Goal: Task Accomplishment & Management: Manage account settings

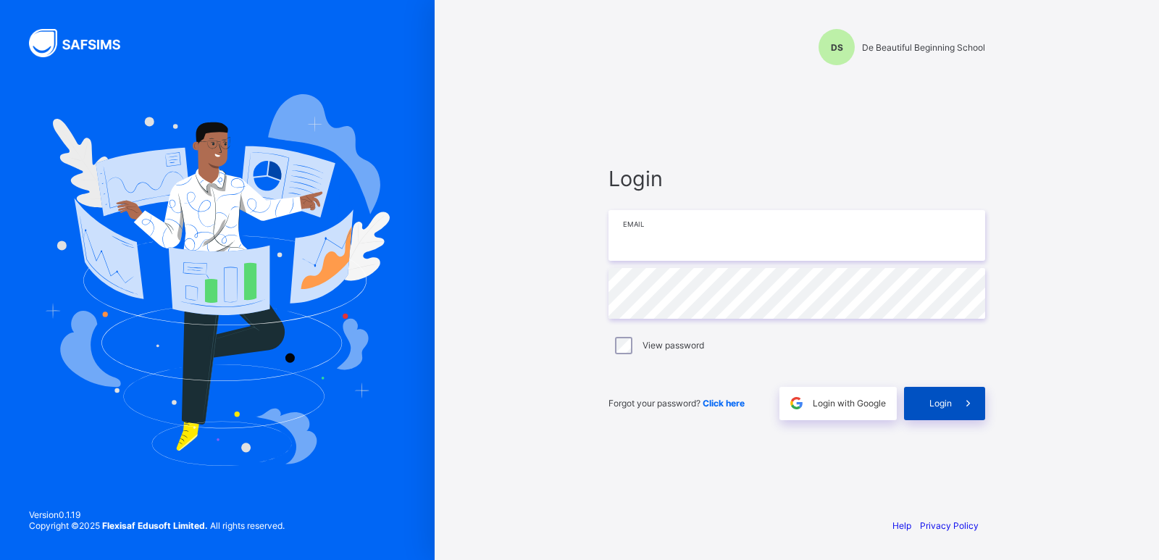
type input "**********"
click at [926, 407] on div "Login" at bounding box center [944, 403] width 81 height 33
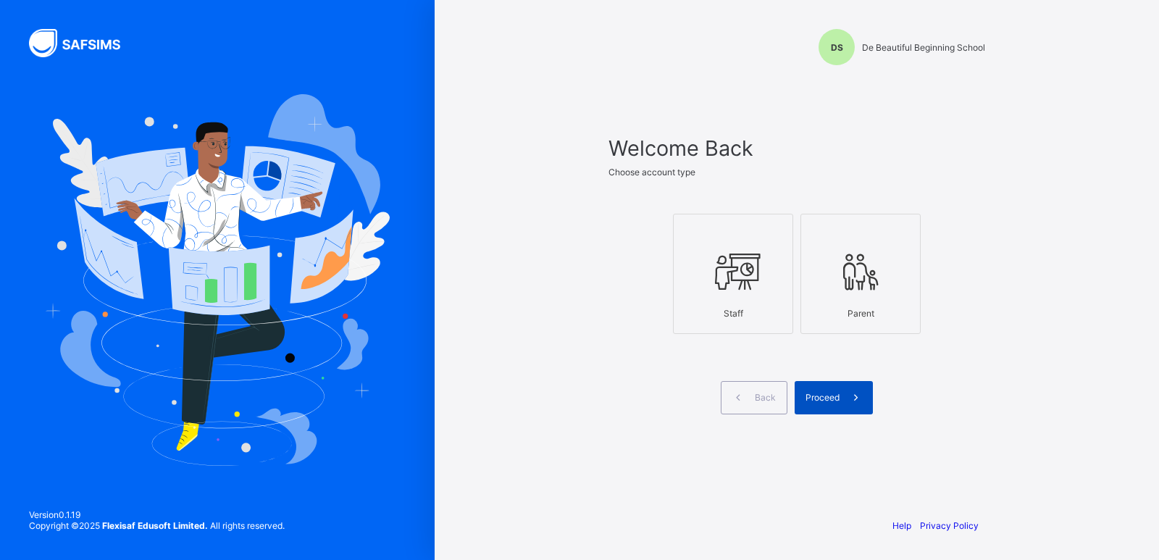
click at [828, 395] on span "Proceed" at bounding box center [822, 397] width 34 height 11
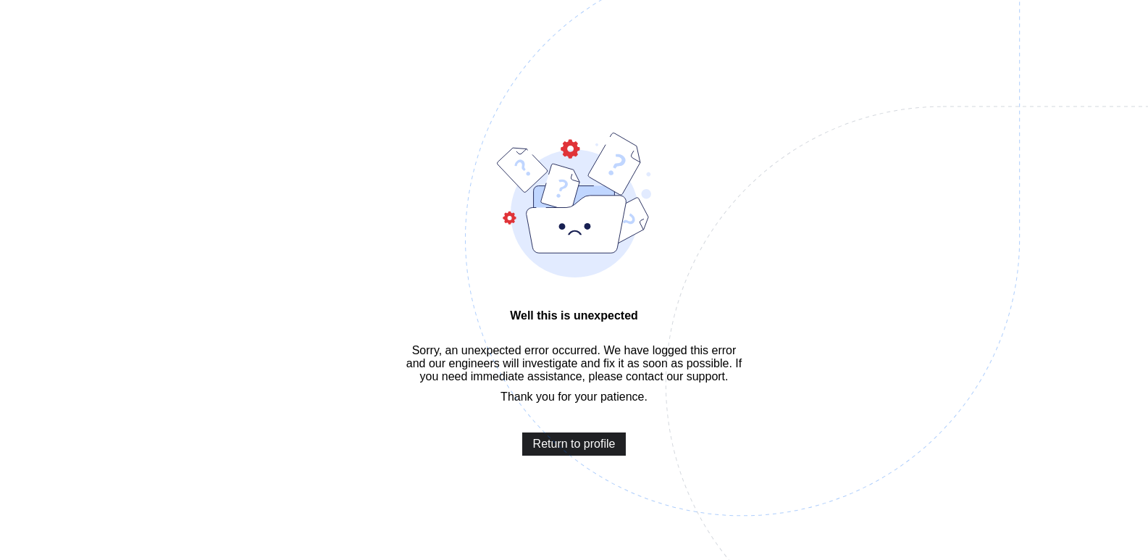
click at [555, 451] on span "Return to profile" at bounding box center [574, 444] width 83 height 13
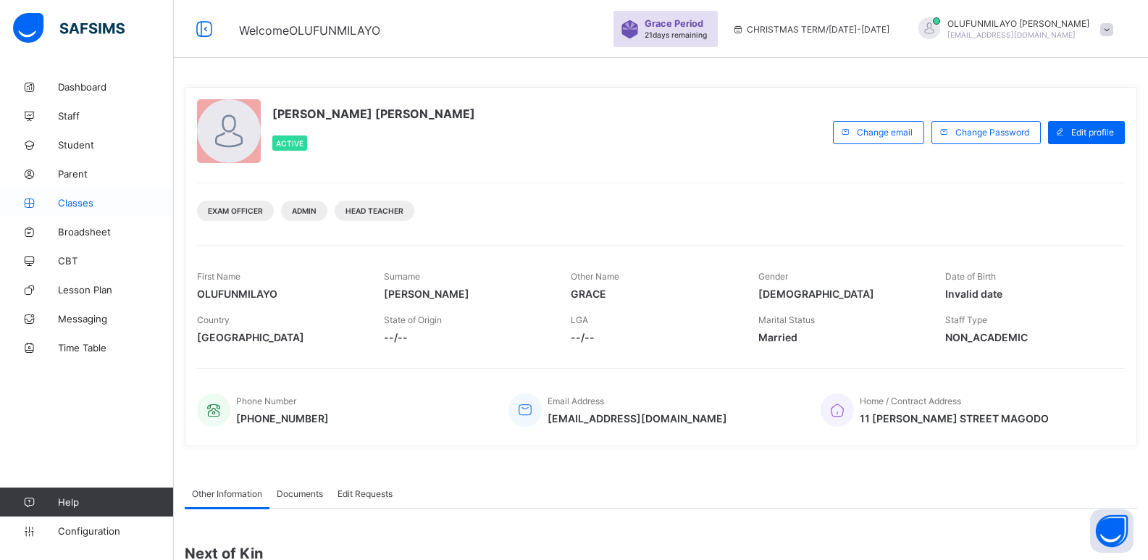
click at [72, 203] on span "Classes" at bounding box center [116, 203] width 116 height 12
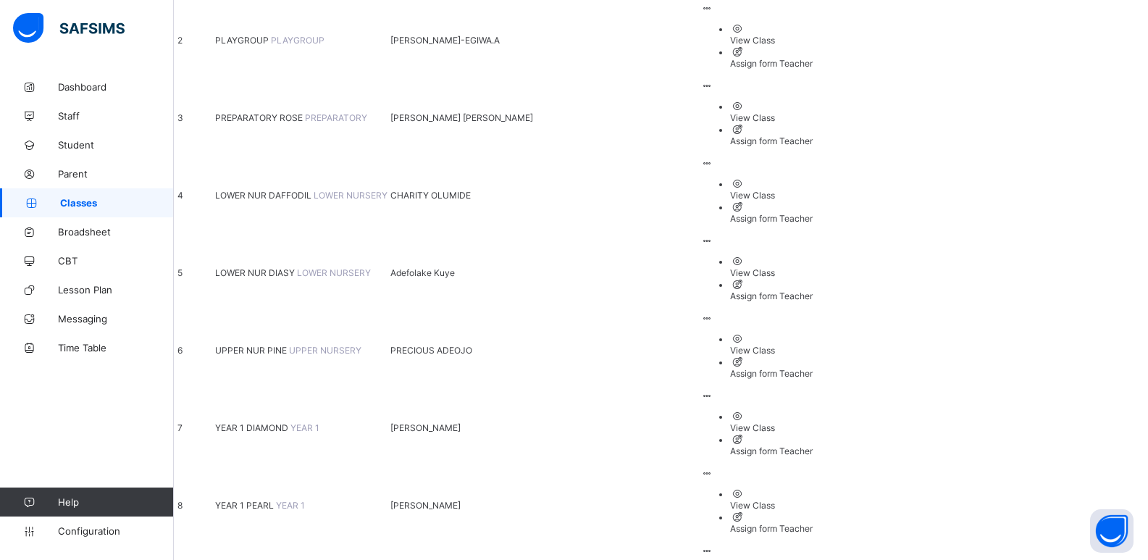
scroll to position [324, 0]
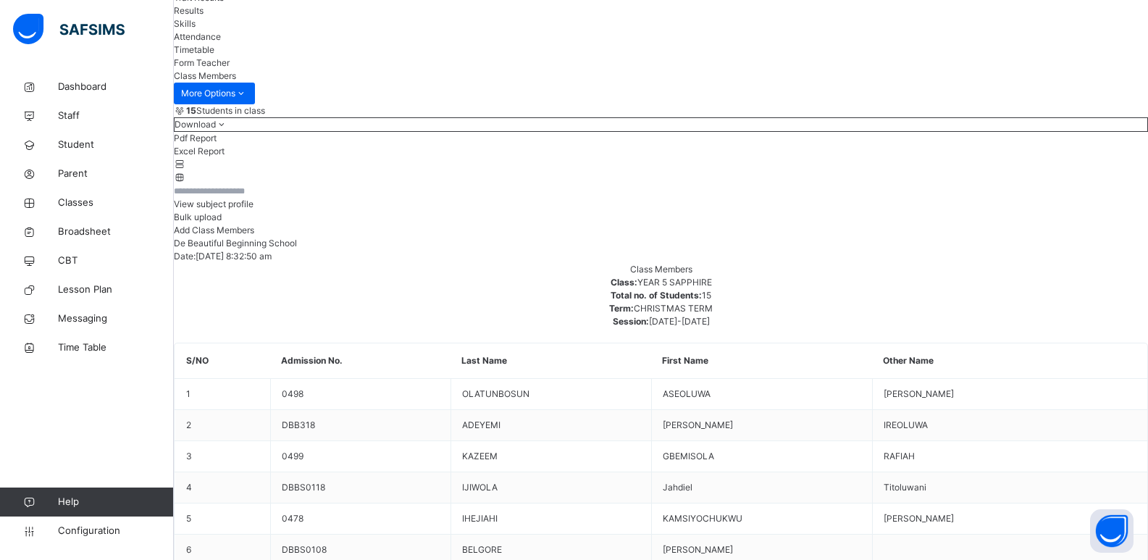
scroll to position [143, 0]
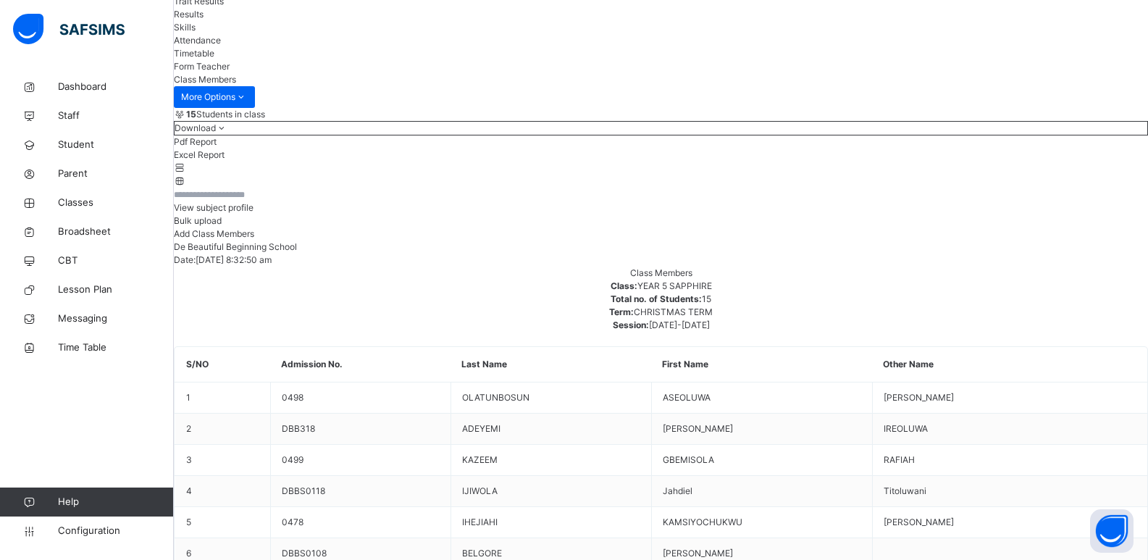
click at [254, 239] on span "Add Class Members" at bounding box center [214, 233] width 80 height 11
type input "*"
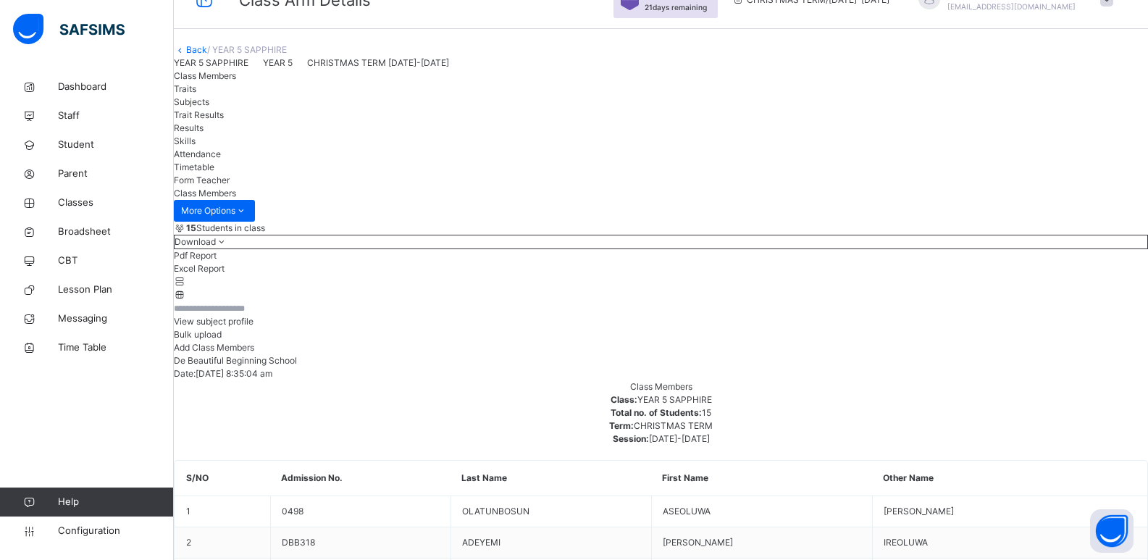
scroll to position [0, 0]
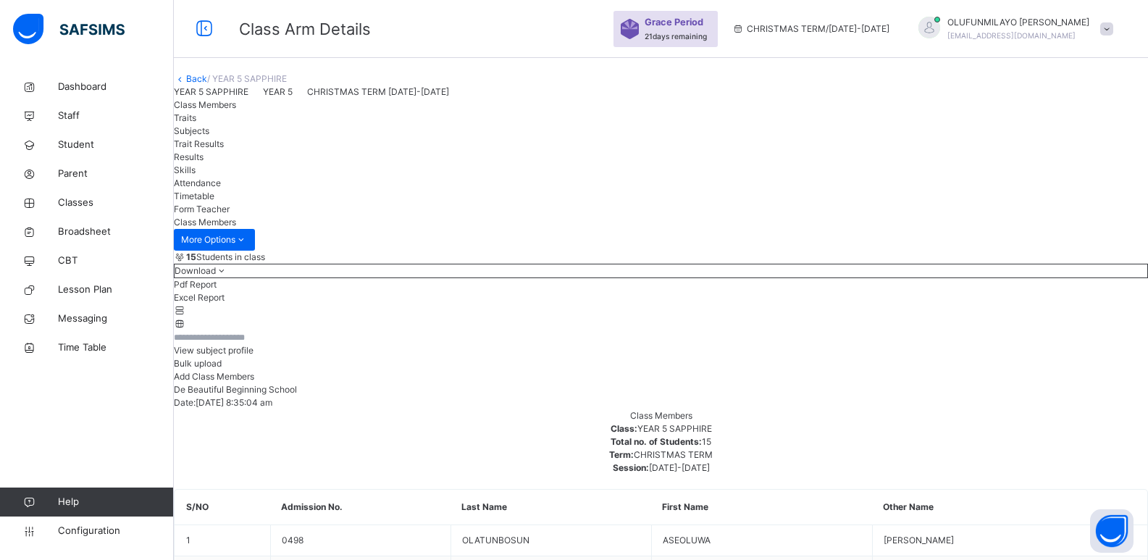
click at [207, 84] on link "Back" at bounding box center [196, 78] width 21 height 11
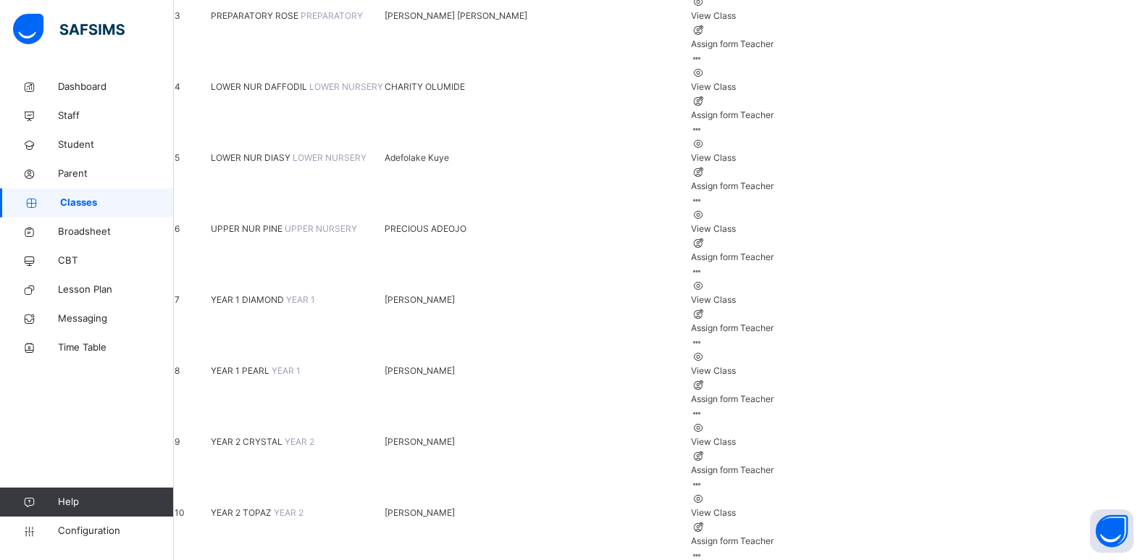
scroll to position [400, 0]
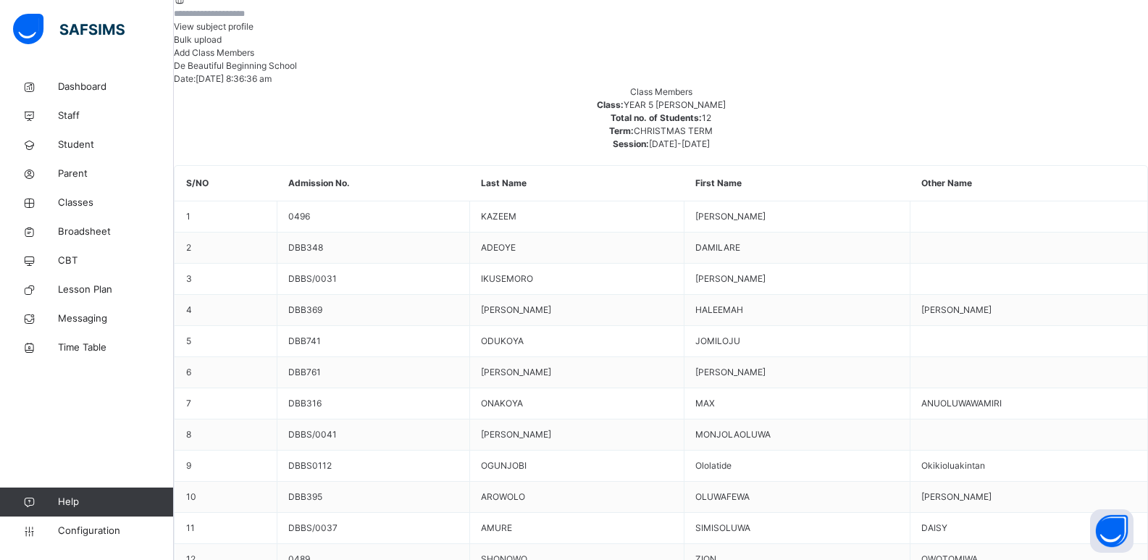
scroll to position [359, 0]
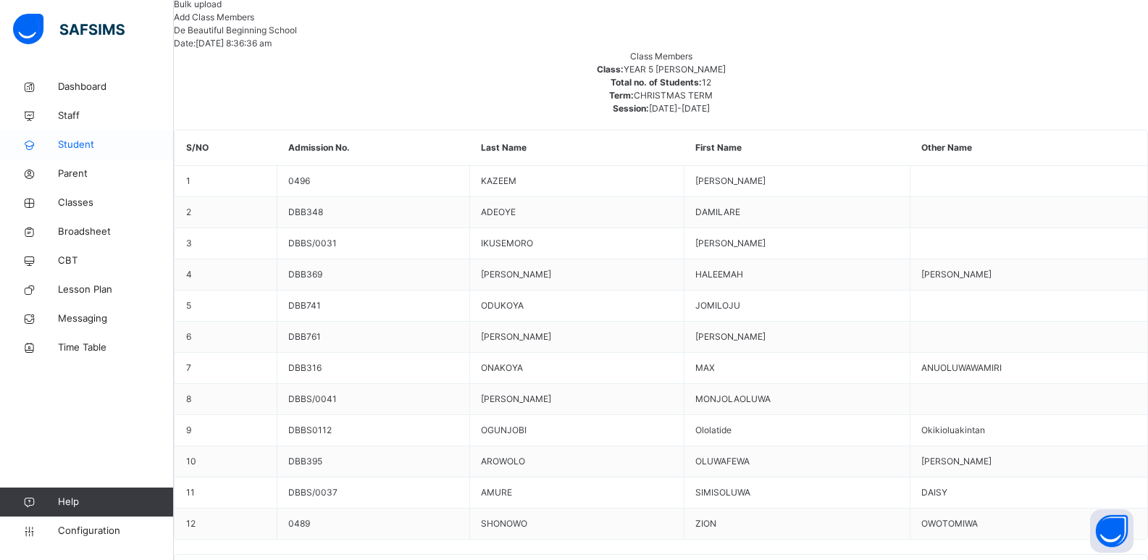
click at [80, 148] on span "Student" at bounding box center [116, 145] width 116 height 14
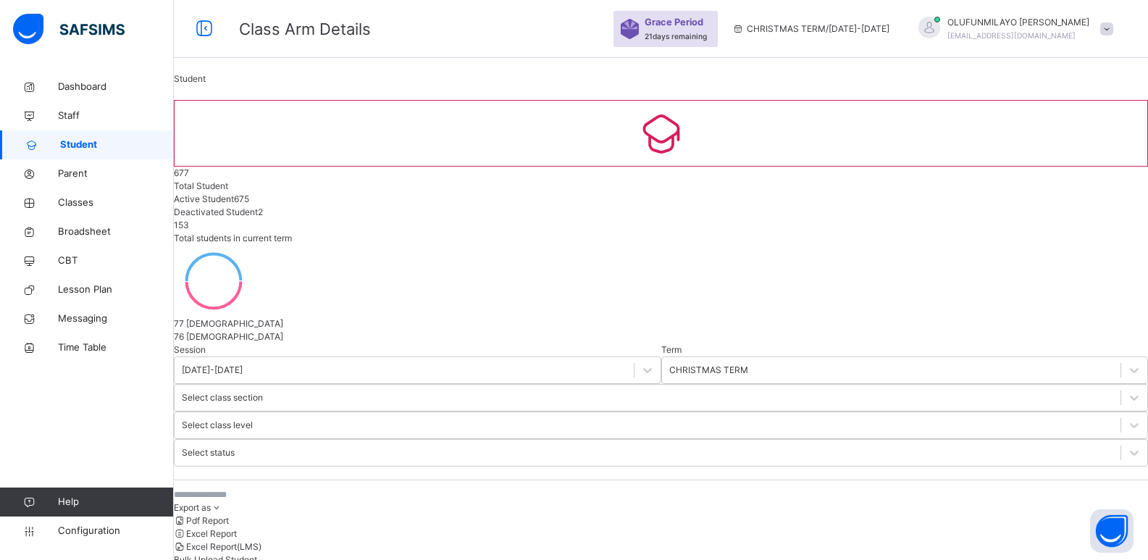
click at [267, 488] on input "text" at bounding box center [282, 494] width 217 height 13
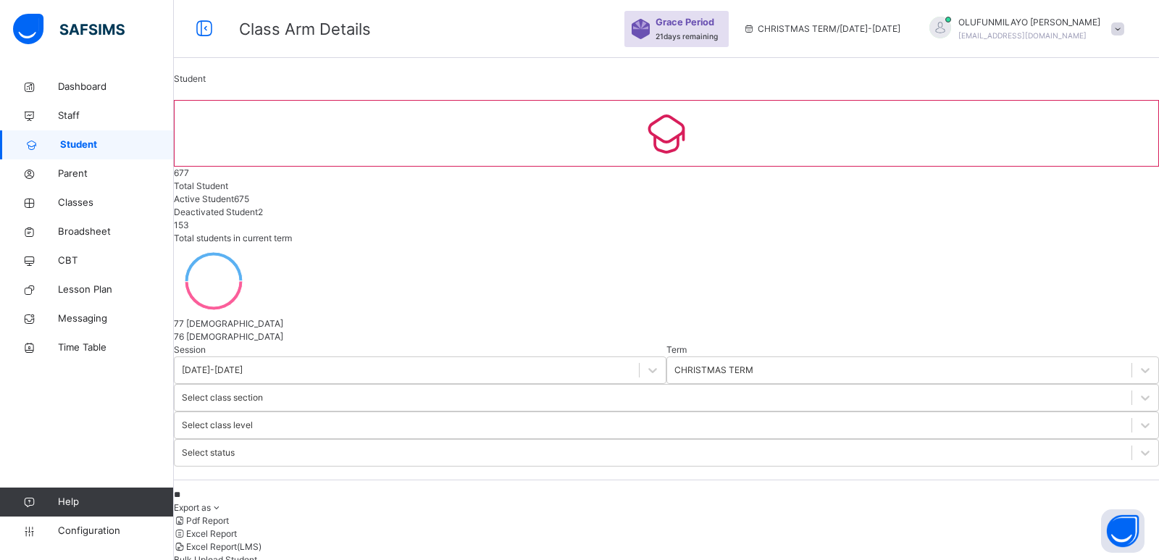
type input "*"
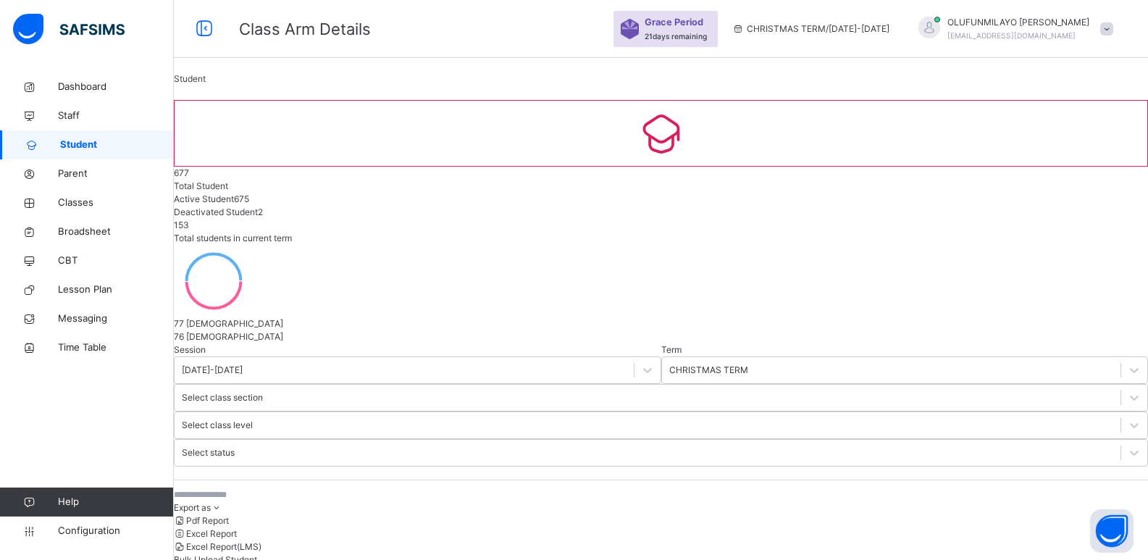
select select "**"
type input "****"
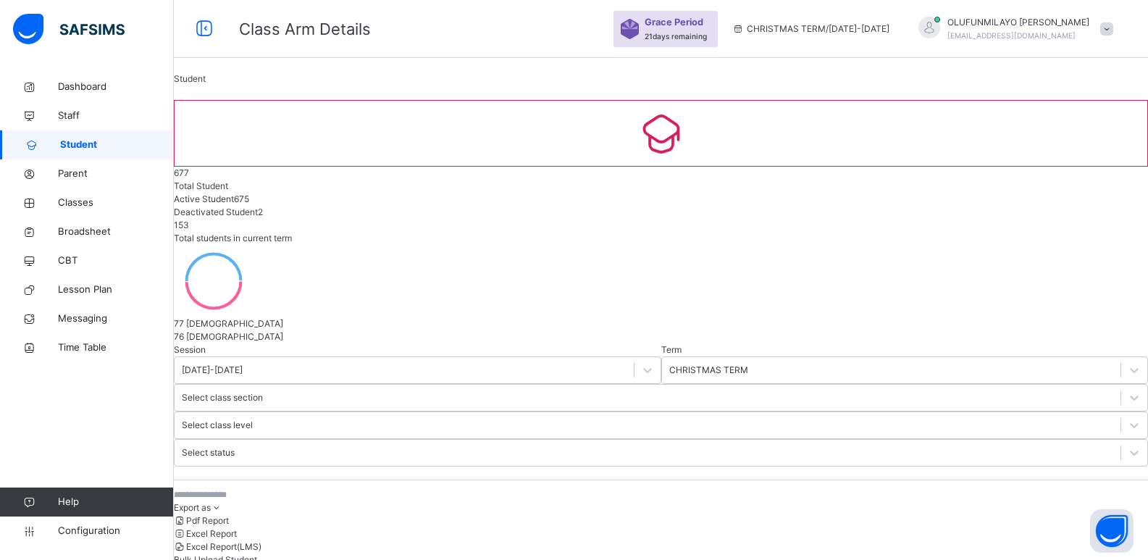
type input "**********"
type input "********"
click at [280, 488] on input "text" at bounding box center [282, 494] width 217 height 13
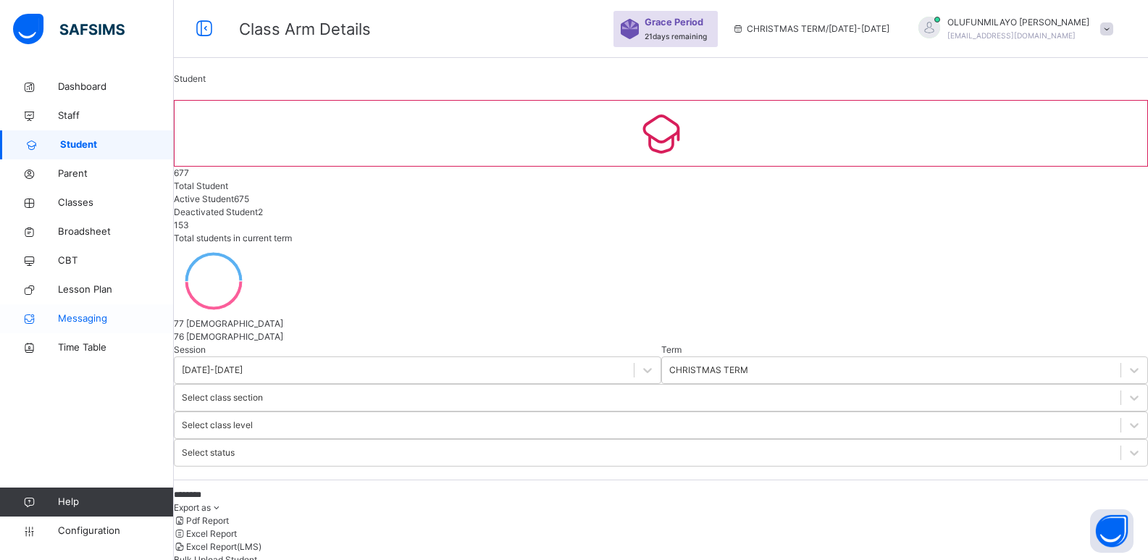
drag, startPoint x: 259, startPoint y: 328, endPoint x: 127, endPoint y: 332, distance: 132.6
type input "**********"
drag, startPoint x: 284, startPoint y: 331, endPoint x: 141, endPoint y: 336, distance: 142.8
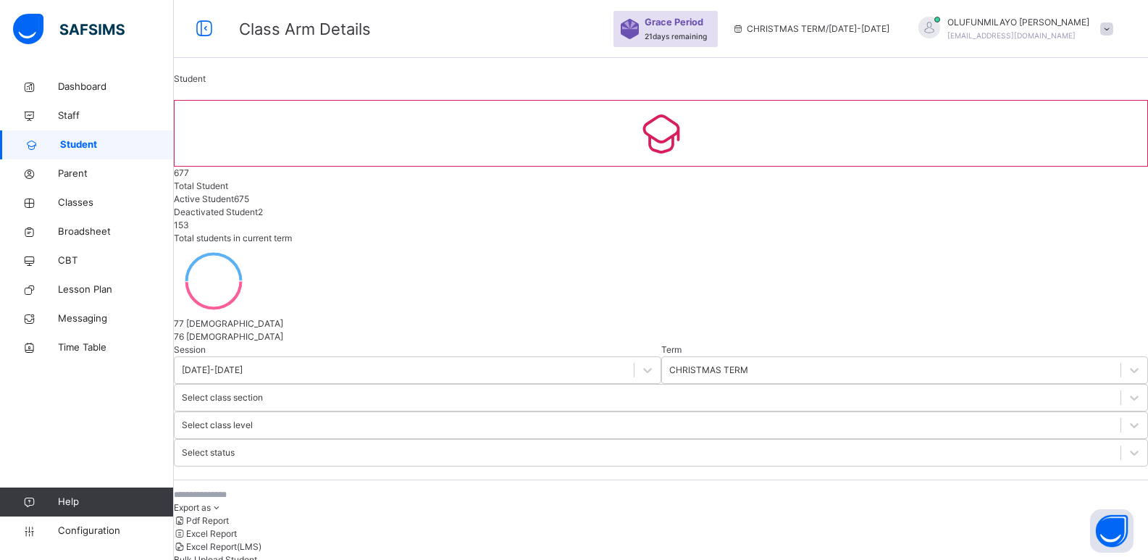
select select "**"
type input "****"
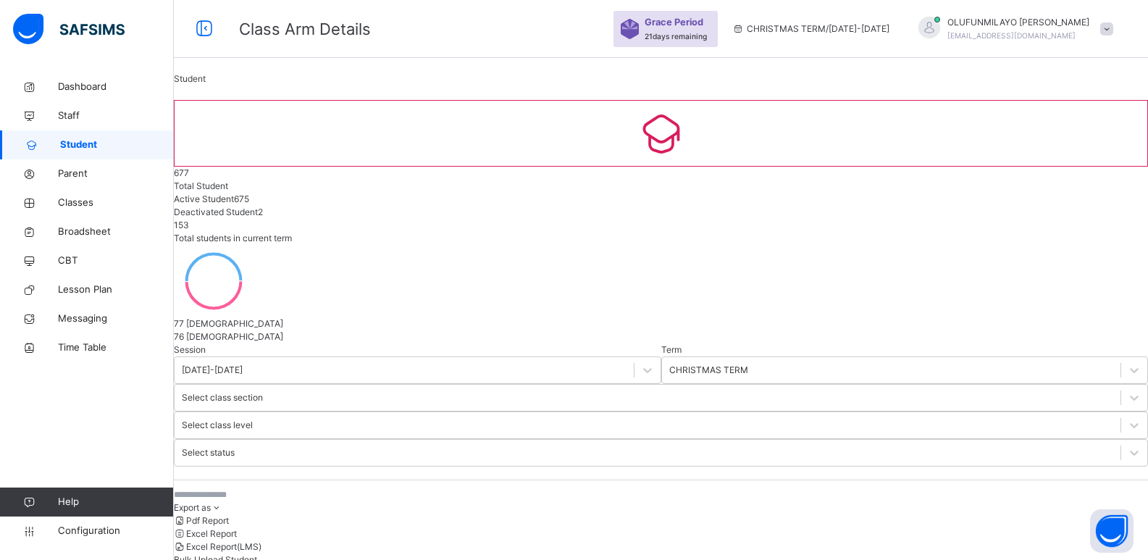
type input "**********"
type input "********"
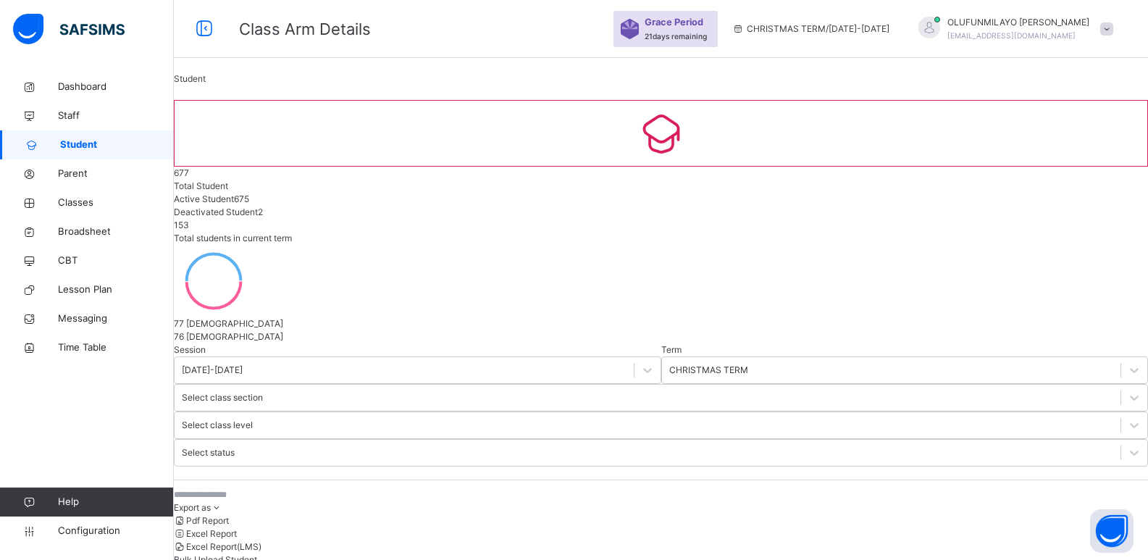
scroll to position [217, 0]
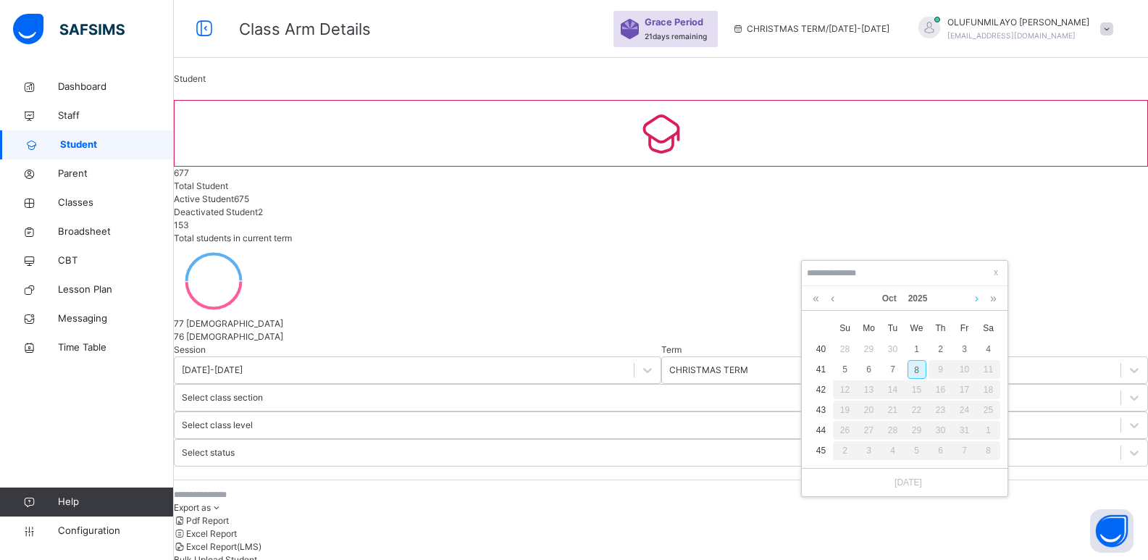
click at [978, 298] on link at bounding box center [976, 298] width 11 height 25
click at [817, 299] on link at bounding box center [816, 298] width 14 height 25
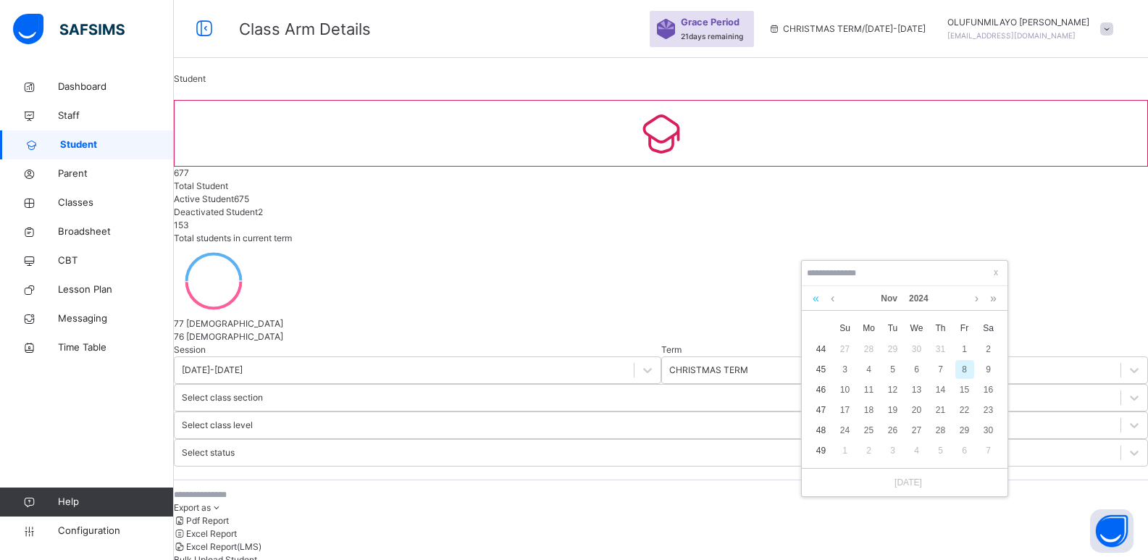
click at [817, 299] on link at bounding box center [816, 298] width 14 height 25
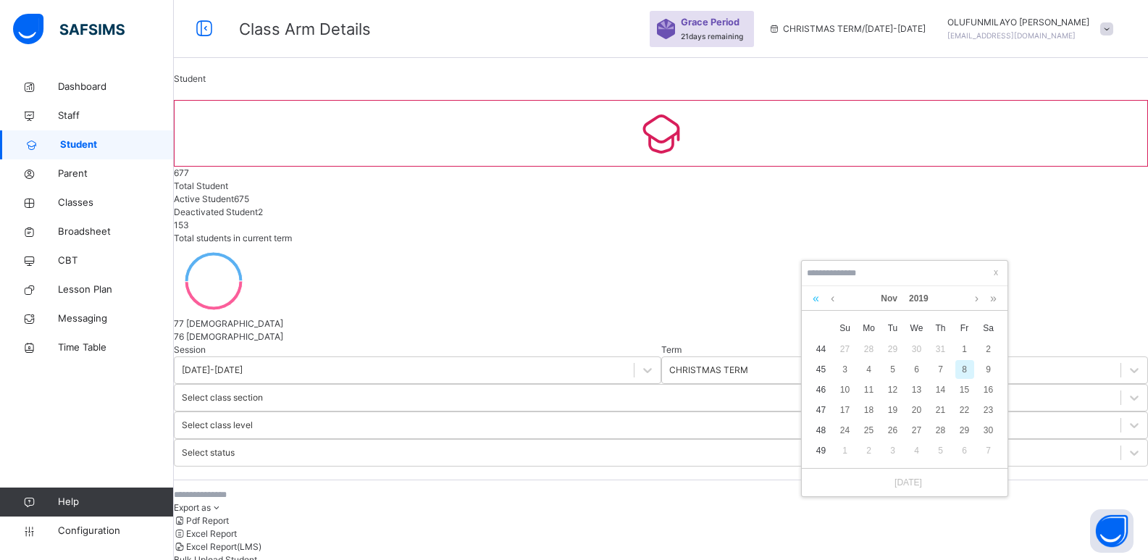
click at [817, 299] on link at bounding box center [816, 298] width 14 height 25
click at [897, 434] on div "29" at bounding box center [893, 430] width 19 height 19
type input "**********"
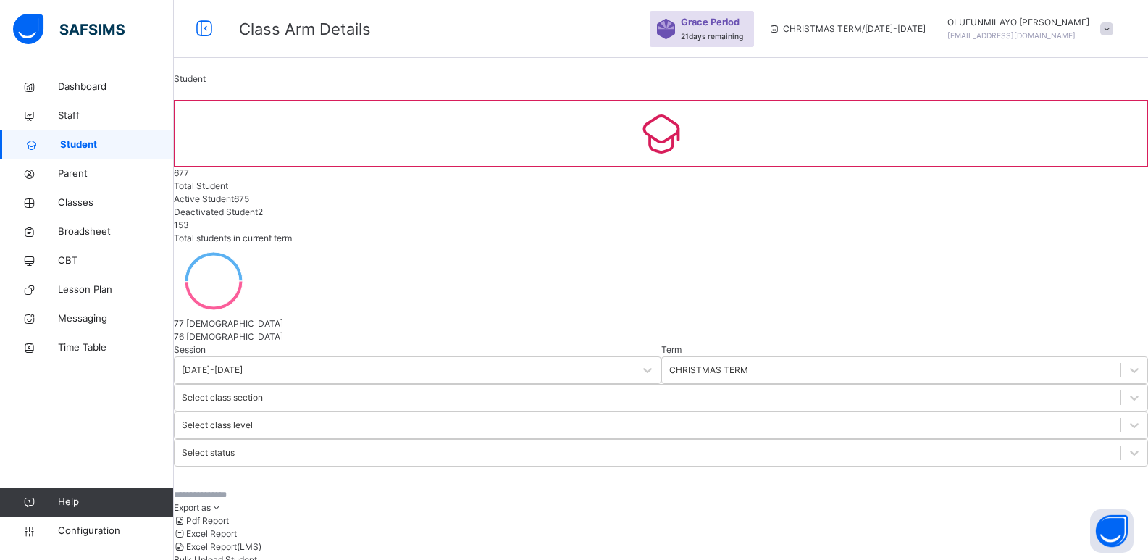
scroll to position [550, 0]
drag, startPoint x: 627, startPoint y: 28, endPoint x: 575, endPoint y: 26, distance: 51.4
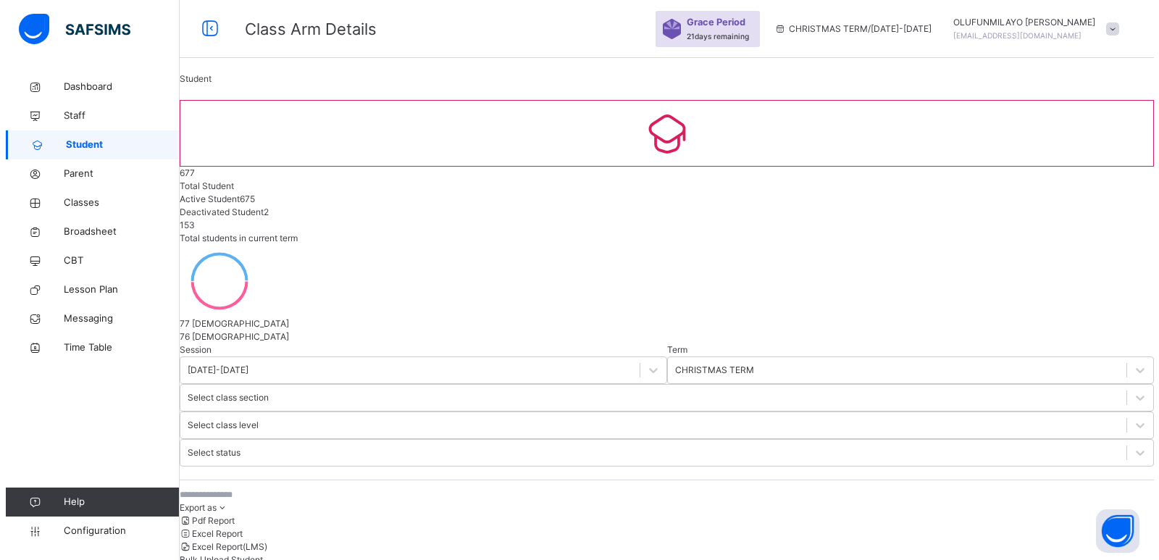
scroll to position [550, 0]
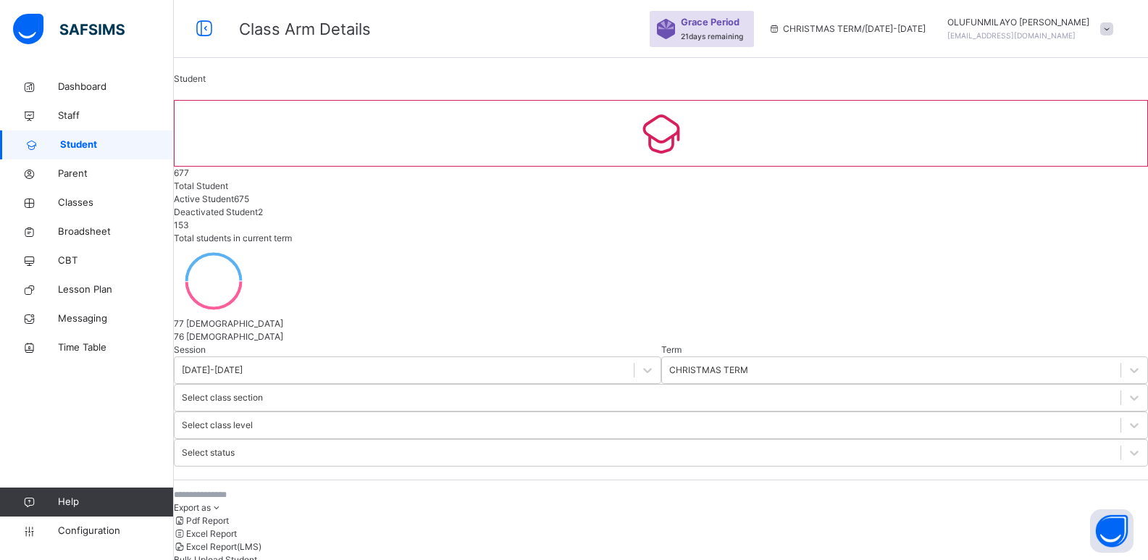
type input "****"
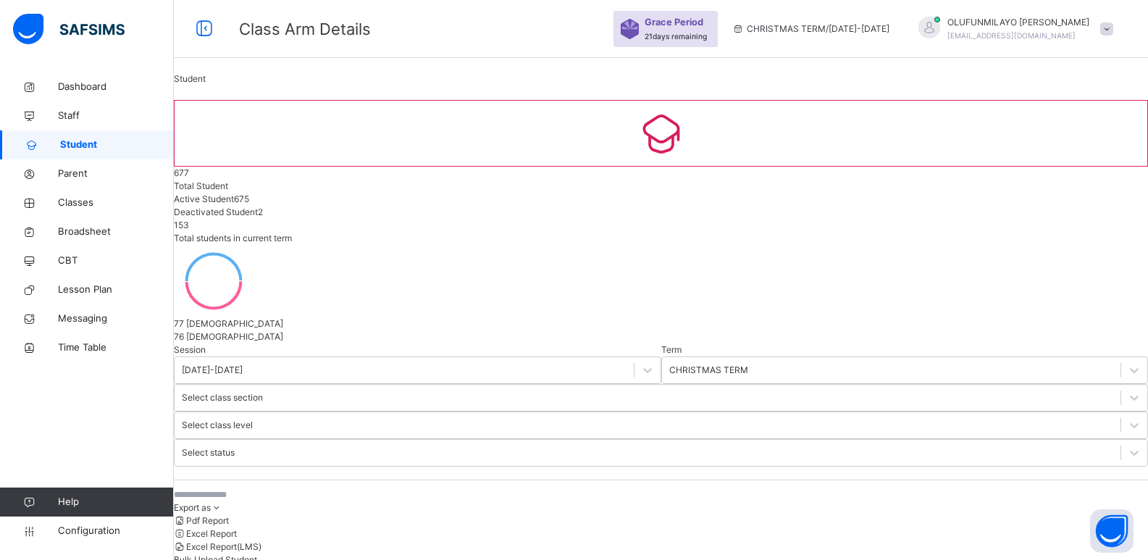
scroll to position [164, 0]
click at [85, 206] on span "Classes" at bounding box center [116, 203] width 116 height 14
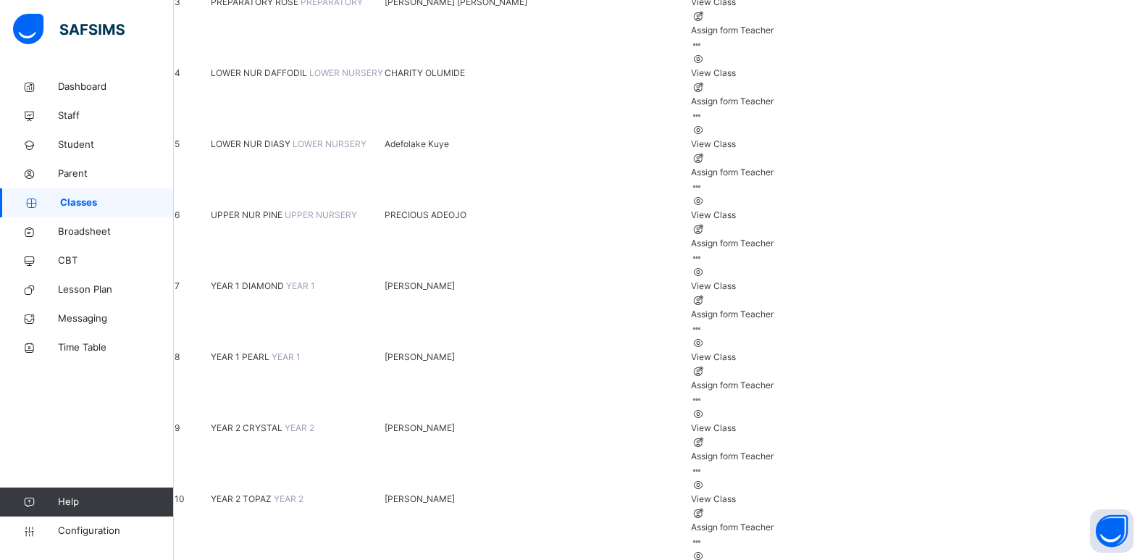
scroll to position [400, 0]
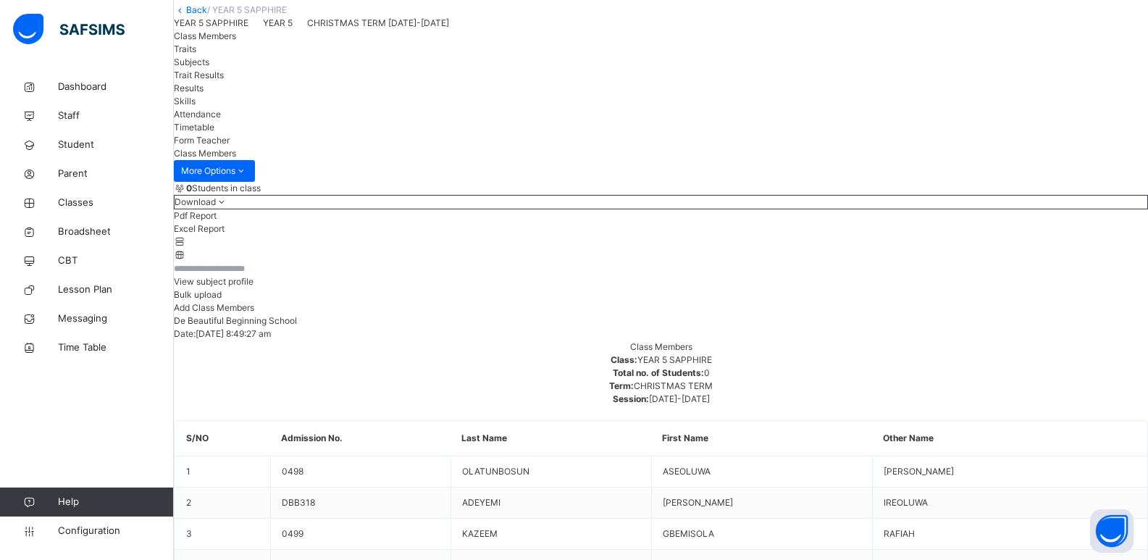
scroll to position [145, 0]
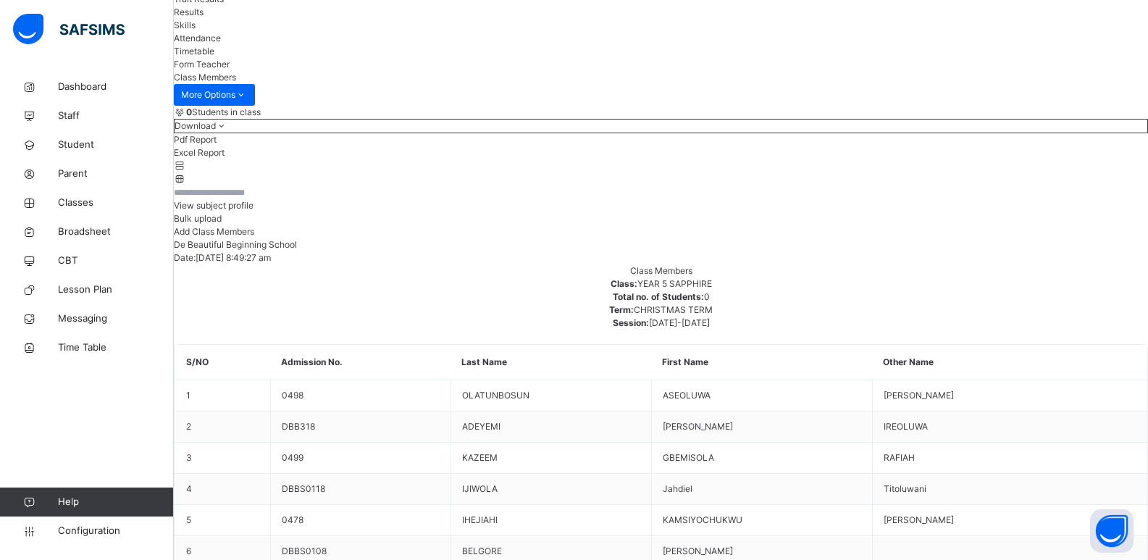
click at [254, 237] on span "Add Class Members" at bounding box center [214, 231] width 80 height 11
type input "**********"
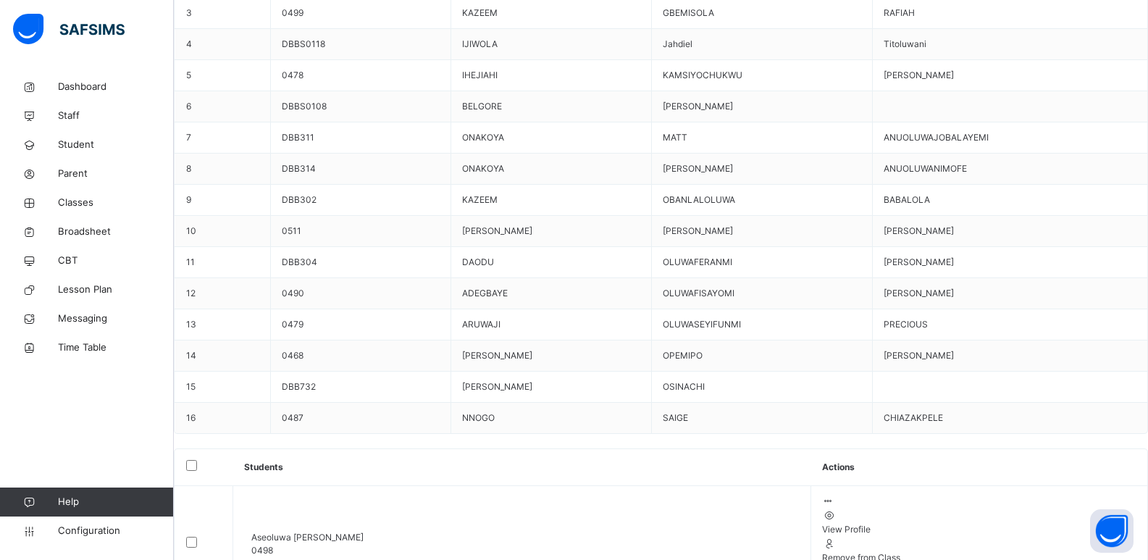
scroll to position [698, 0]
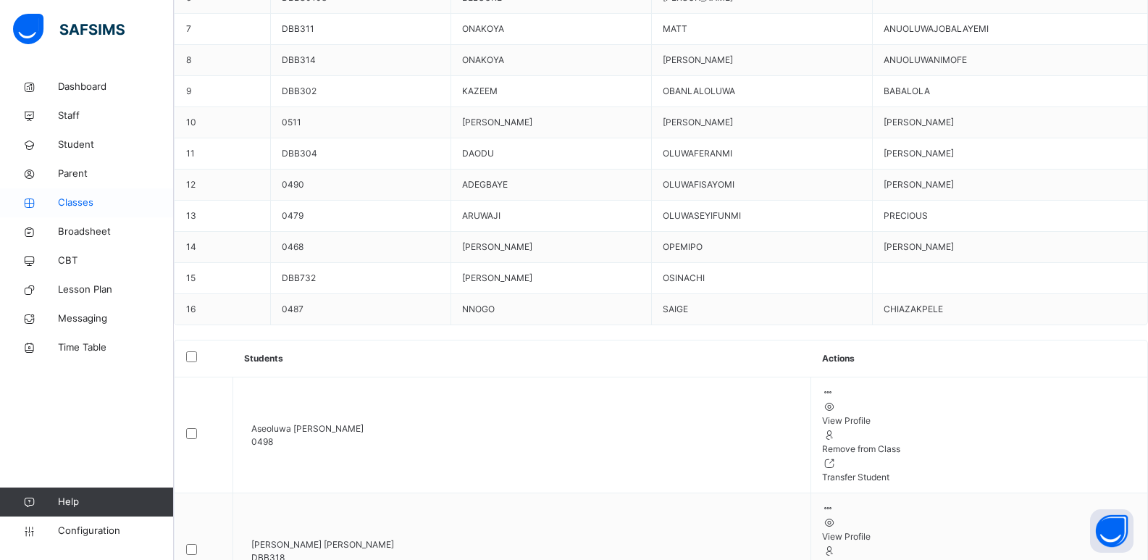
click at [80, 198] on span "Classes" at bounding box center [116, 203] width 116 height 14
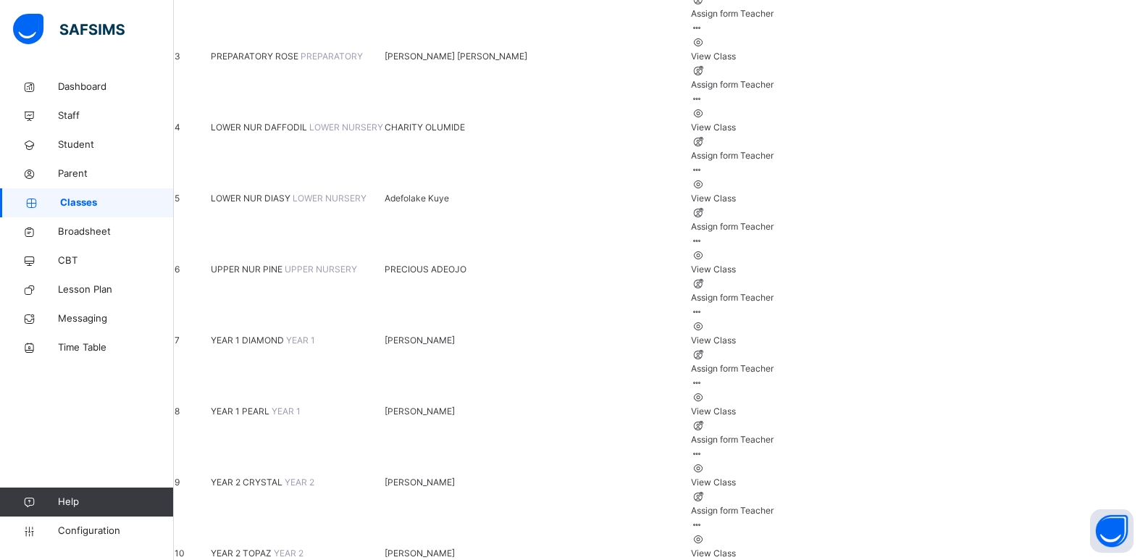
scroll to position [400, 0]
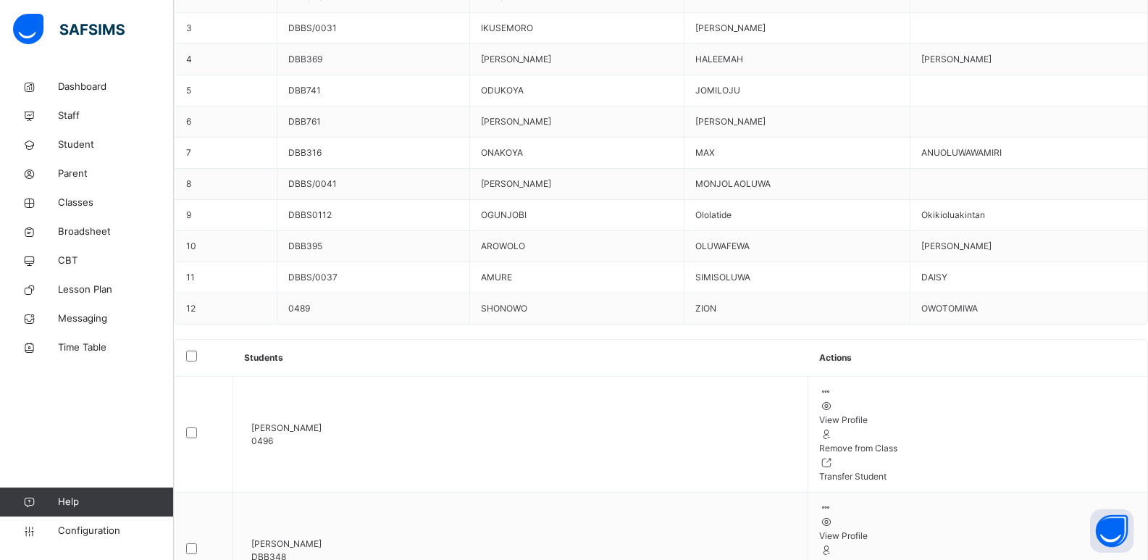
scroll to position [577, 0]
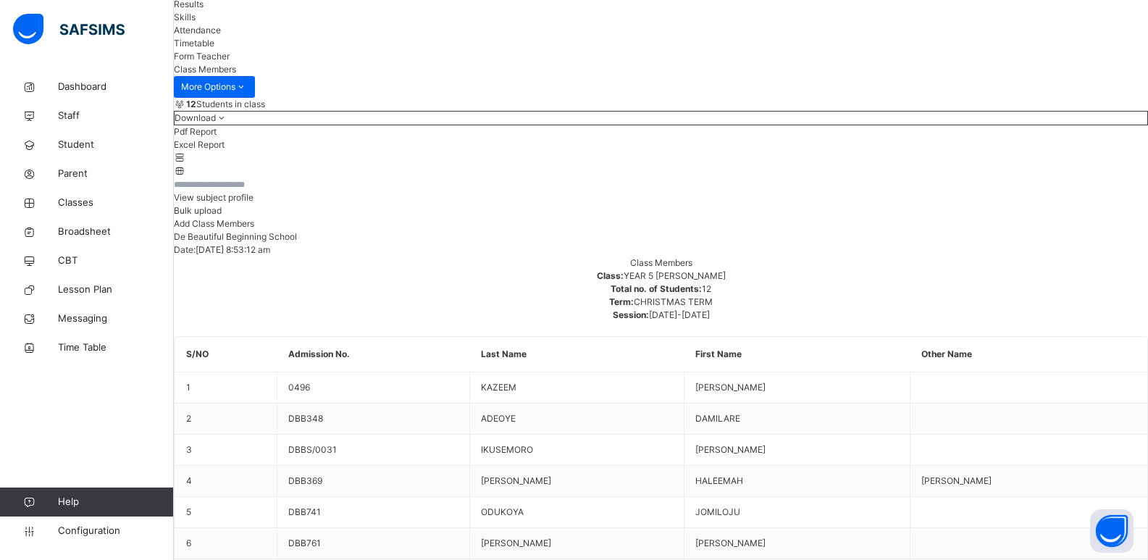
scroll to position [0, 0]
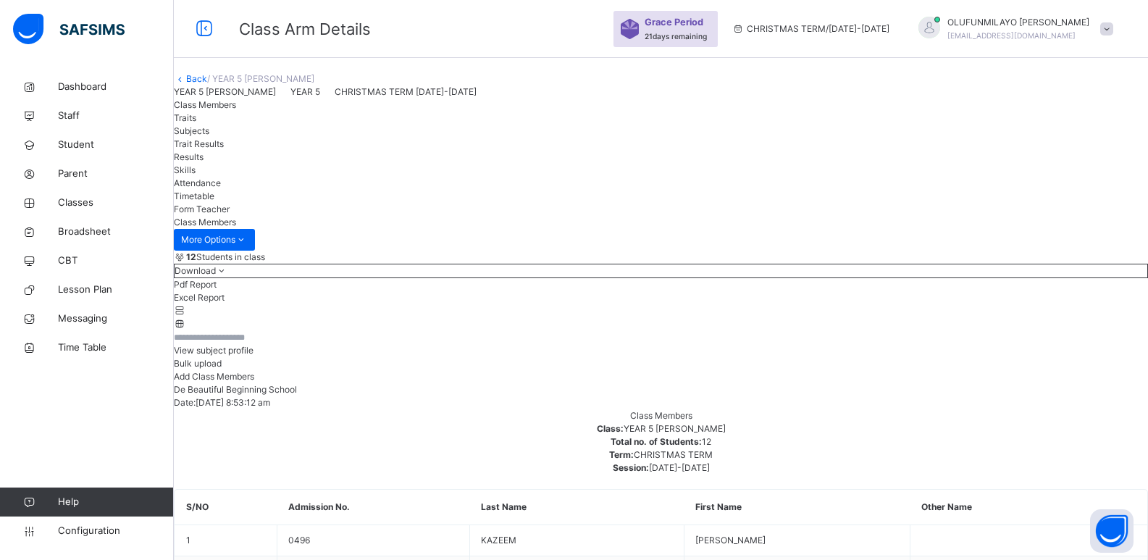
click at [207, 84] on link "Back" at bounding box center [196, 78] width 21 height 11
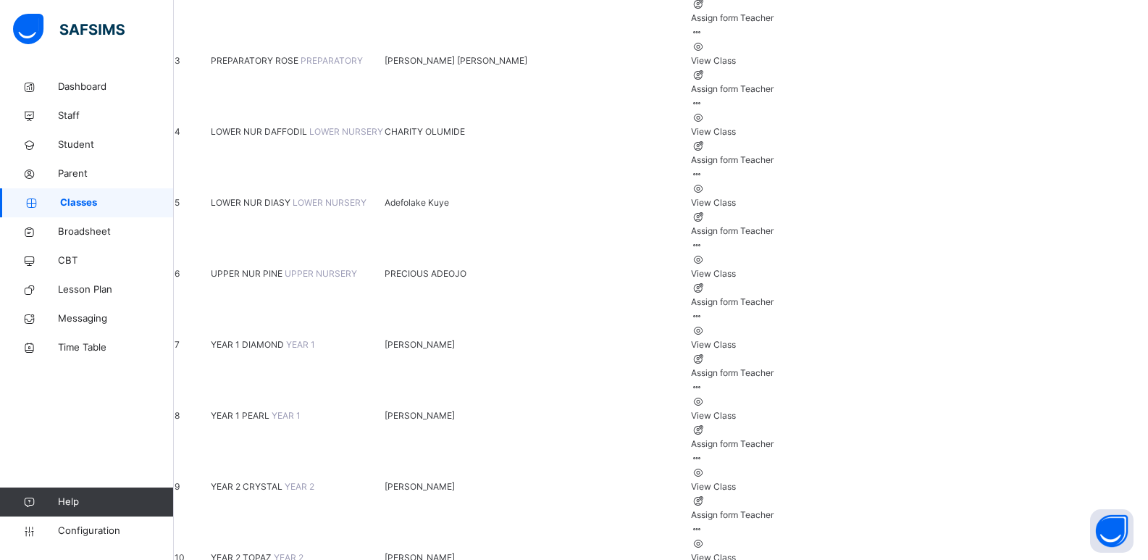
scroll to position [400, 0]
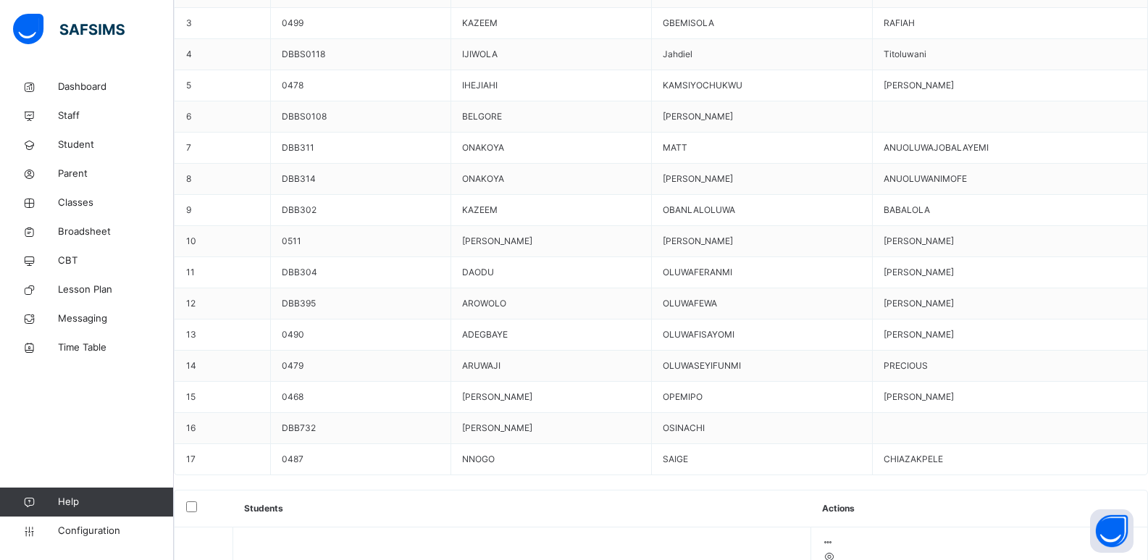
scroll to position [652, 0]
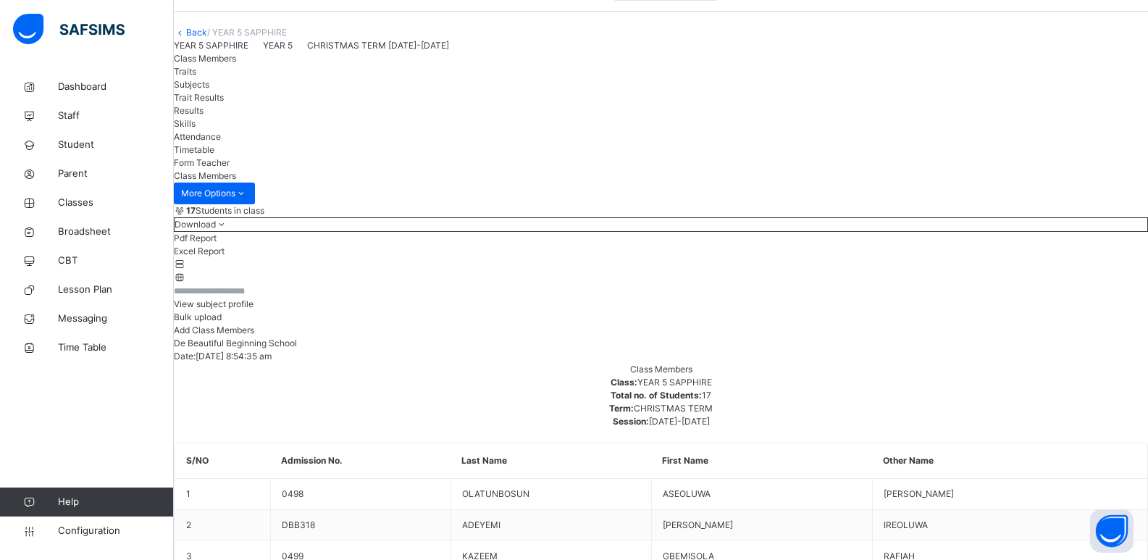
scroll to position [0, 0]
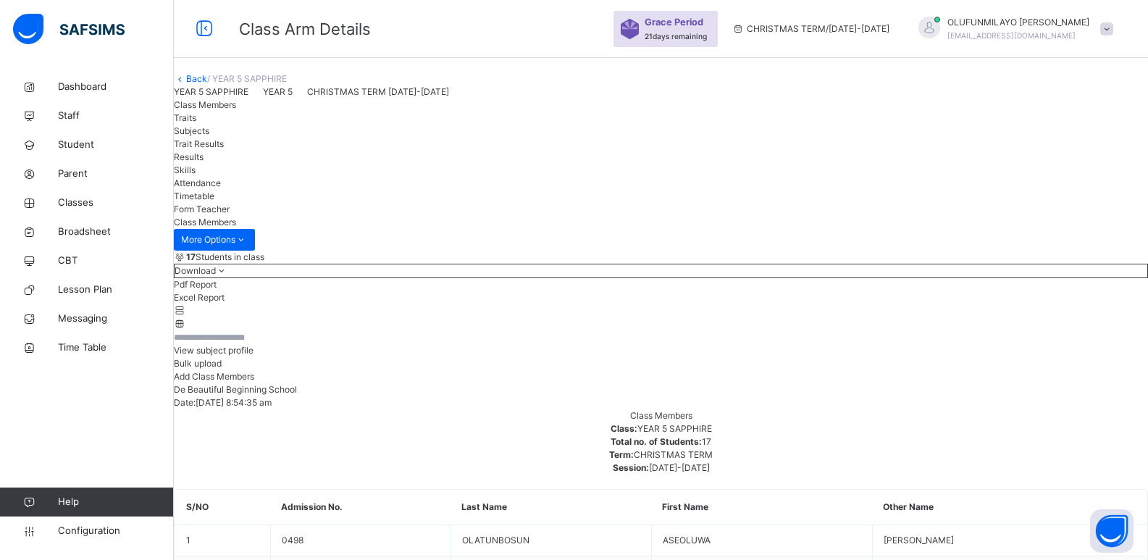
click at [217, 85] on div "Back / YEAR 5 SAPPHIRE" at bounding box center [661, 78] width 974 height 13
click at [207, 84] on link "Back" at bounding box center [196, 78] width 21 height 11
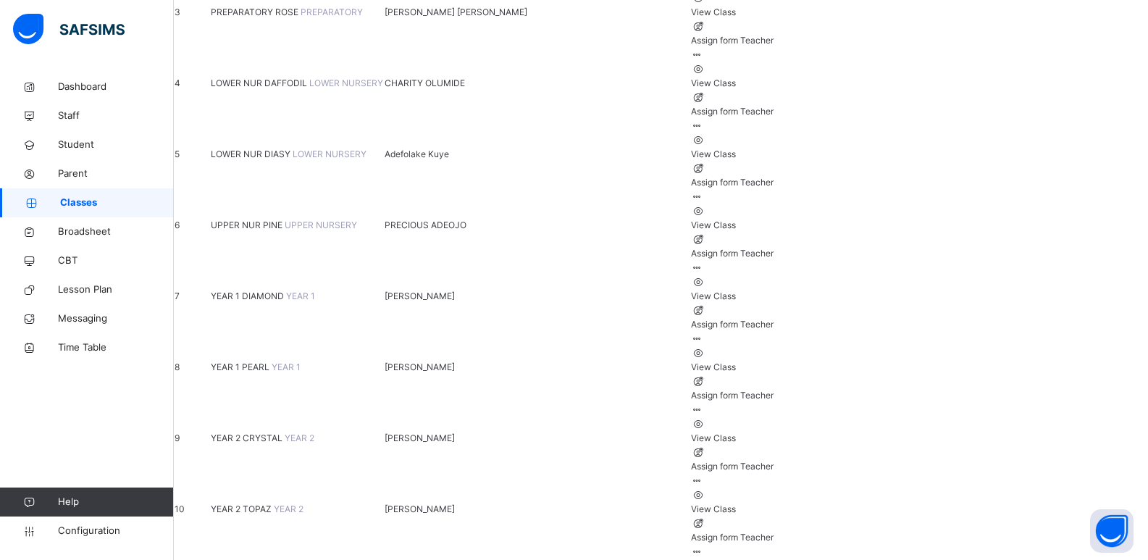
scroll to position [400, 0]
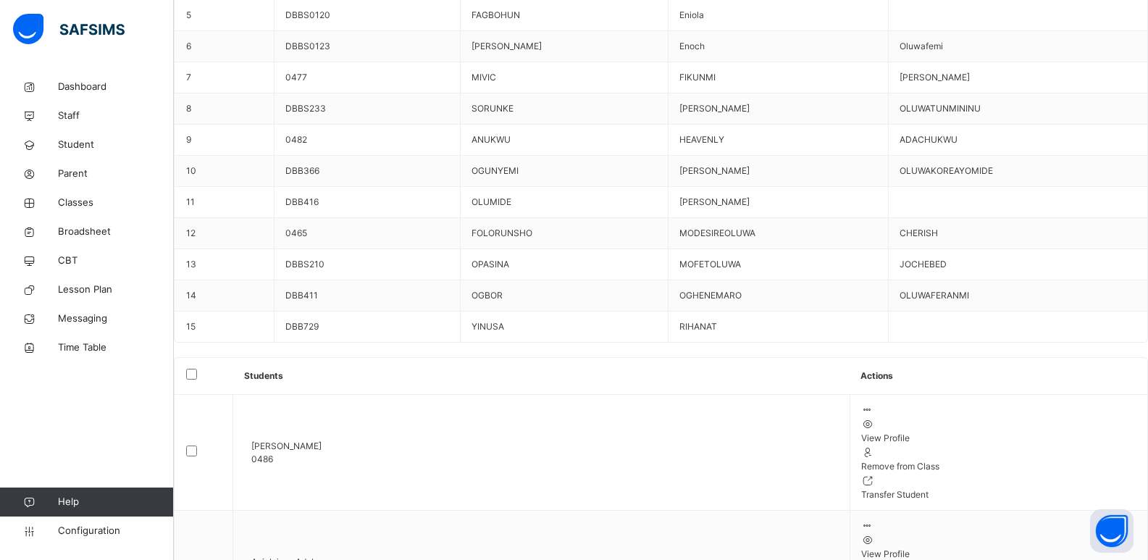
scroll to position [360, 0]
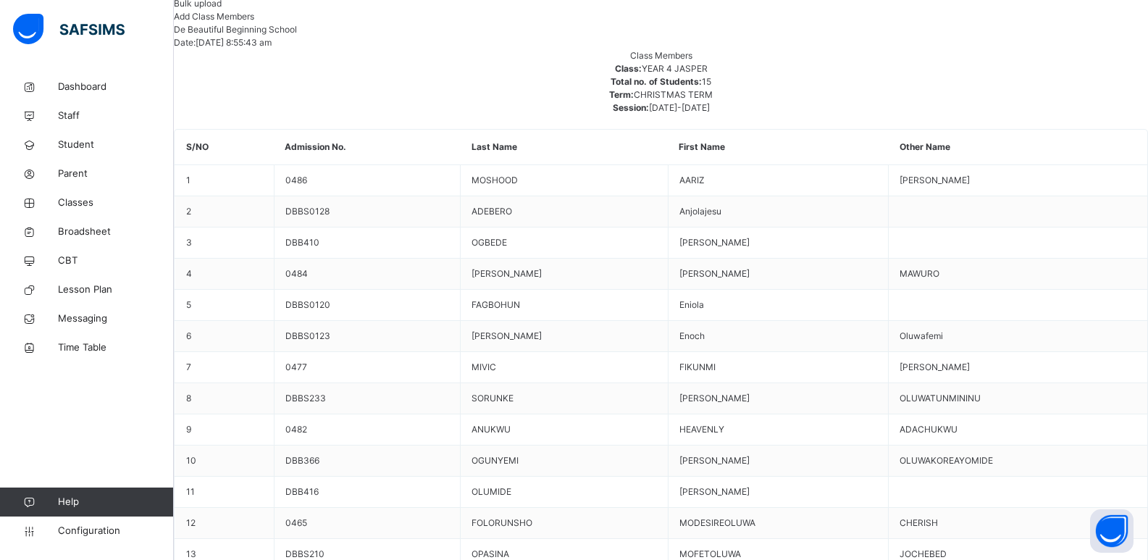
click at [254, 22] on span "Add Class Members" at bounding box center [214, 16] width 80 height 11
type input "*******"
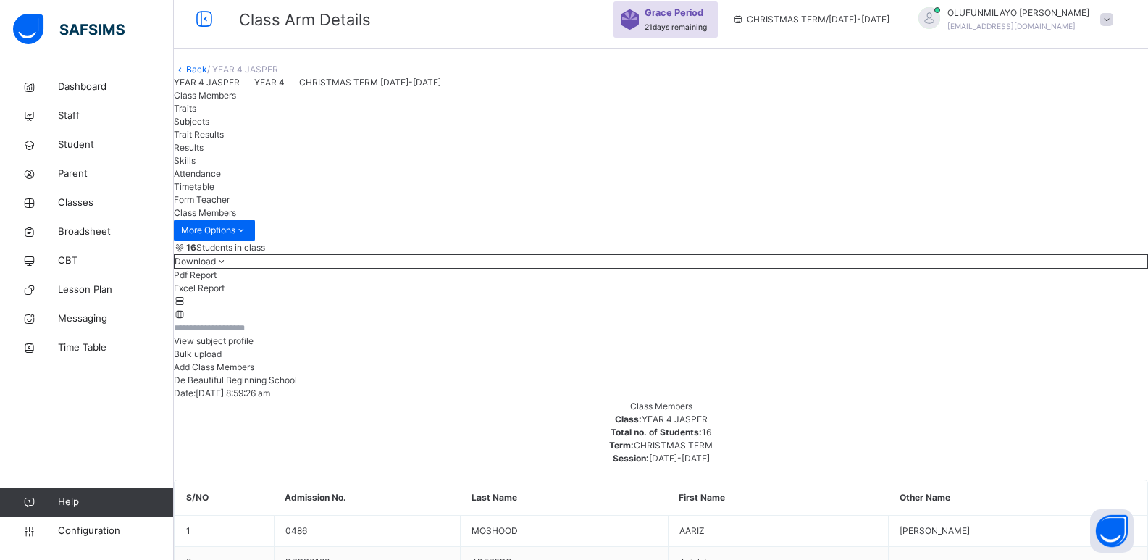
scroll to position [0, 0]
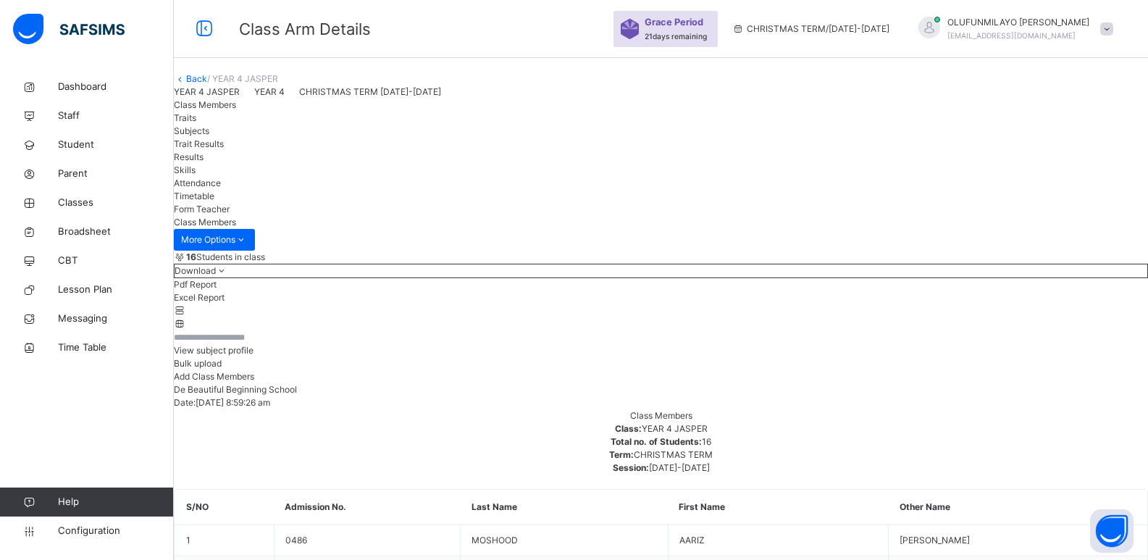
click at [207, 84] on link "Back" at bounding box center [196, 78] width 21 height 11
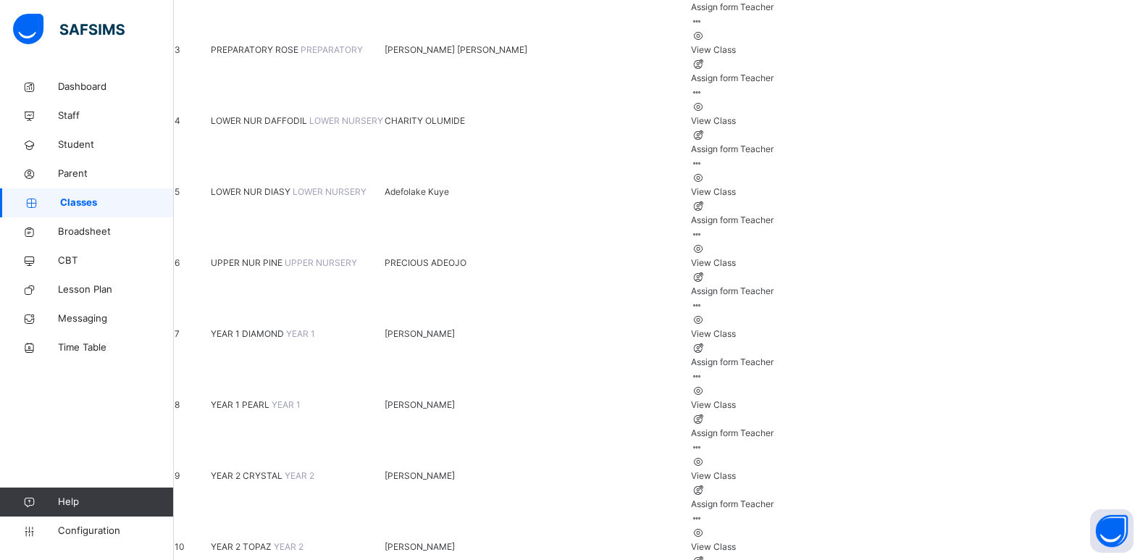
scroll to position [400, 0]
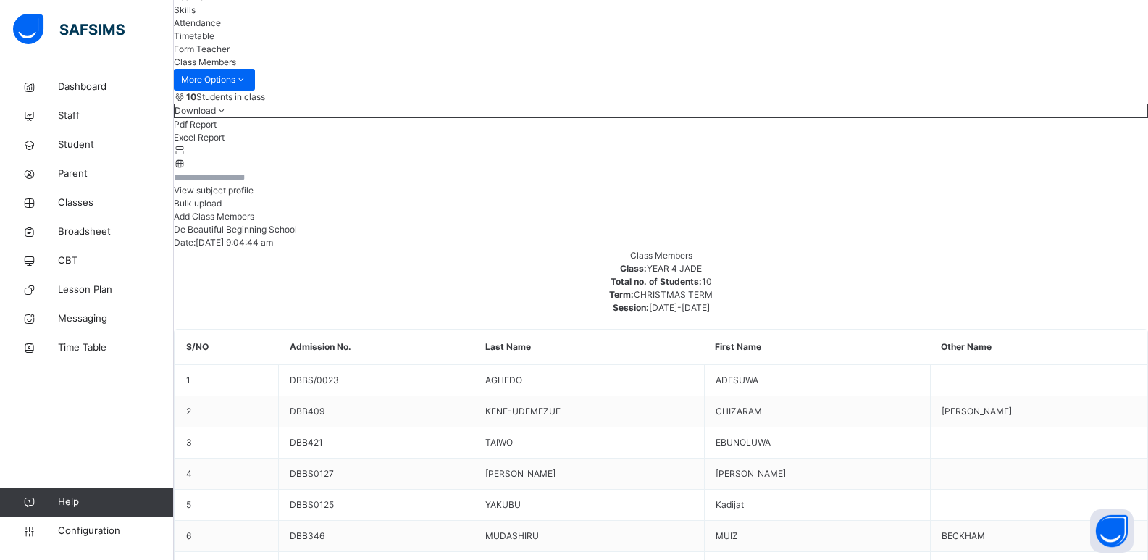
scroll to position [45, 0]
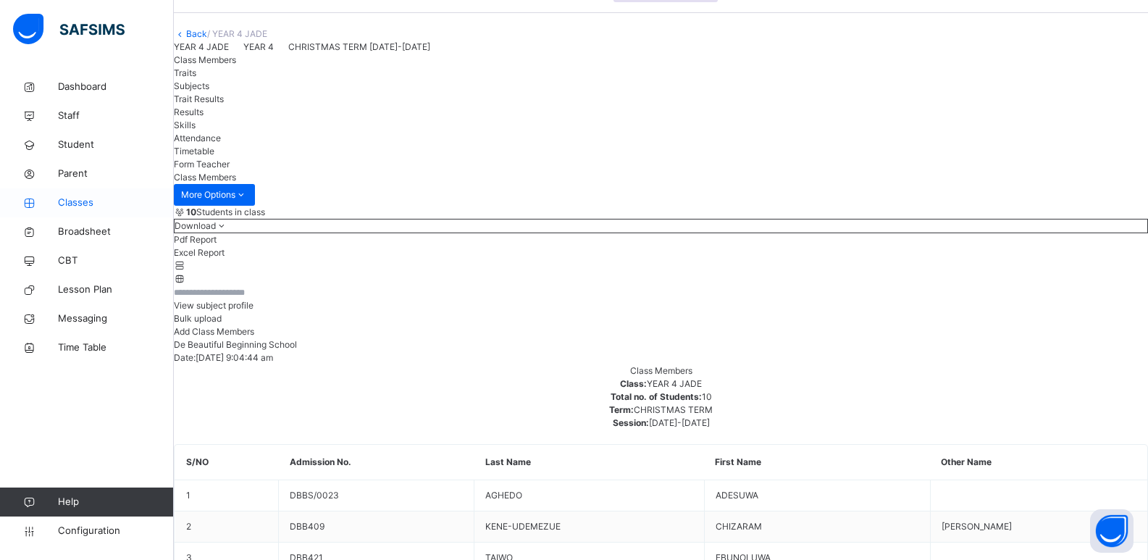
click at [88, 204] on span "Classes" at bounding box center [116, 203] width 116 height 14
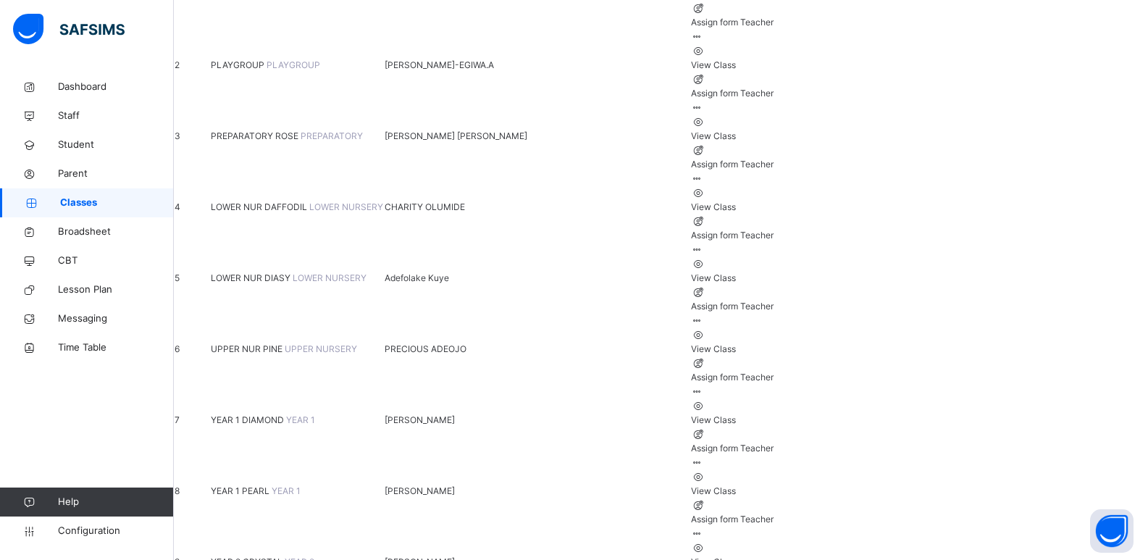
scroll to position [290, 0]
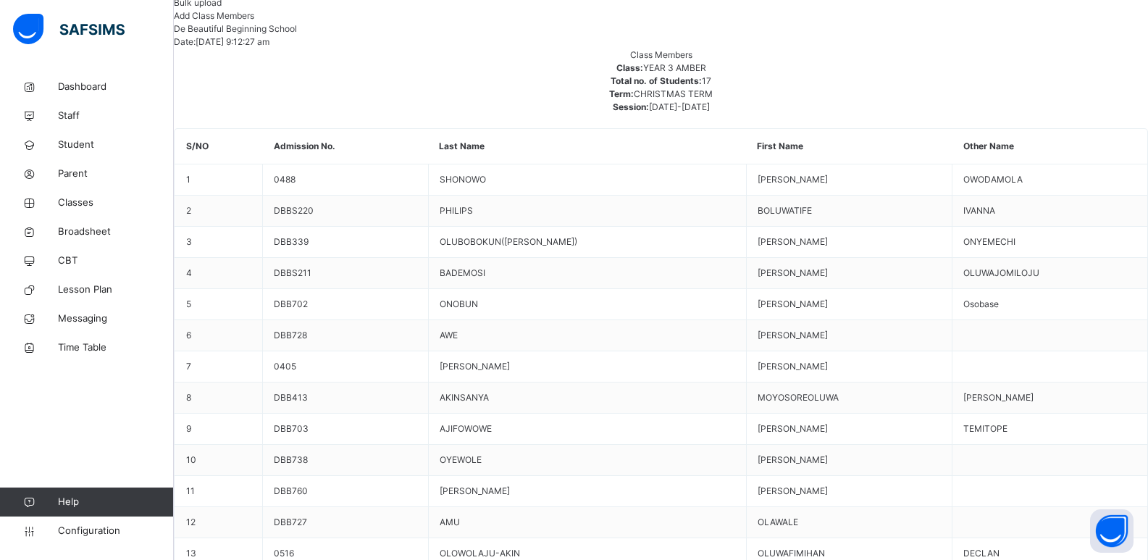
scroll to position [435, 0]
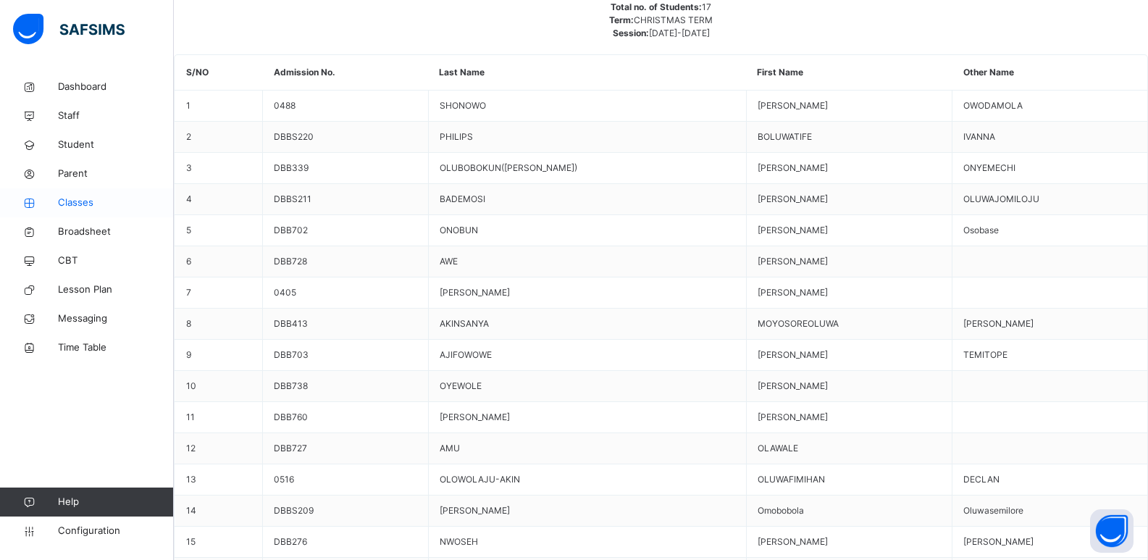
click at [84, 201] on span "Classes" at bounding box center [116, 203] width 116 height 14
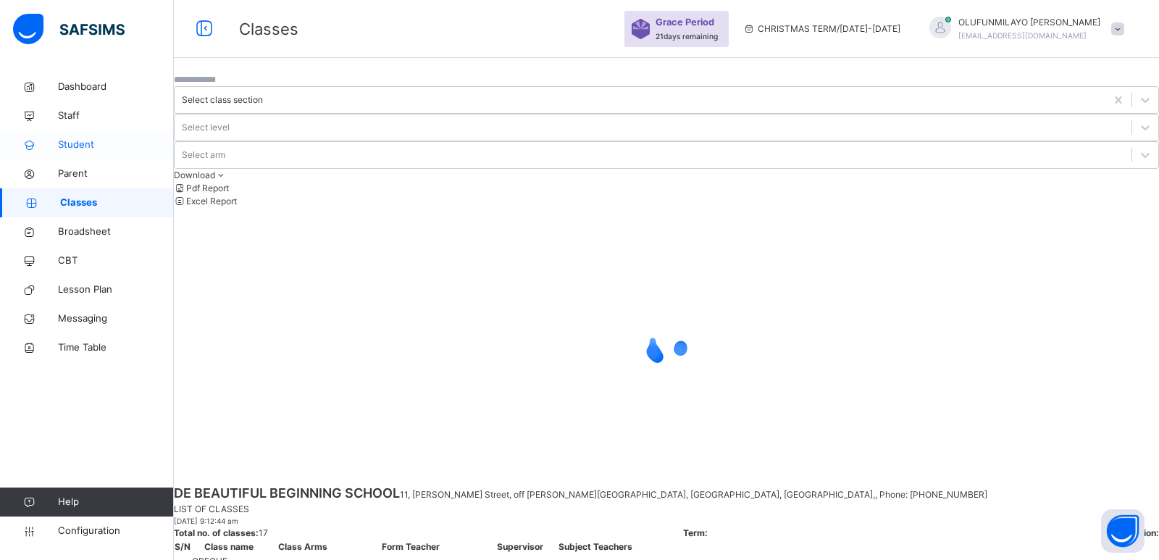
click at [76, 142] on span "Student" at bounding box center [116, 145] width 116 height 14
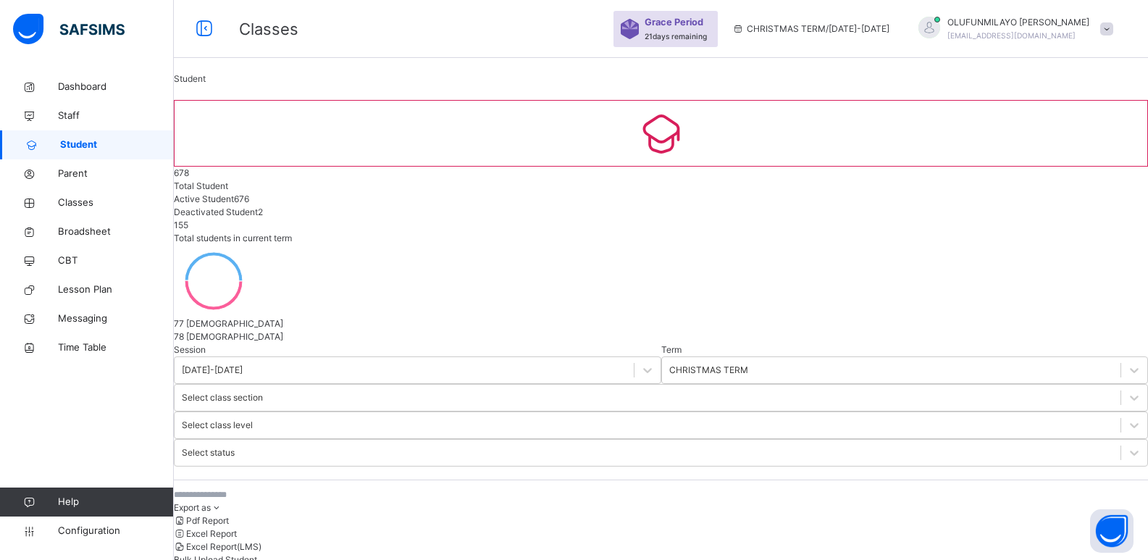
click at [241, 488] on input "text" at bounding box center [282, 494] width 217 height 13
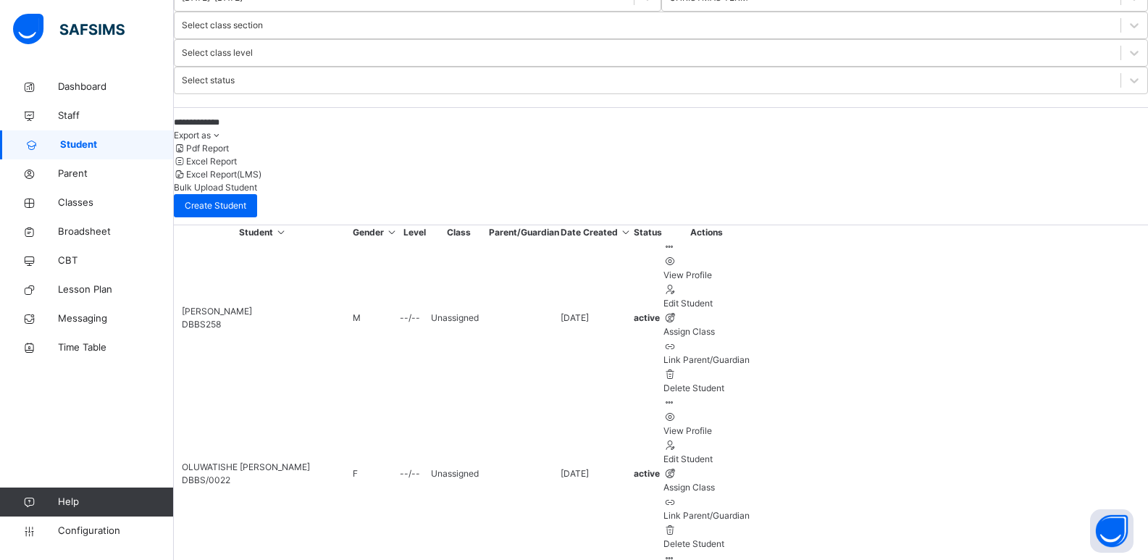
scroll to position [380, 0]
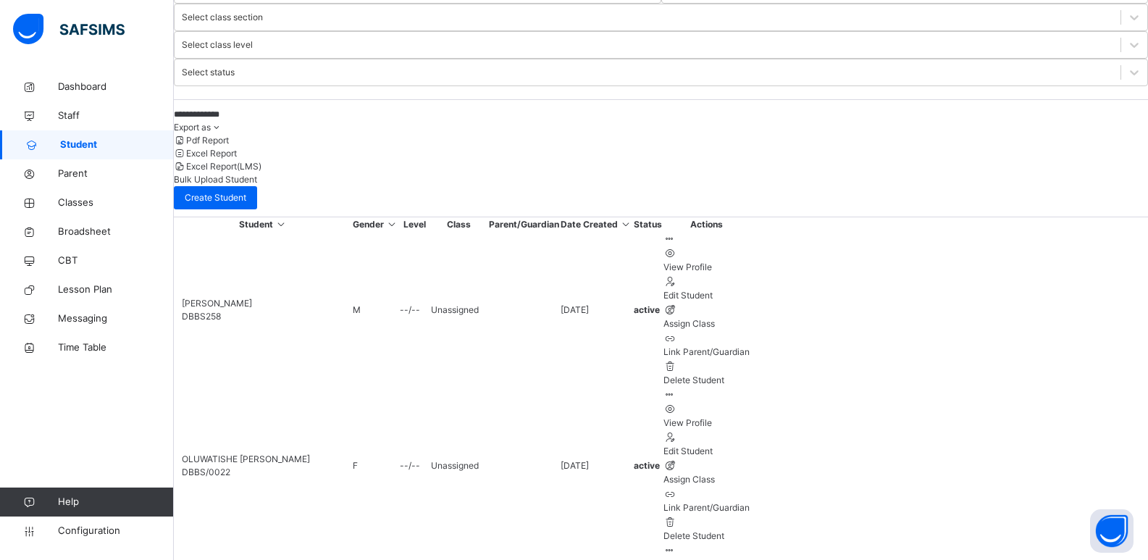
type input "**********"
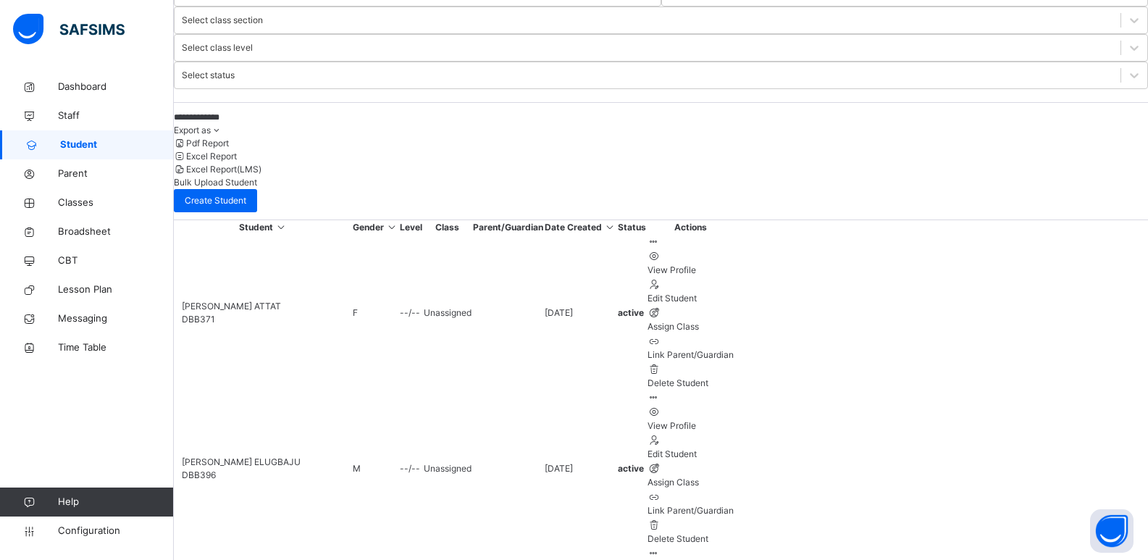
scroll to position [382, 0]
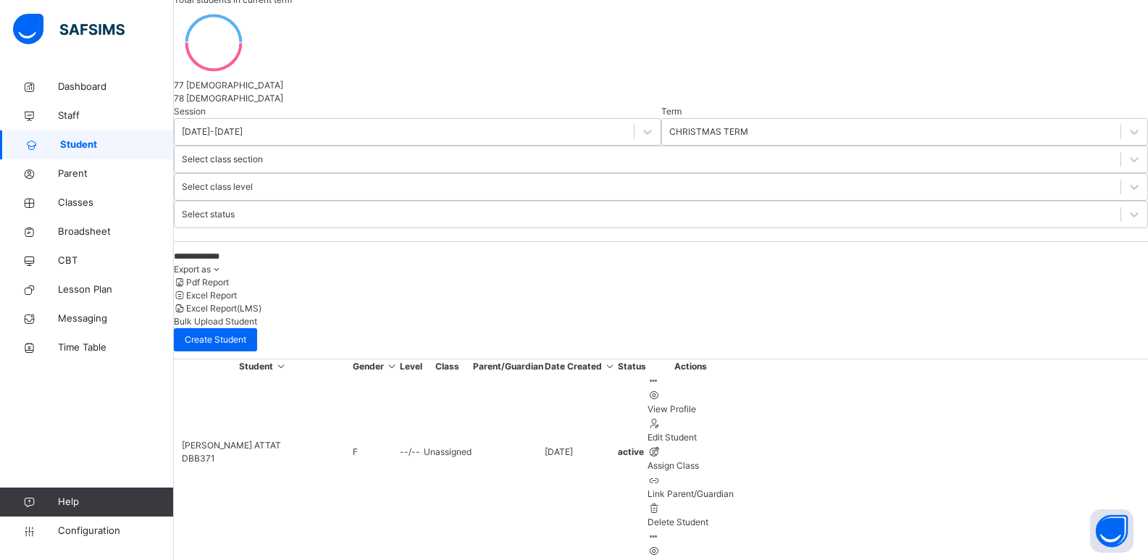
scroll to position [20, 0]
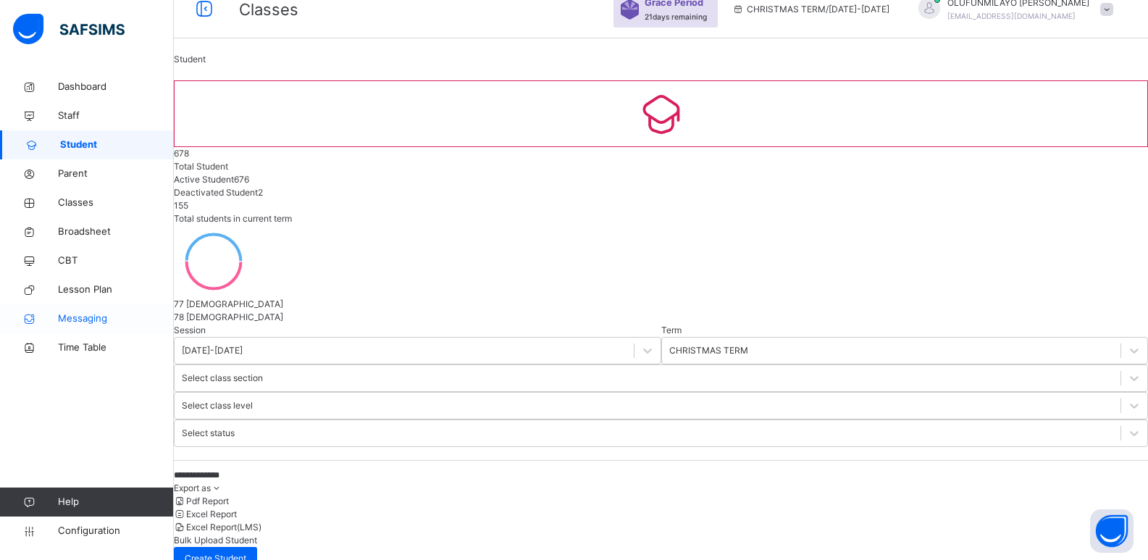
drag, startPoint x: 287, startPoint y: 307, endPoint x: 172, endPoint y: 315, distance: 115.4
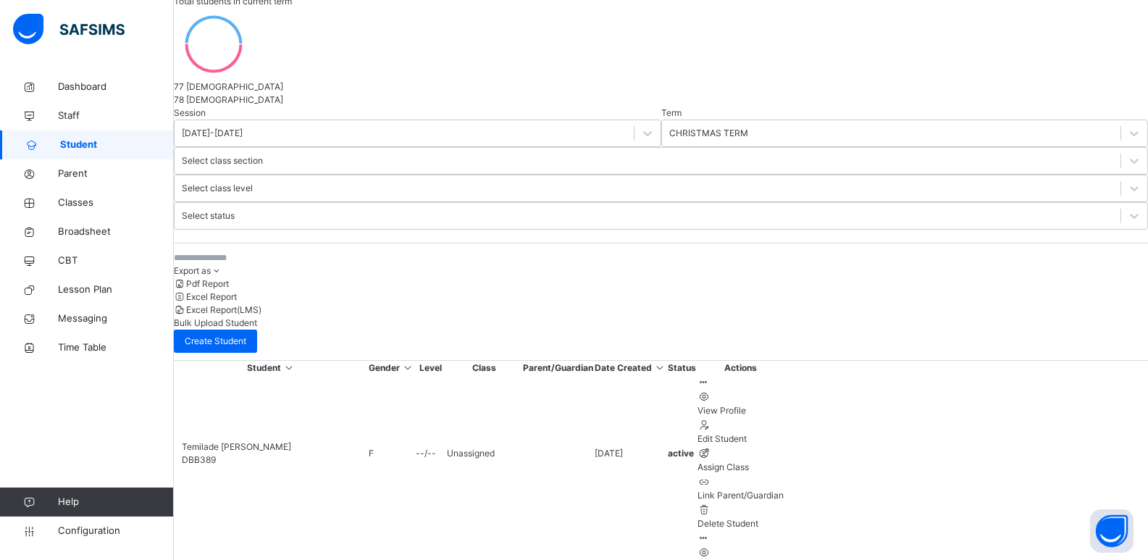
scroll to position [309, 0]
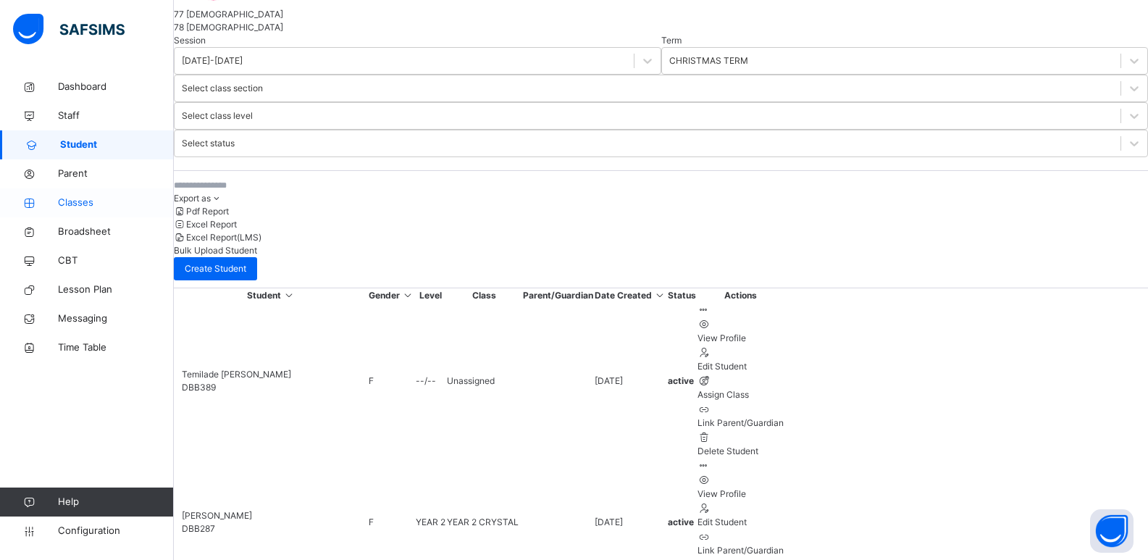
click at [66, 204] on span "Classes" at bounding box center [116, 203] width 116 height 14
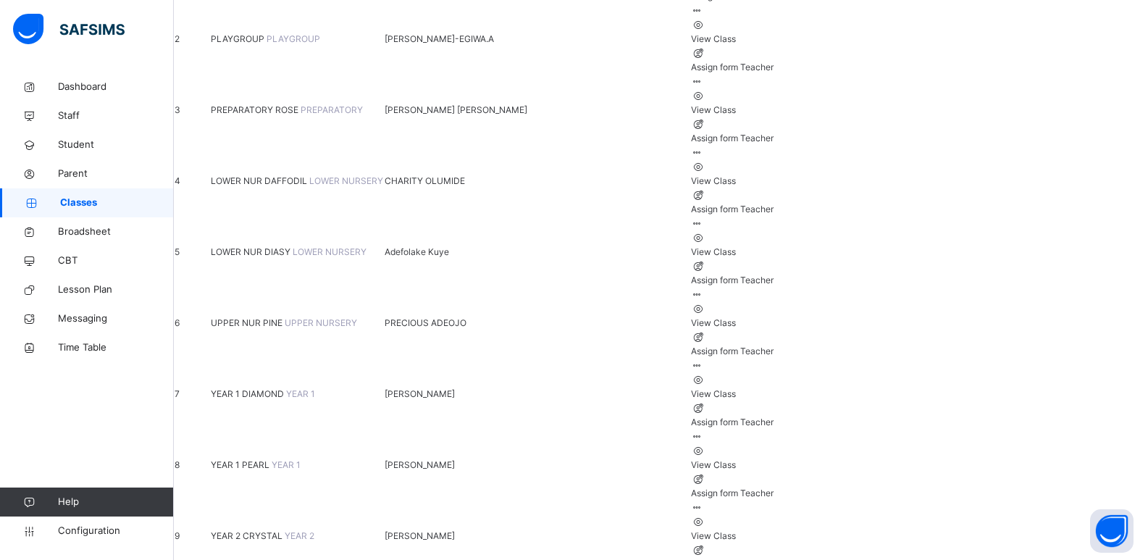
scroll to position [362, 0]
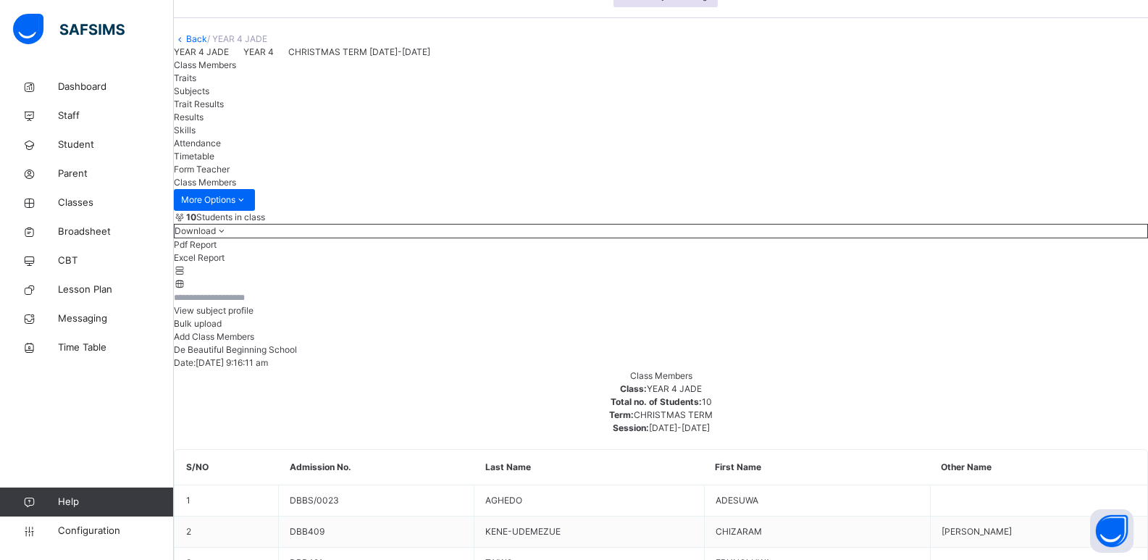
scroll to position [145, 0]
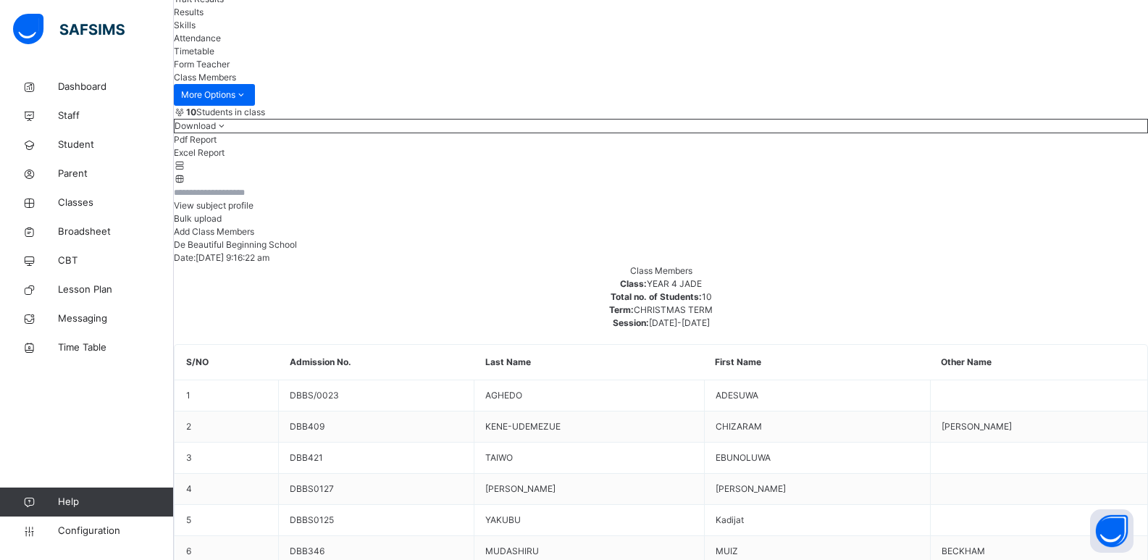
drag, startPoint x: 1038, startPoint y: 234, endPoint x: 1038, endPoint y: 246, distance: 12.3
click at [1038, 237] on div "View subject profile Bulk upload Add Class Members" at bounding box center [661, 211] width 974 height 53
click at [254, 237] on span "Add Class Members" at bounding box center [214, 231] width 80 height 11
type input "******"
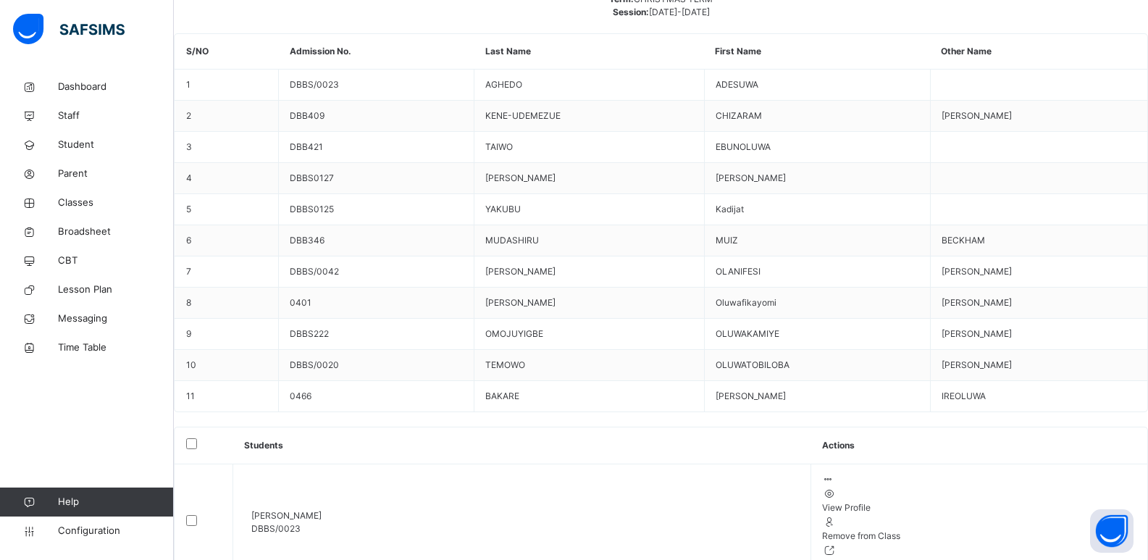
scroll to position [528, 0]
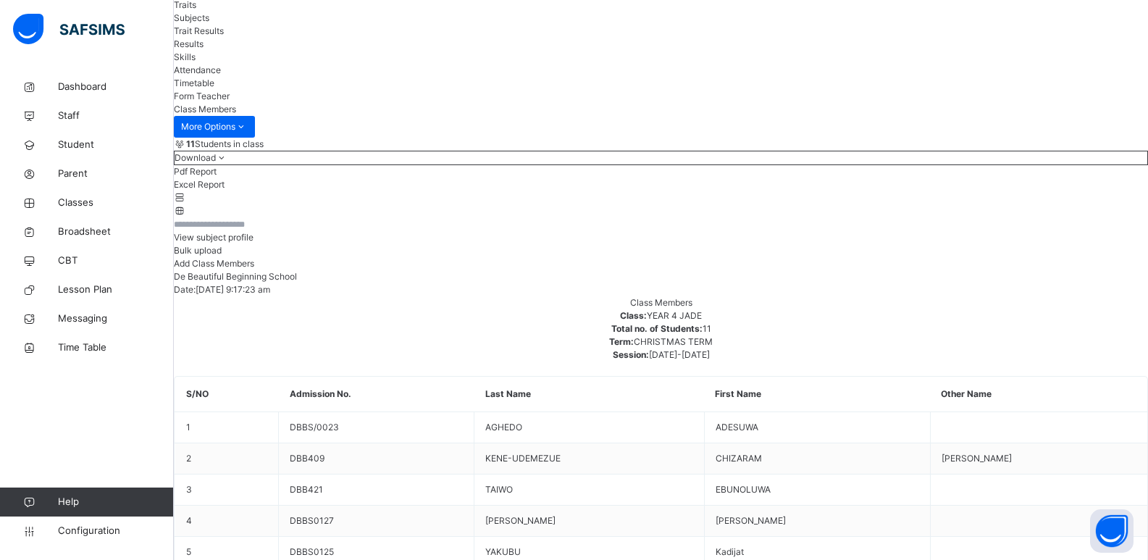
scroll to position [93, 0]
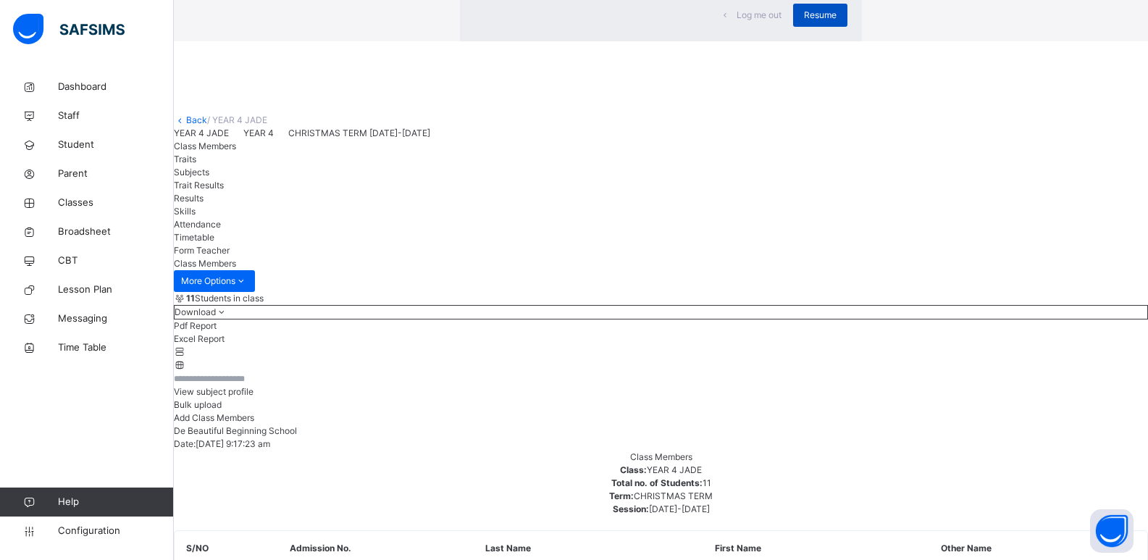
click at [804, 22] on span "Resume" at bounding box center [820, 15] width 33 height 13
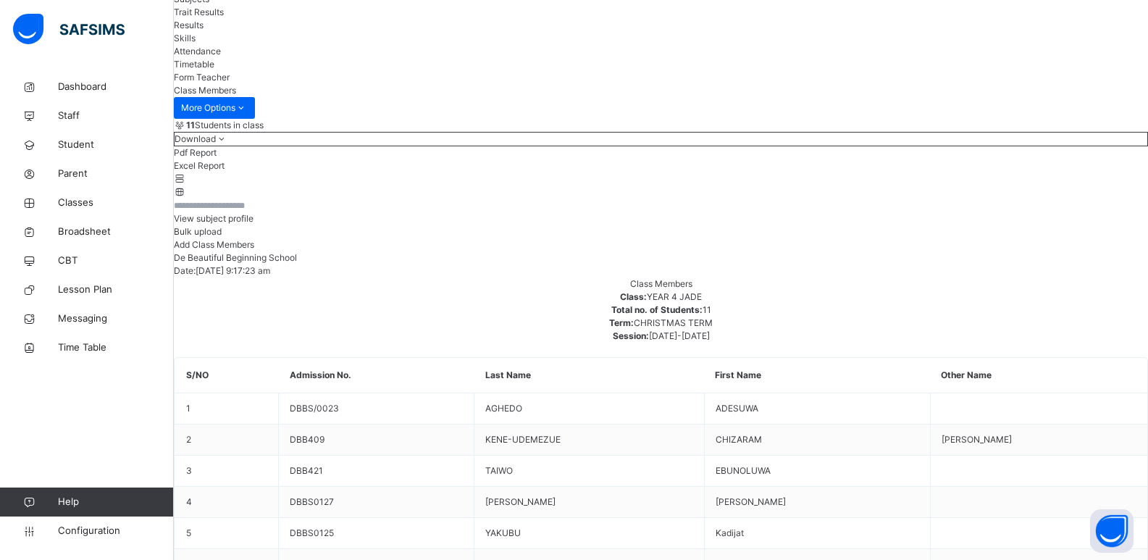
scroll to position [166, 0]
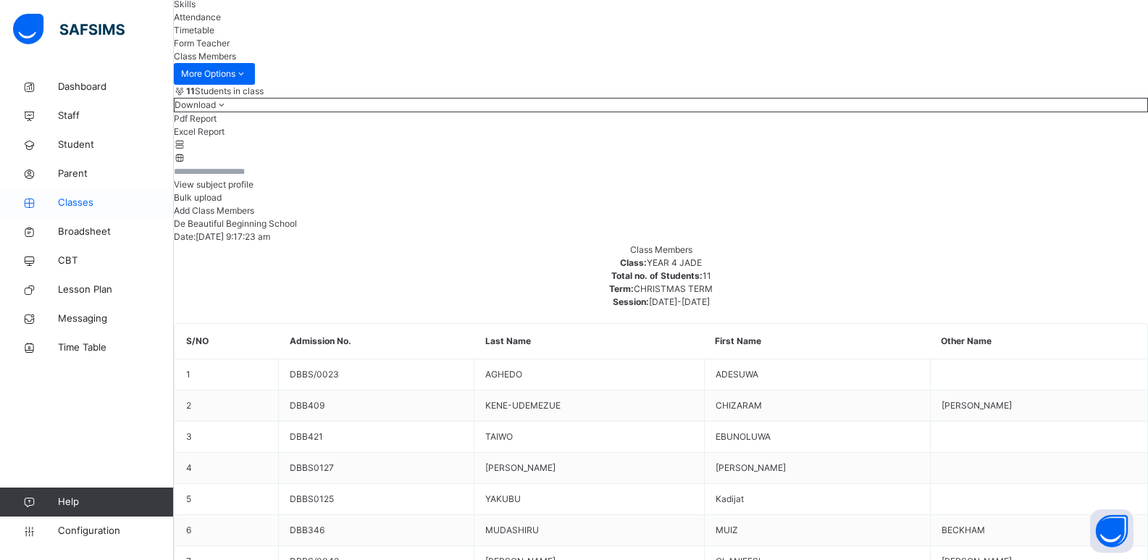
click at [70, 202] on span "Classes" at bounding box center [116, 203] width 116 height 14
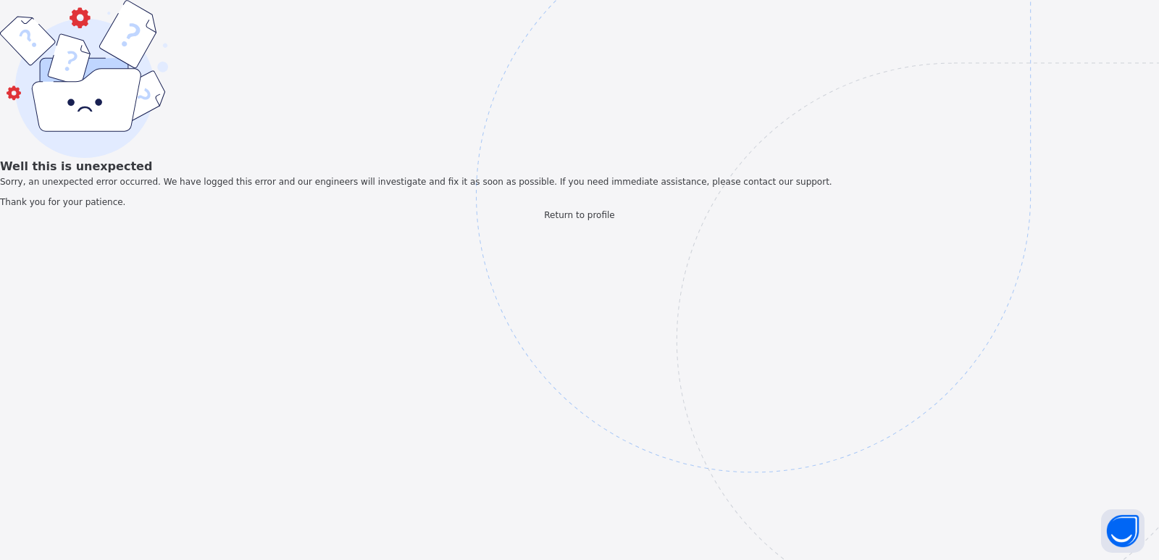
click at [616, 485] on img at bounding box center [853, 267] width 755 height 700
click at [593, 220] on span "Return to profile" at bounding box center [579, 215] width 70 height 10
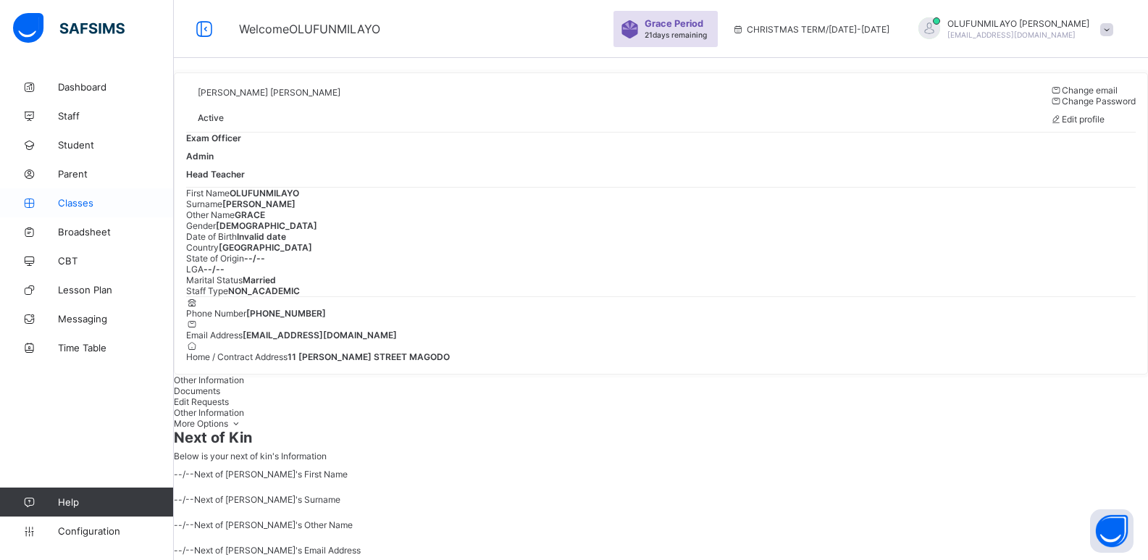
click at [72, 209] on link "Classes" at bounding box center [87, 202] width 174 height 29
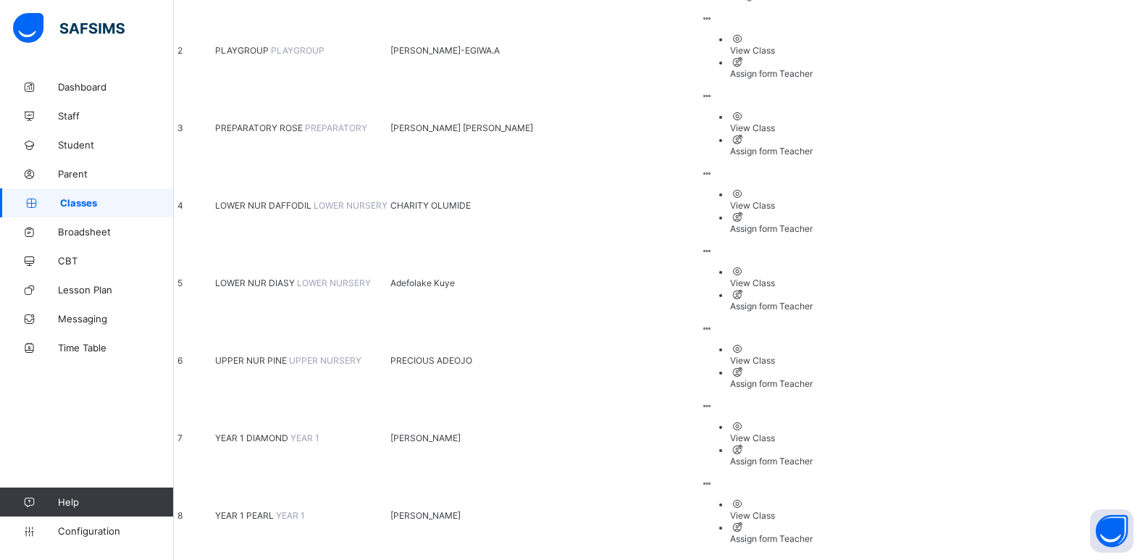
scroll to position [324, 0]
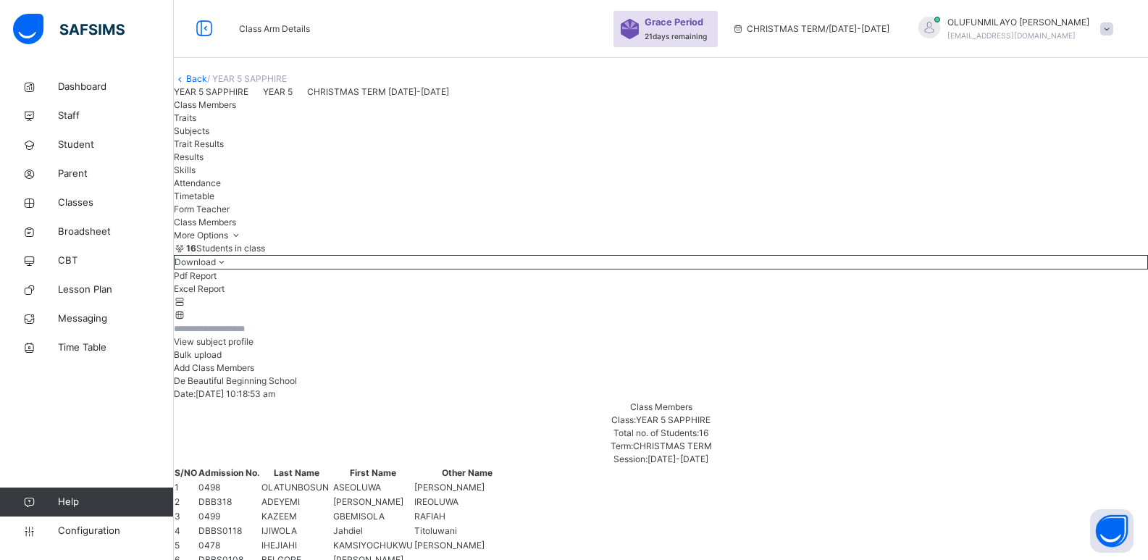
click at [207, 84] on link "Back" at bounding box center [196, 78] width 21 height 11
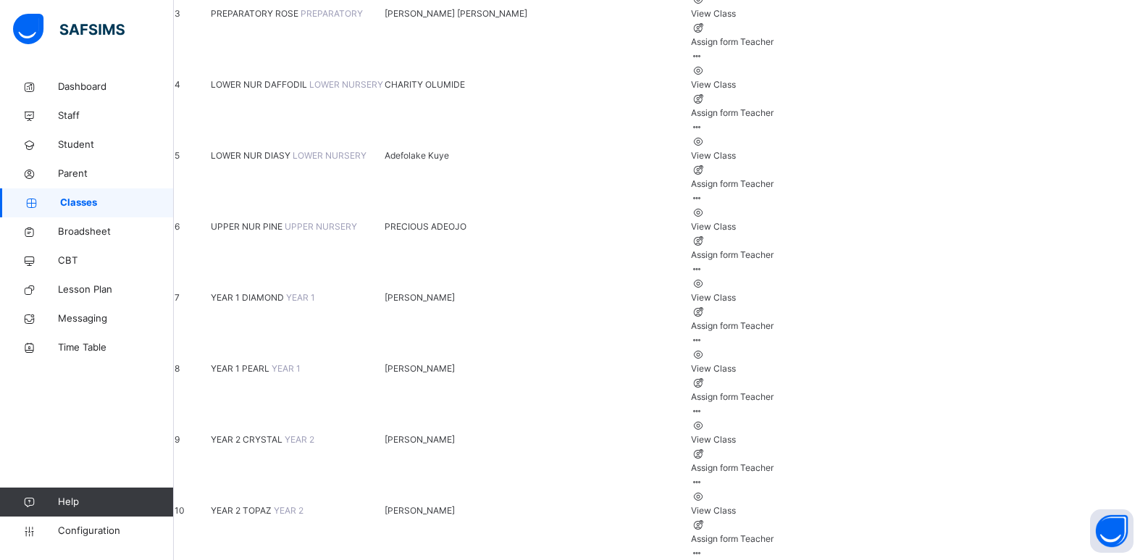
scroll to position [400, 0]
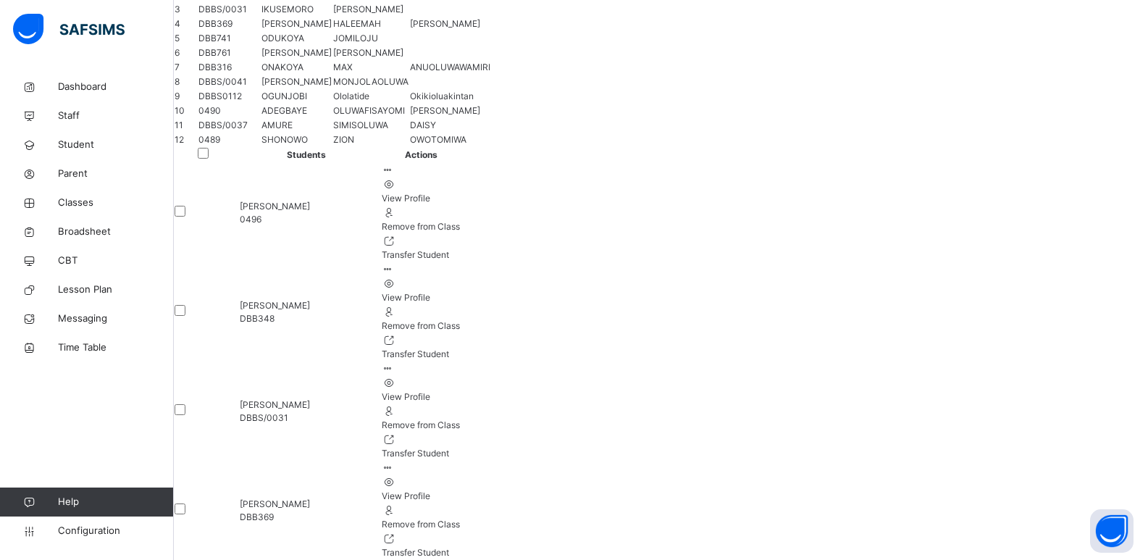
scroll to position [577, 0]
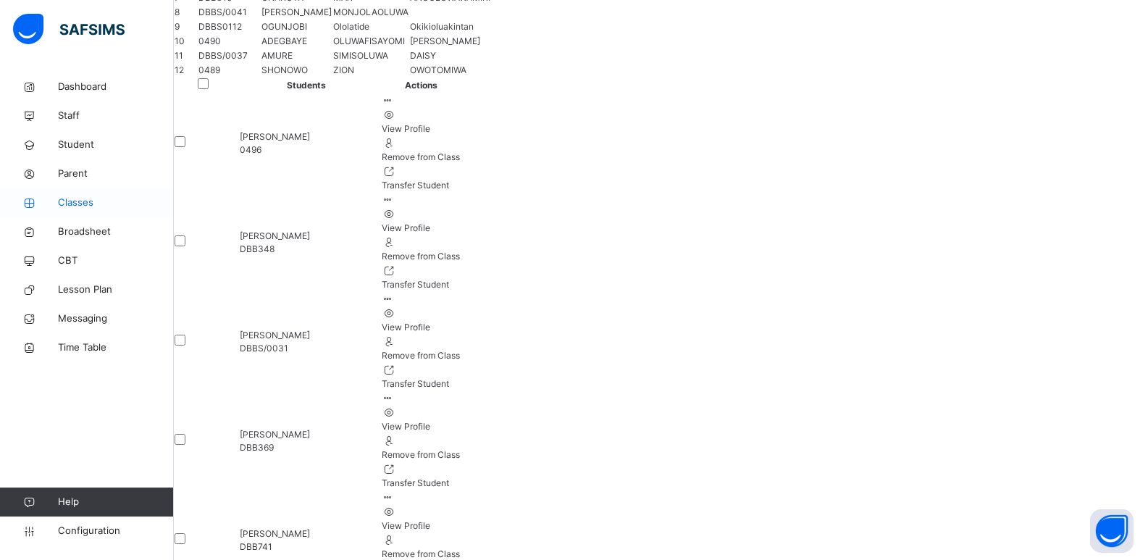
click at [69, 206] on span "Classes" at bounding box center [116, 203] width 116 height 14
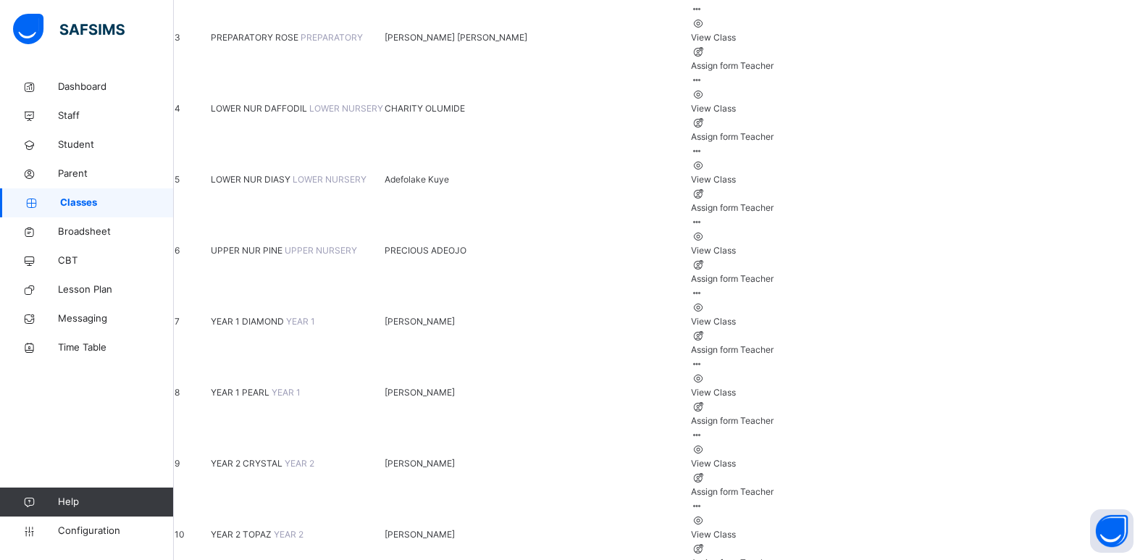
scroll to position [400, 0]
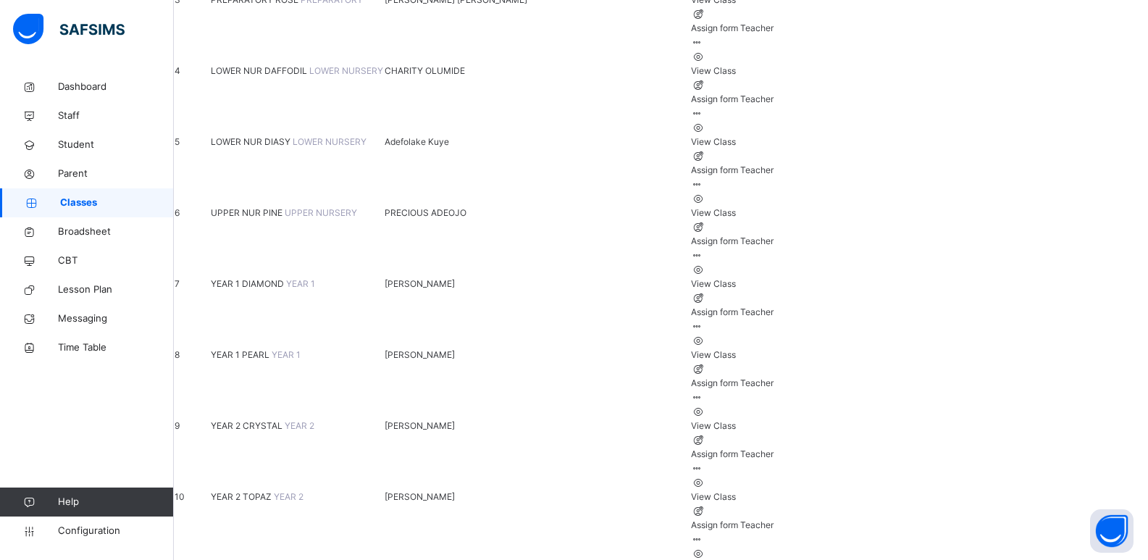
click at [287, 478] on tbody "1 CRECHE CRECHE View Class Assign form Teacher 2 PLAYGROUP PLAYGROUP TITILAYO O…" at bounding box center [474, 426] width 600 height 1207
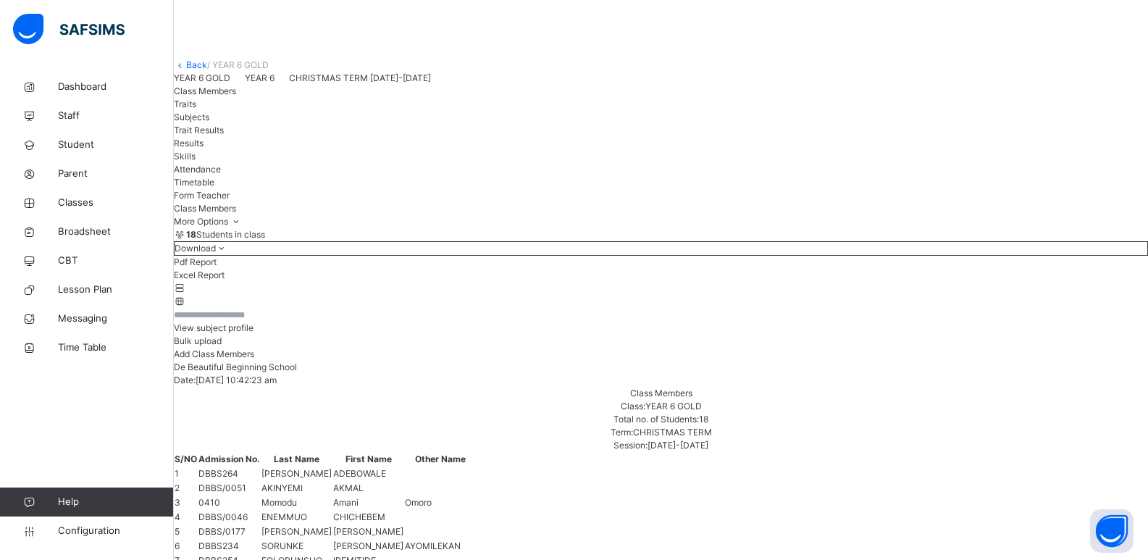
scroll to position [143, 0]
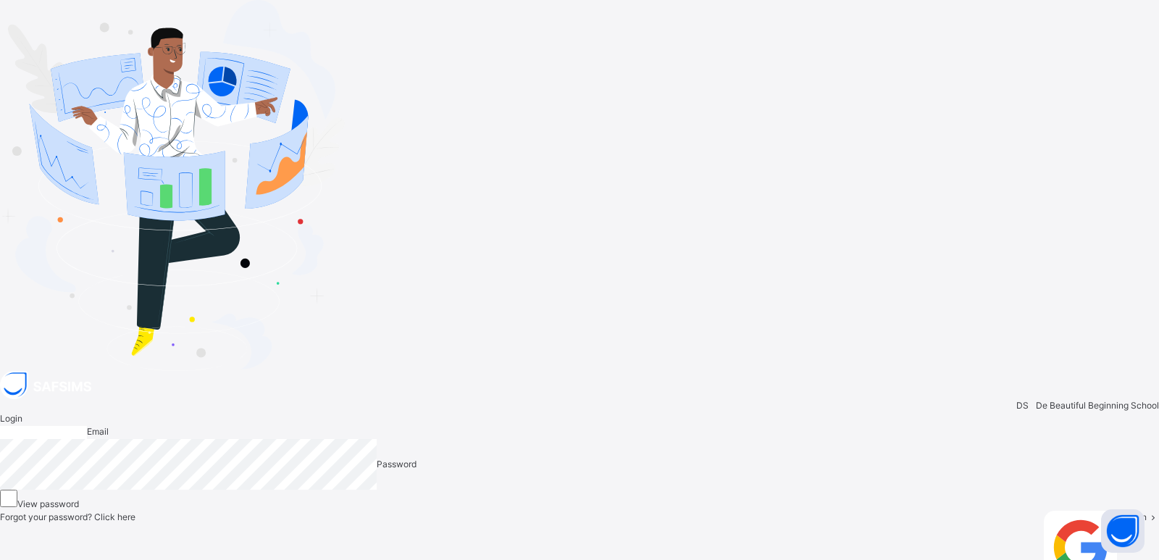
type input "**********"
click at [1124, 511] on div "Login" at bounding box center [1141, 554] width 35 height 86
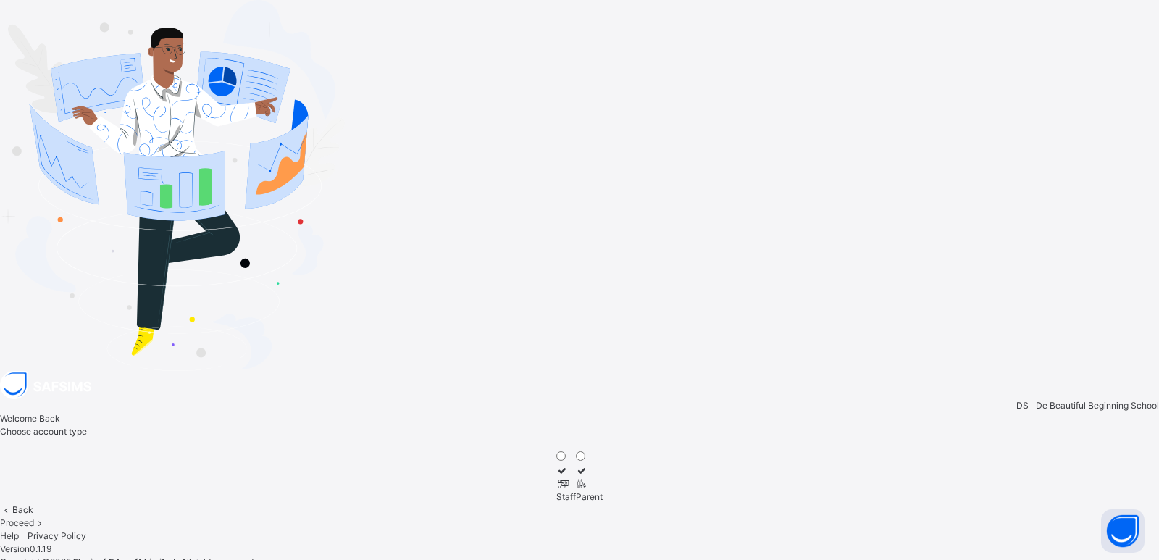
click at [34, 517] on span "Proceed" at bounding box center [17, 522] width 34 height 11
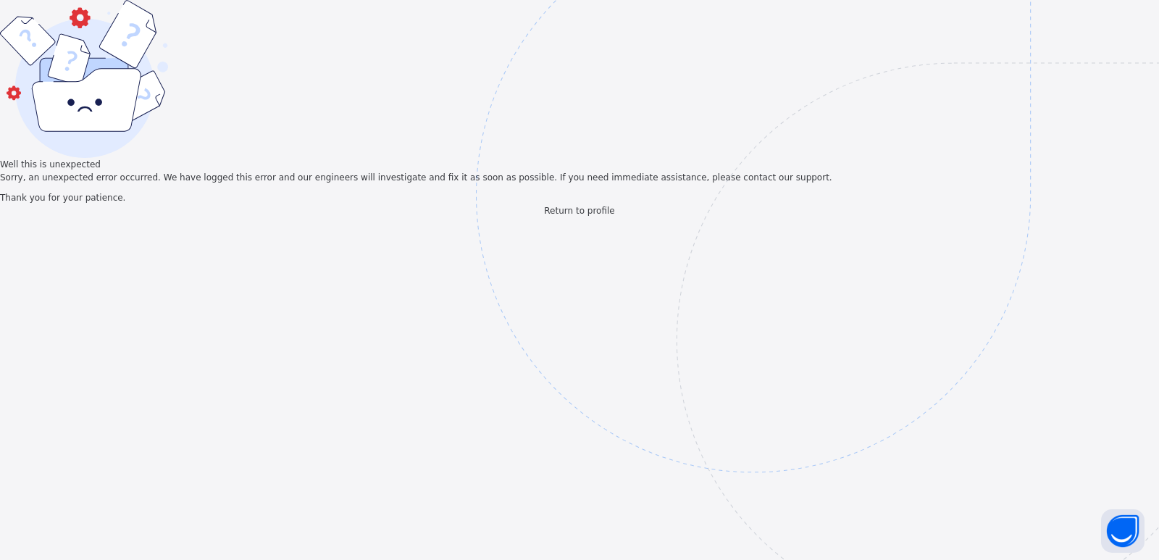
click at [569, 216] on span "Return to profile" at bounding box center [579, 211] width 70 height 10
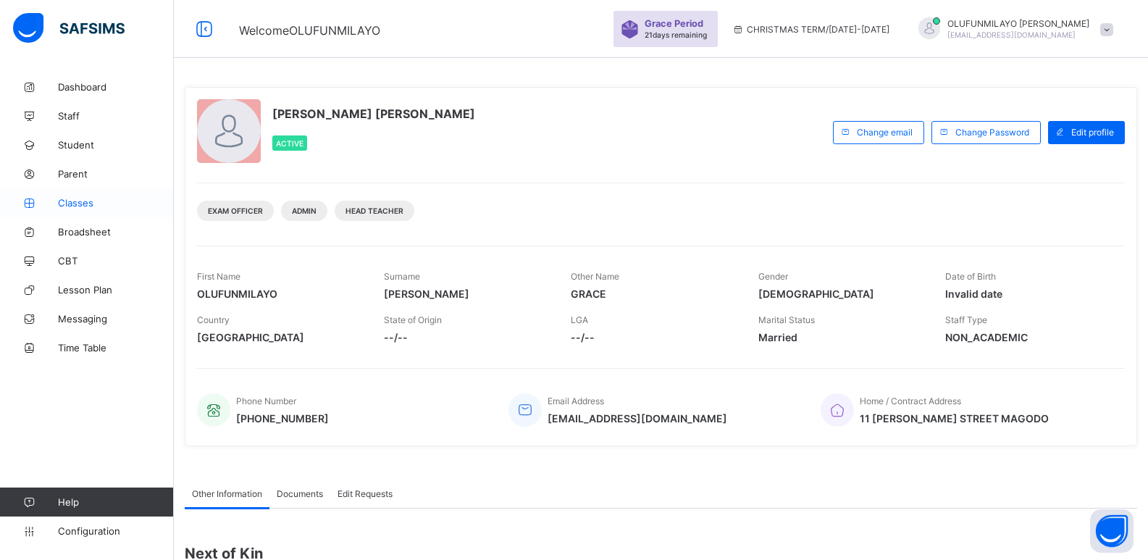
click at [85, 200] on span "Classes" at bounding box center [116, 203] width 116 height 12
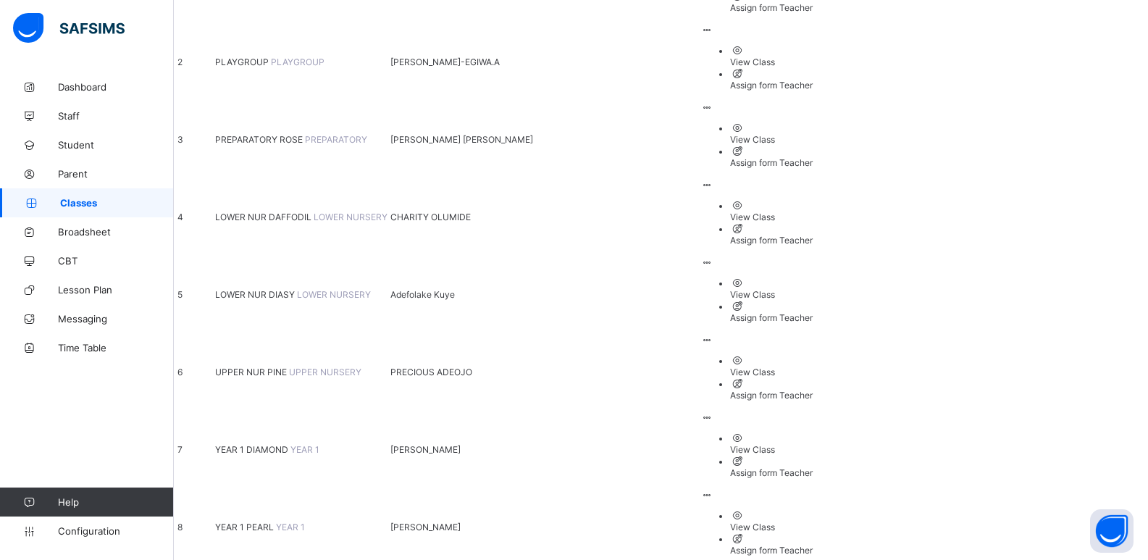
scroll to position [324, 0]
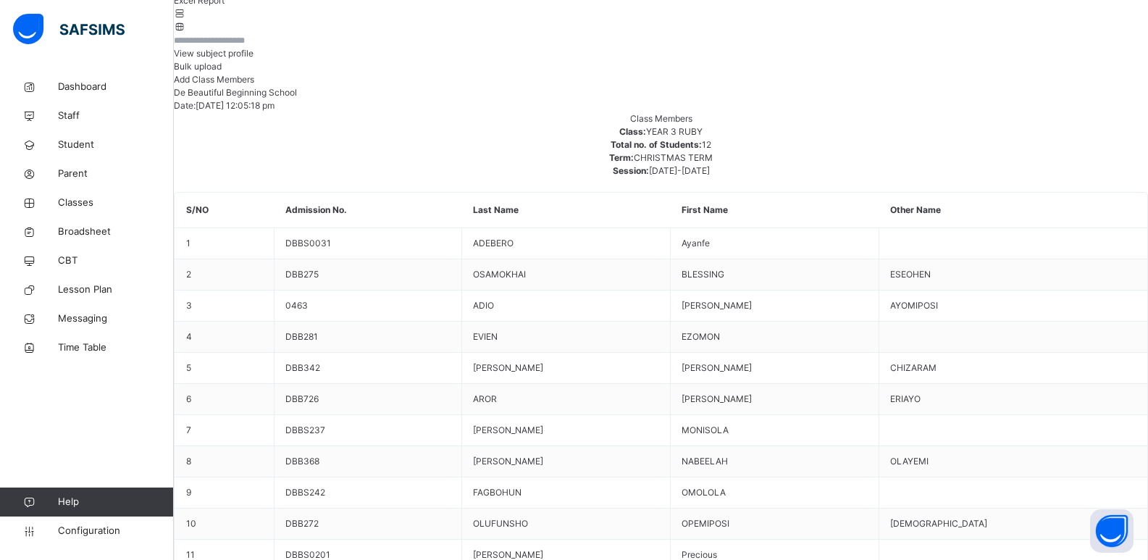
scroll to position [287, 0]
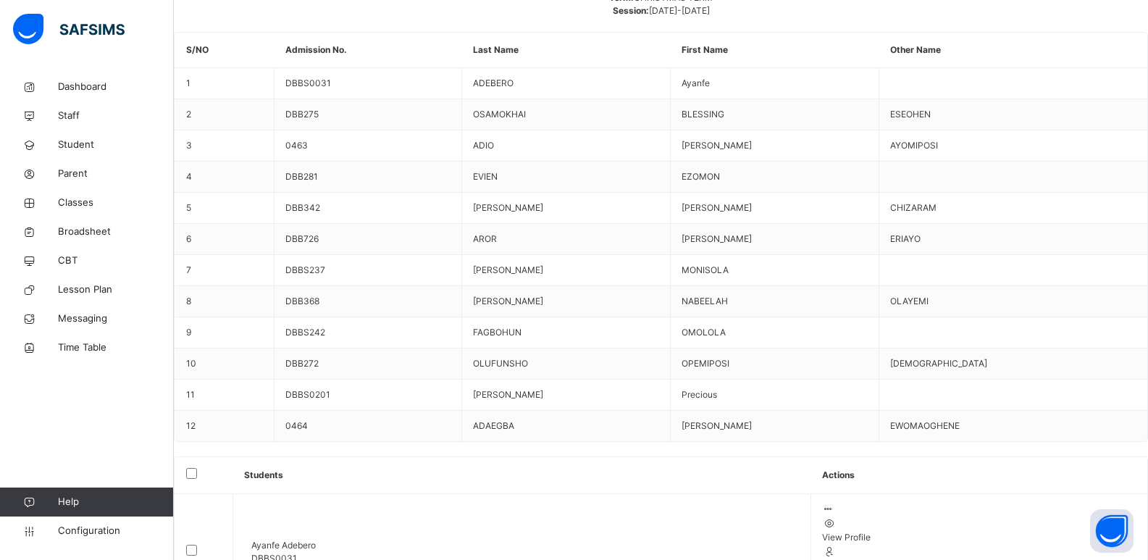
scroll to position [432, 0]
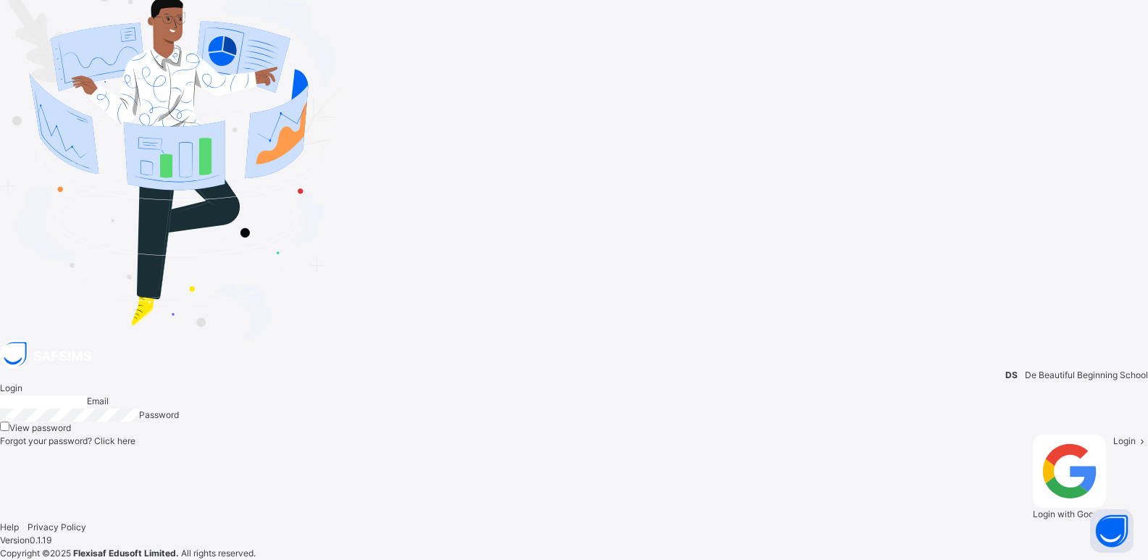
type input "**********"
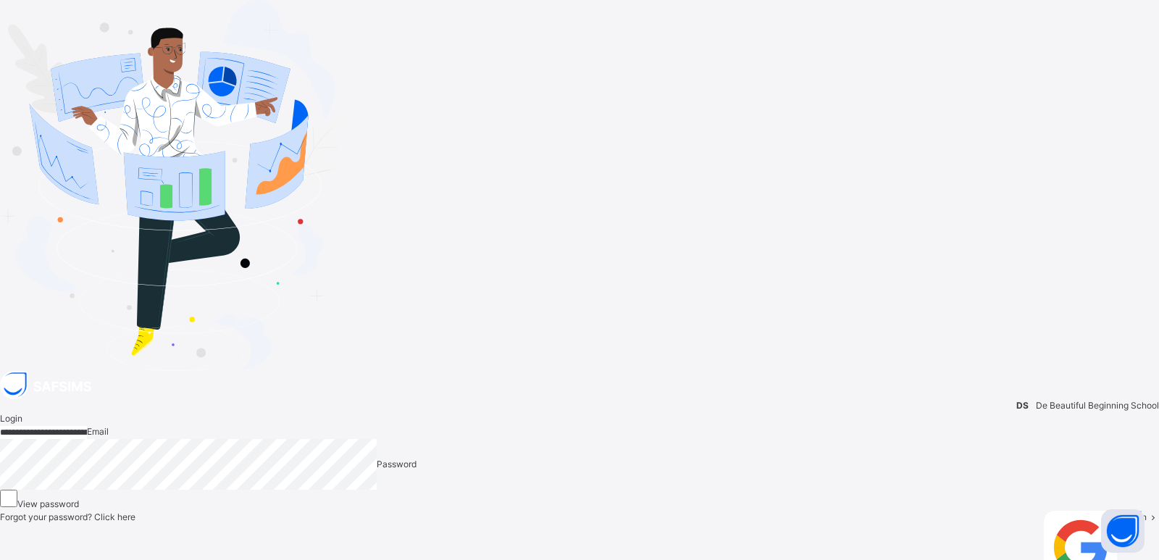
click at [1124, 511] on div "Login" at bounding box center [1141, 554] width 35 height 86
click at [34, 559] on span "Proceed" at bounding box center [17, 566] width 34 height 11
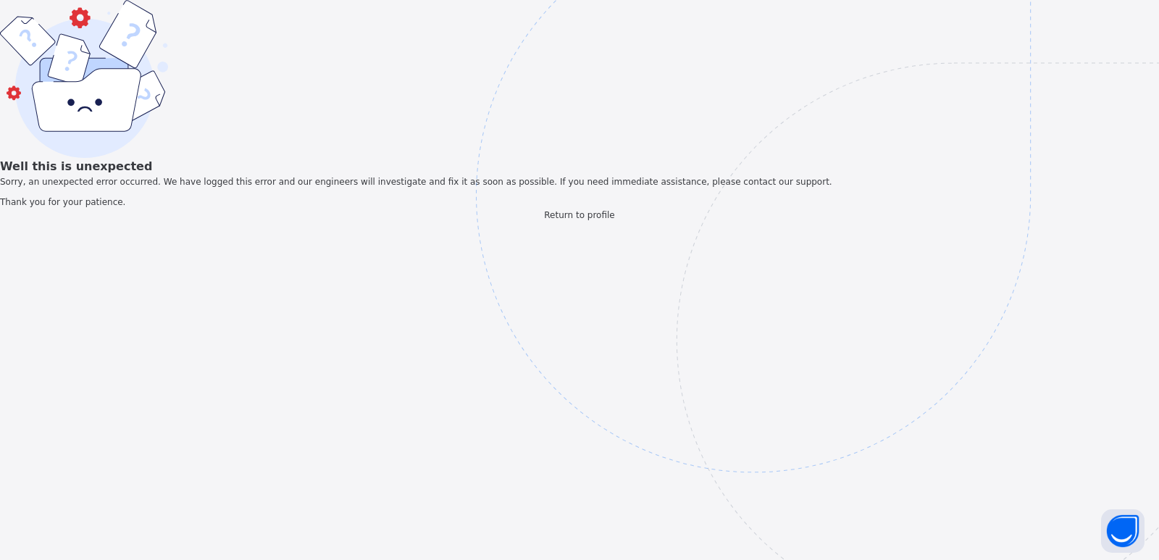
click at [581, 220] on span "Return to profile" at bounding box center [579, 215] width 70 height 10
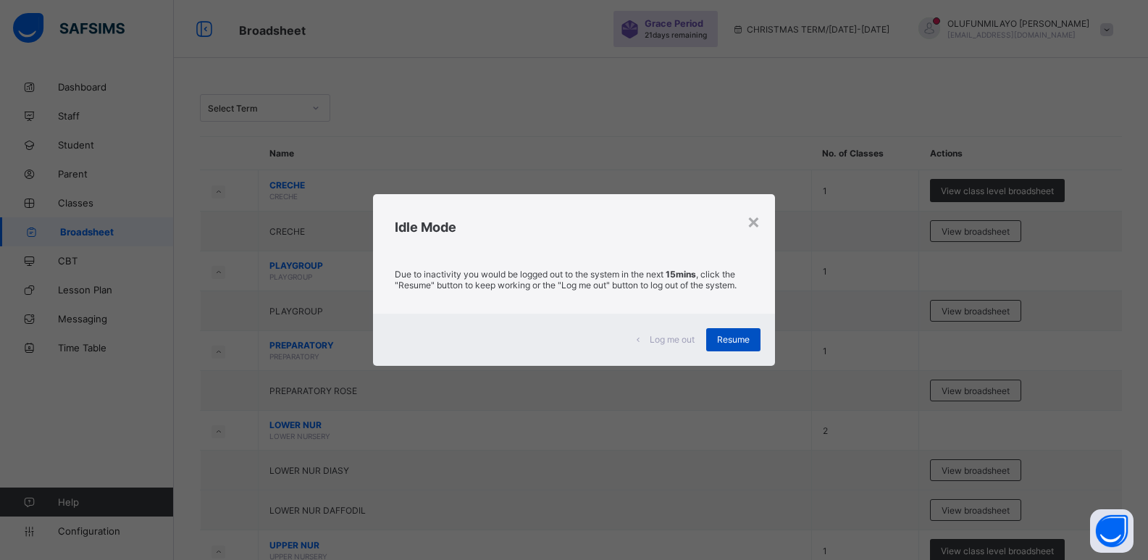
click at [719, 348] on div "Resume" at bounding box center [733, 339] width 54 height 23
click at [722, 338] on span "Resume" at bounding box center [733, 339] width 33 height 11
click at [727, 338] on span "Resume" at bounding box center [733, 339] width 33 height 11
click at [737, 346] on div "Resume" at bounding box center [733, 339] width 54 height 23
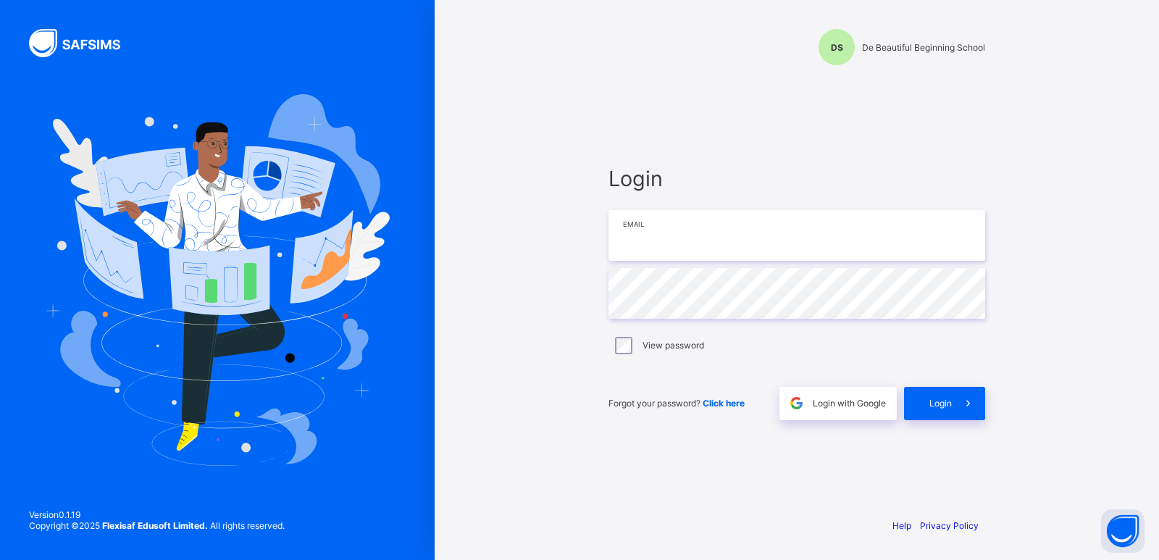
type input "**********"
drag, startPoint x: 130, startPoint y: 558, endPoint x: 261, endPoint y: 28, distance: 546.9
type input "**********"
drag, startPoint x: 272, startPoint y: 265, endPoint x: 921, endPoint y: 401, distance: 662.3
click at [932, 401] on span "Login" at bounding box center [940, 403] width 22 height 11
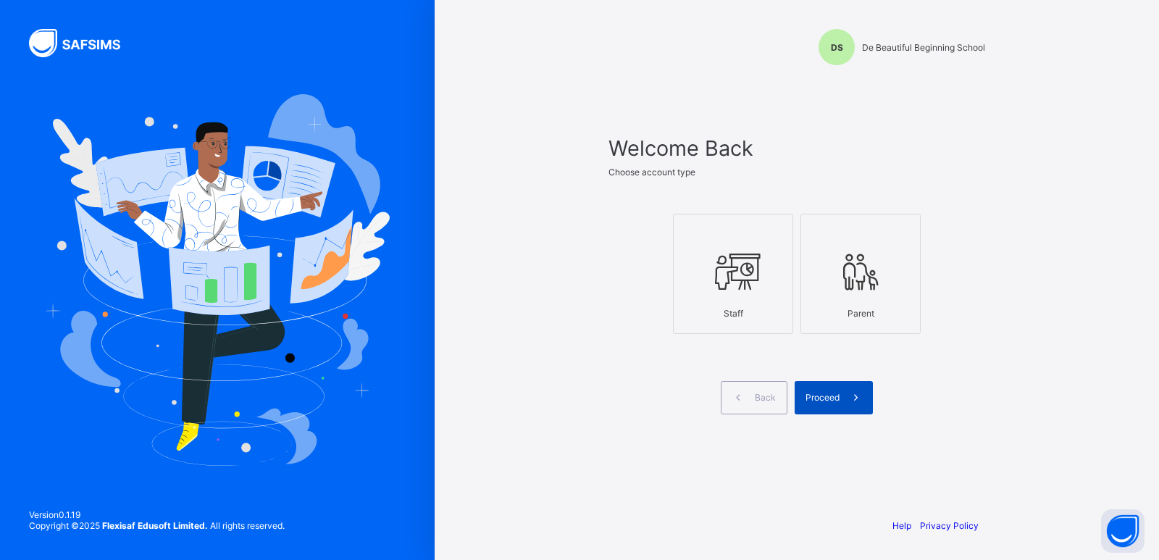
click at [811, 398] on span "Proceed" at bounding box center [822, 397] width 34 height 11
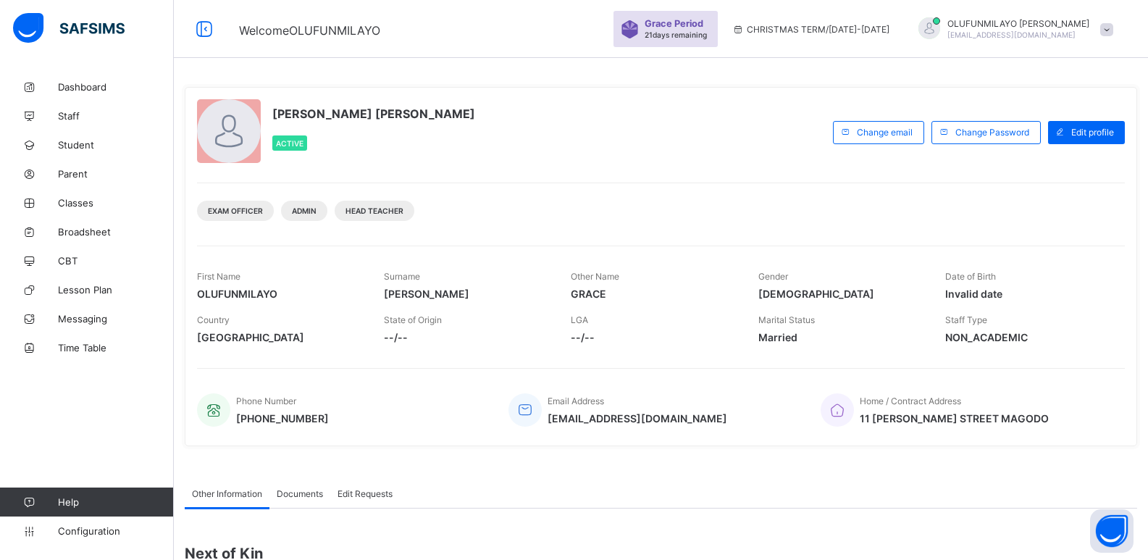
click at [1113, 34] on span at bounding box center [1106, 29] width 13 height 13
click at [70, 87] on span "Dashboard" at bounding box center [116, 87] width 116 height 12
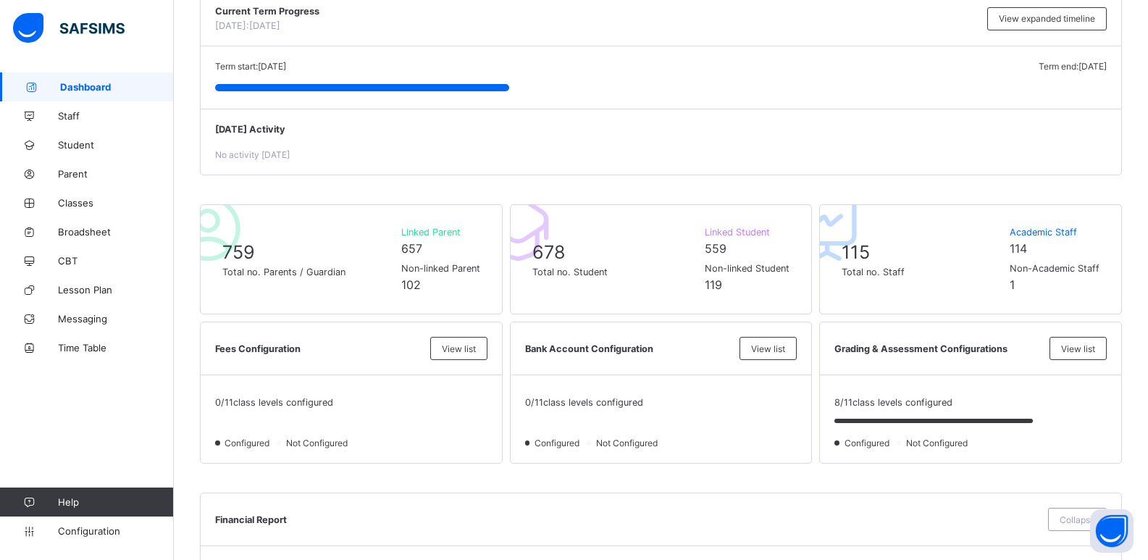
scroll to position [290, 0]
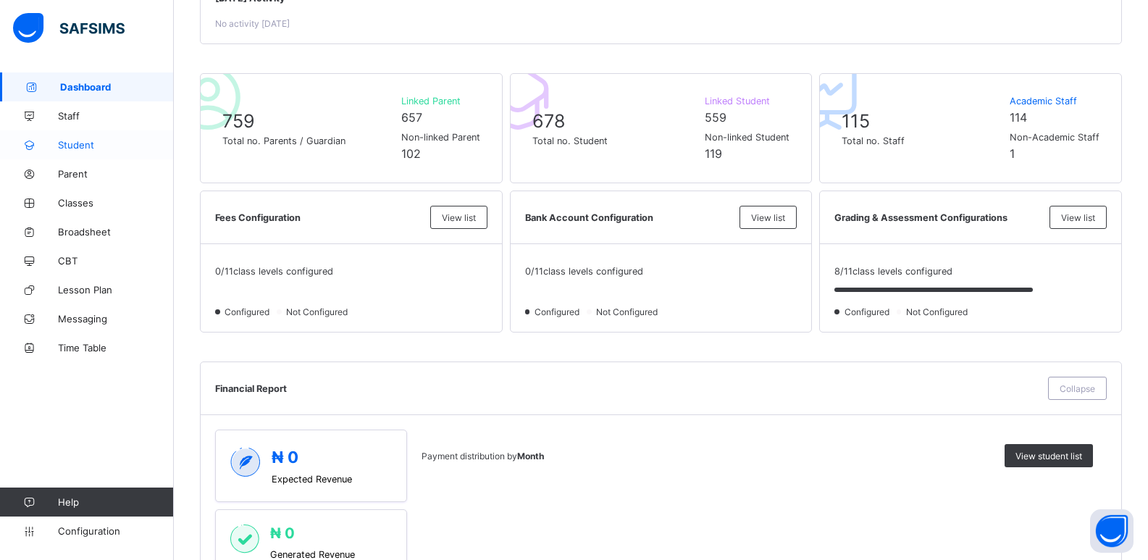
click at [90, 138] on link "Student" at bounding box center [87, 144] width 174 height 29
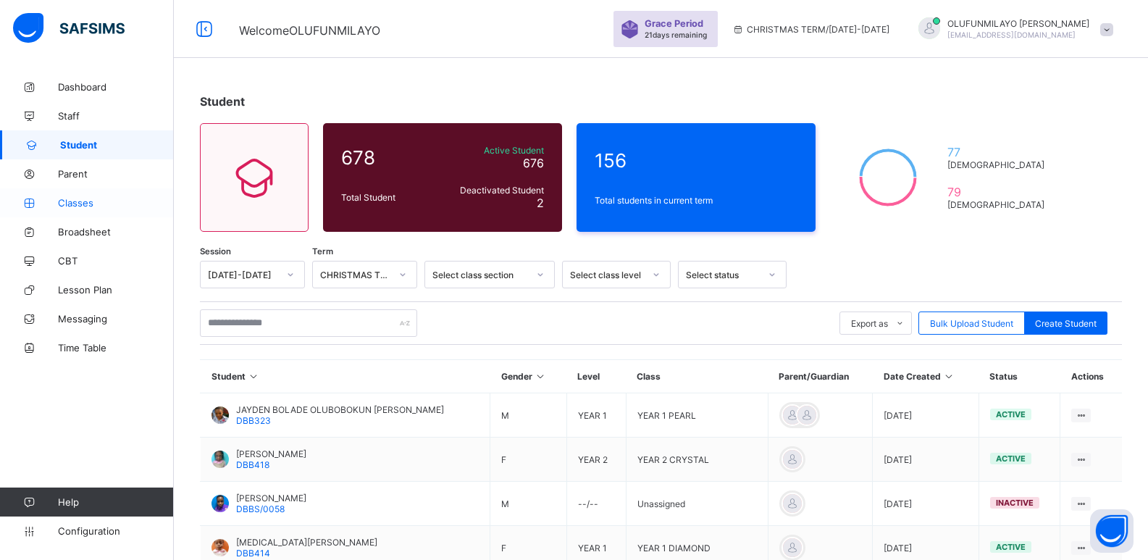
click at [73, 204] on span "Classes" at bounding box center [116, 203] width 116 height 12
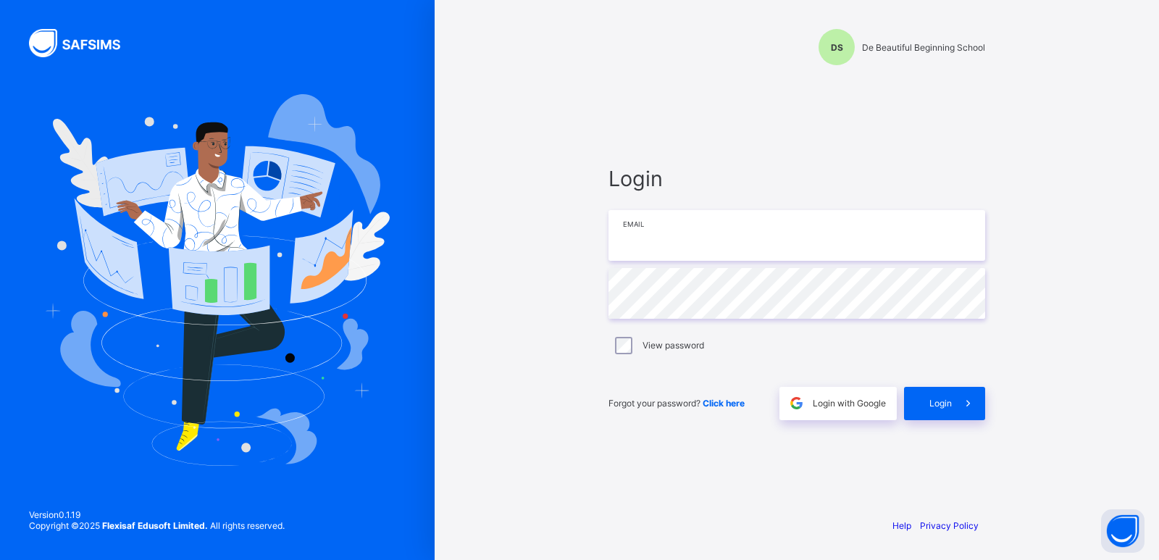
type input "**********"
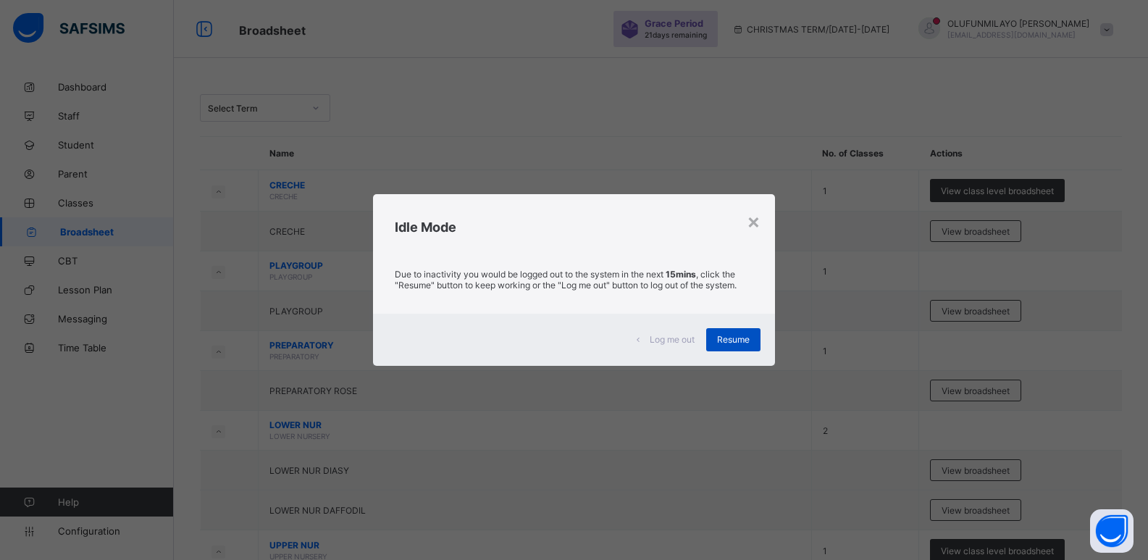
click at [718, 341] on div "Resume" at bounding box center [733, 339] width 54 height 23
click at [737, 344] on span "Resume" at bounding box center [733, 339] width 33 height 11
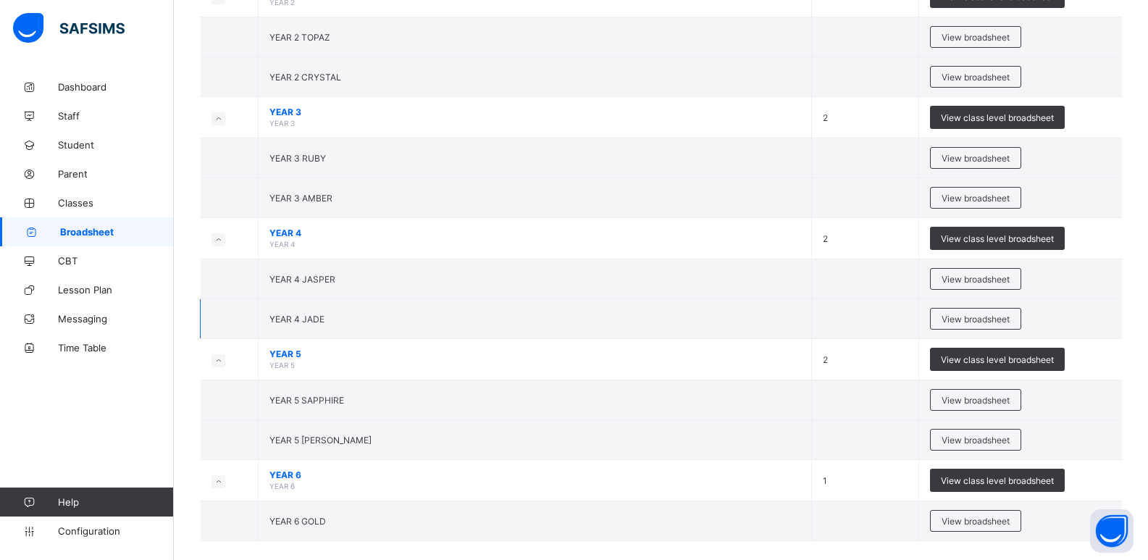
scroll to position [774, 0]
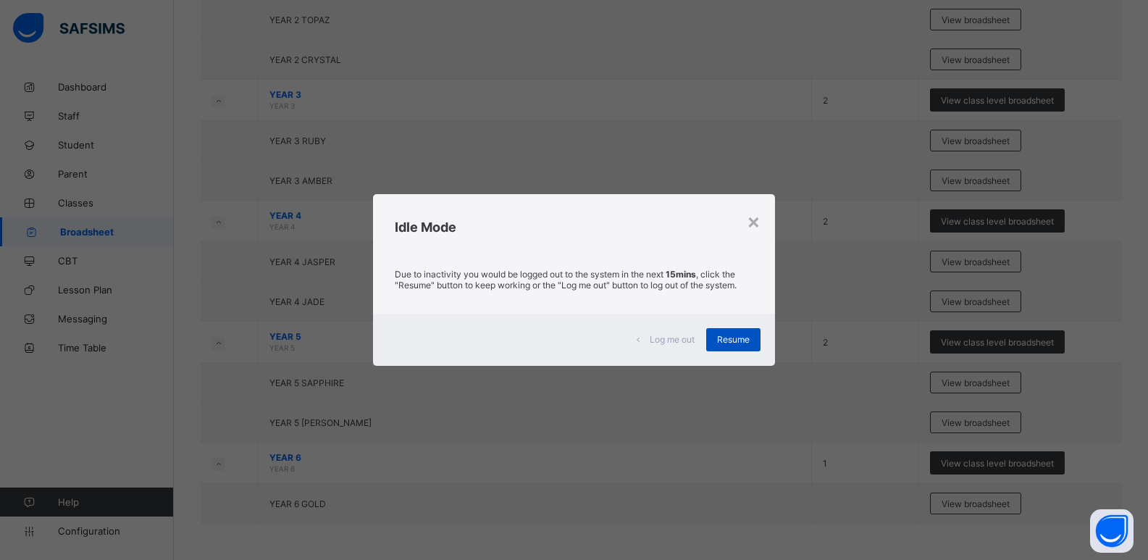
click at [743, 343] on span "Resume" at bounding box center [733, 339] width 33 height 11
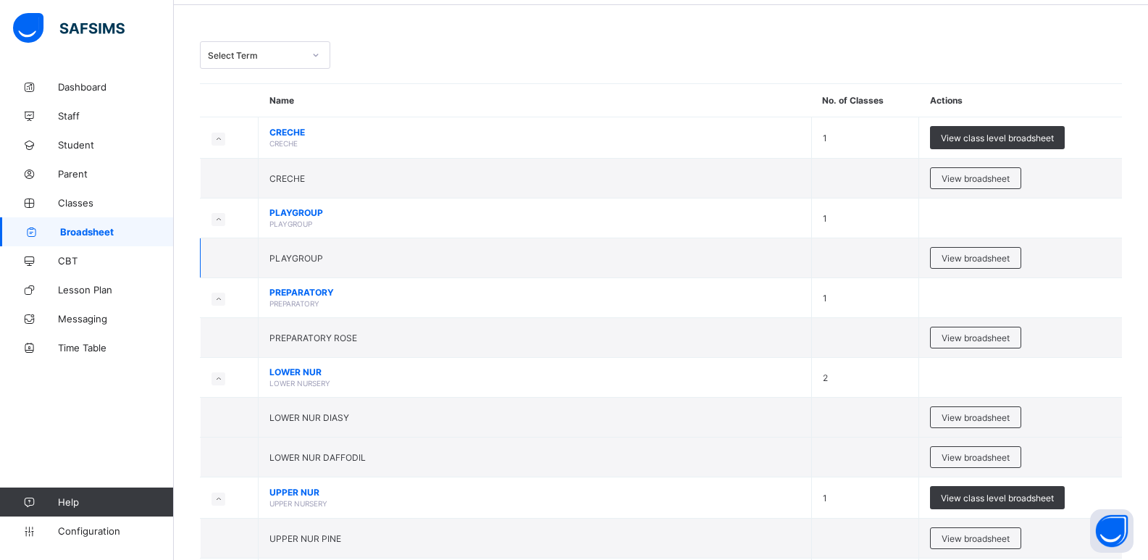
scroll to position [0, 0]
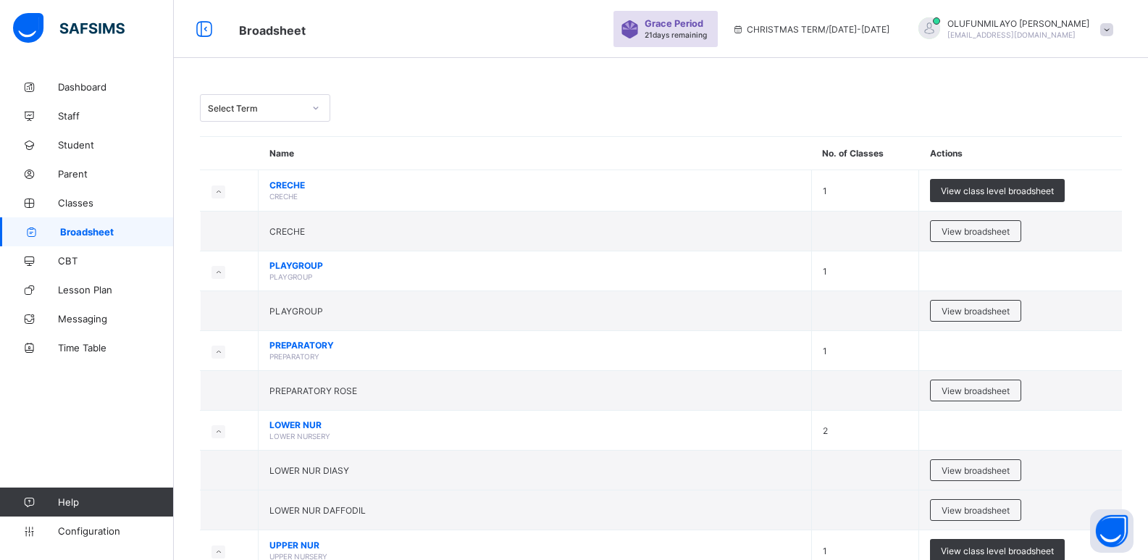
click at [490, 101] on div "Select Term" at bounding box center [661, 108] width 922 height 28
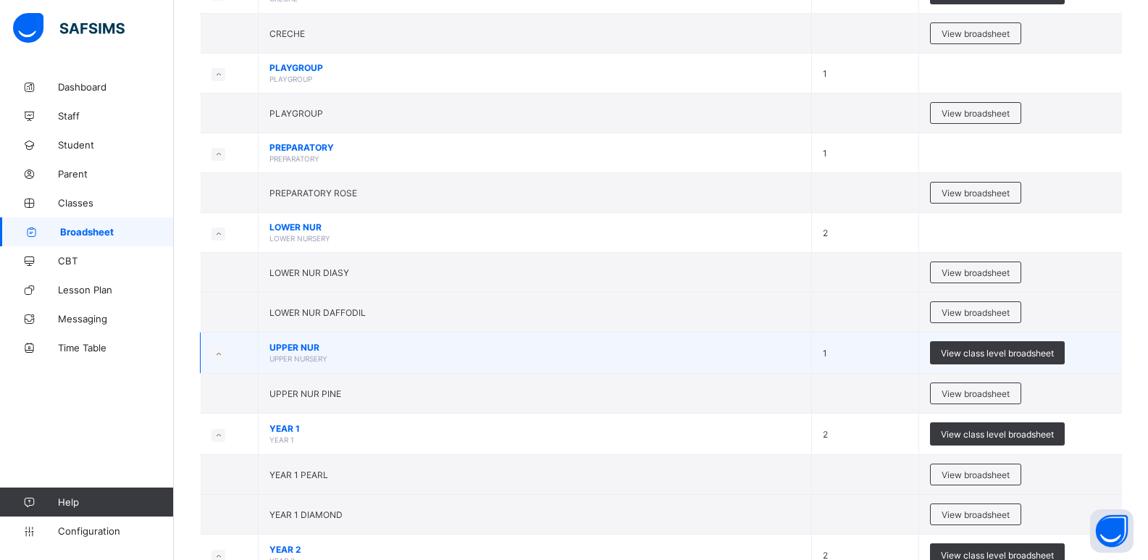
scroll to position [217, 0]
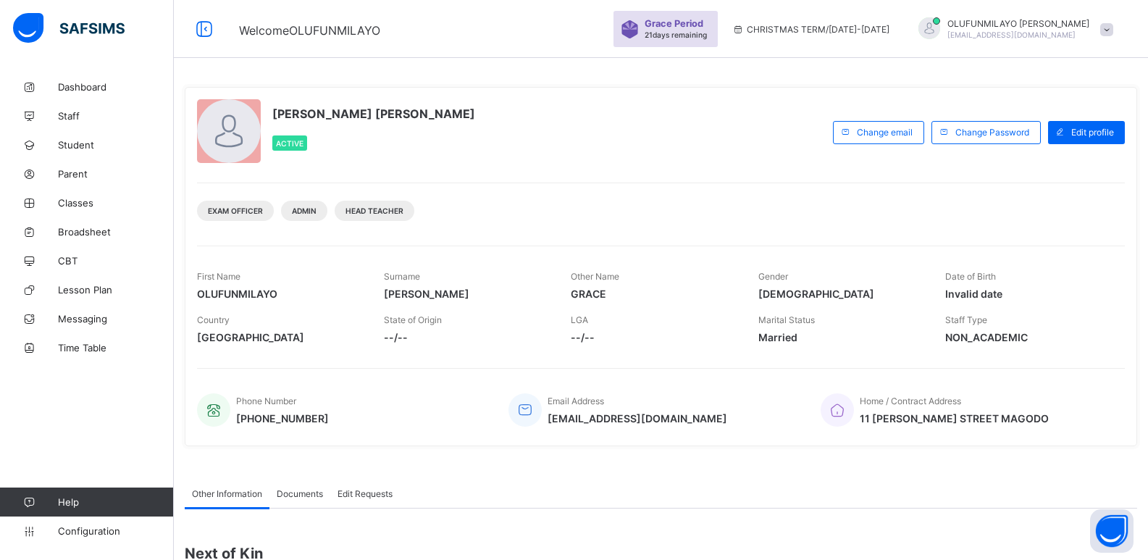
scroll to position [192, 0]
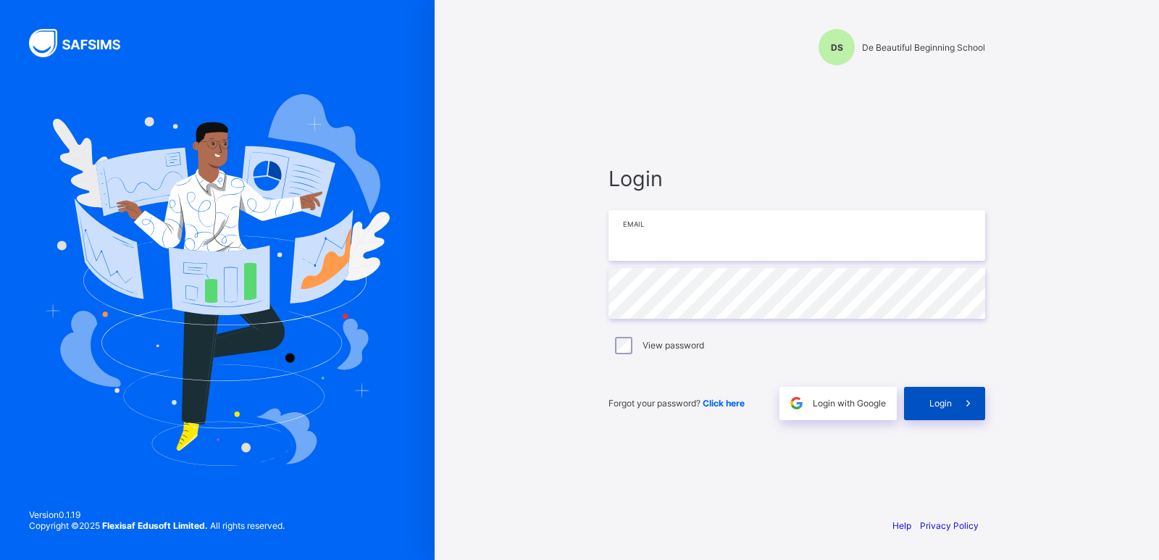
type input "**********"
click at [940, 411] on div "Login" at bounding box center [944, 403] width 81 height 33
click at [939, 405] on span "Login" at bounding box center [940, 403] width 22 height 11
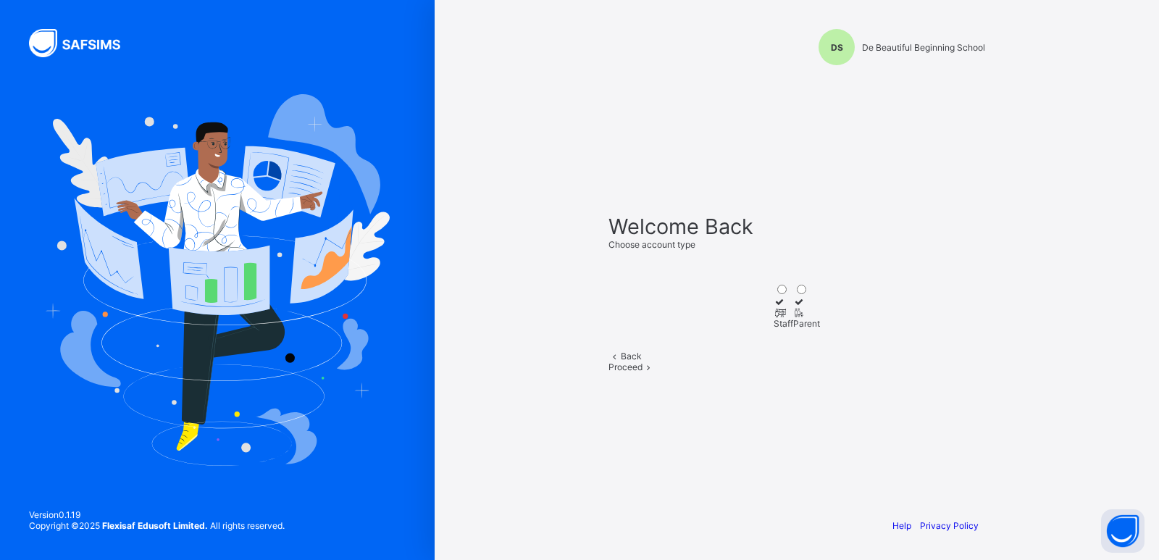
click at [642, 372] on span "Proceed" at bounding box center [625, 366] width 34 height 11
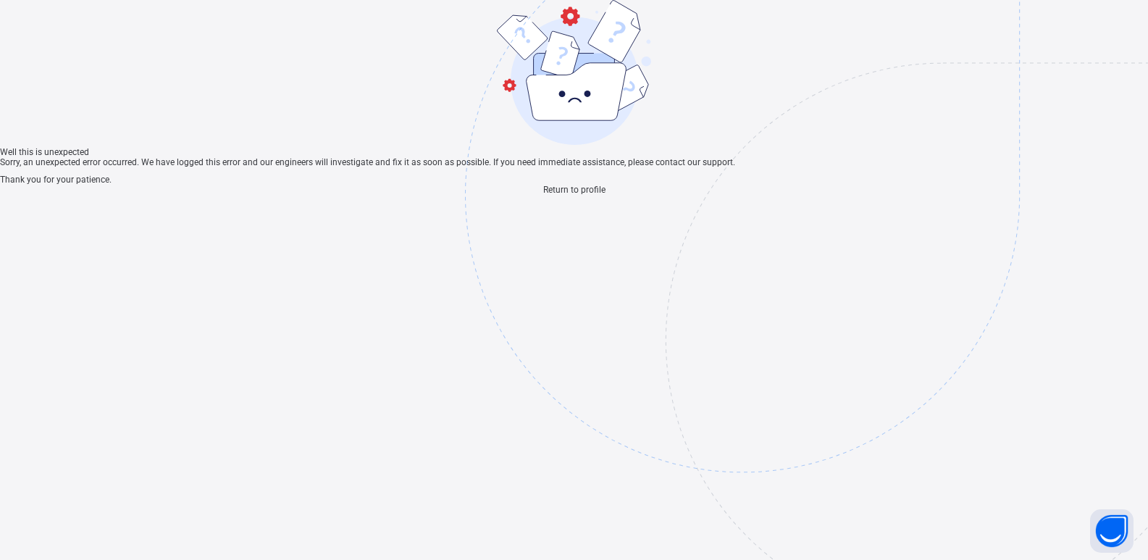
click at [588, 195] on span "Return to profile" at bounding box center [574, 190] width 62 height 10
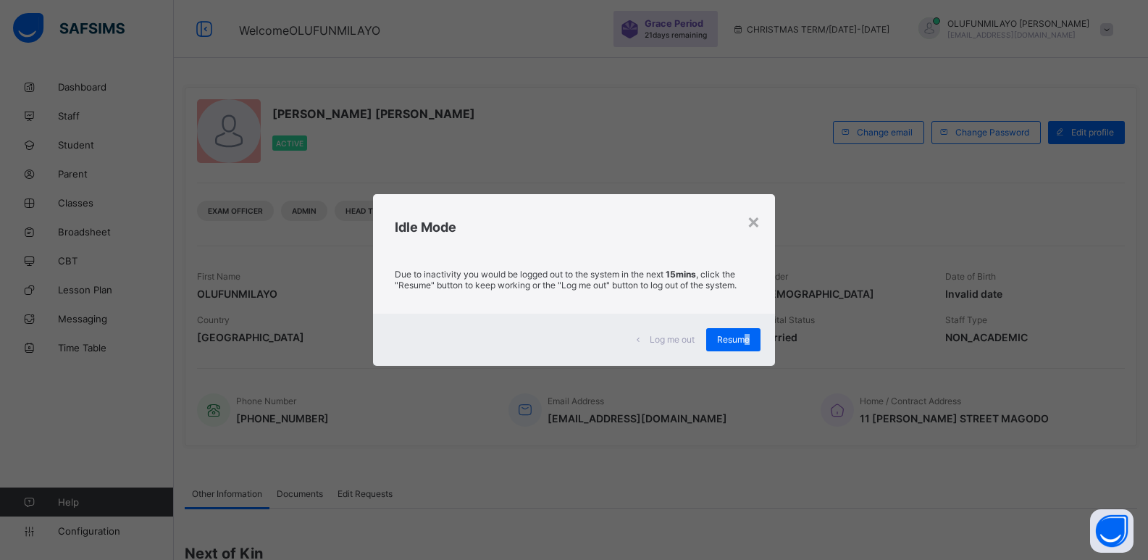
click at [748, 338] on span "Resume" at bounding box center [733, 339] width 33 height 11
click at [731, 338] on span "Resume" at bounding box center [733, 339] width 33 height 11
click at [729, 335] on span "Resume" at bounding box center [733, 339] width 33 height 11
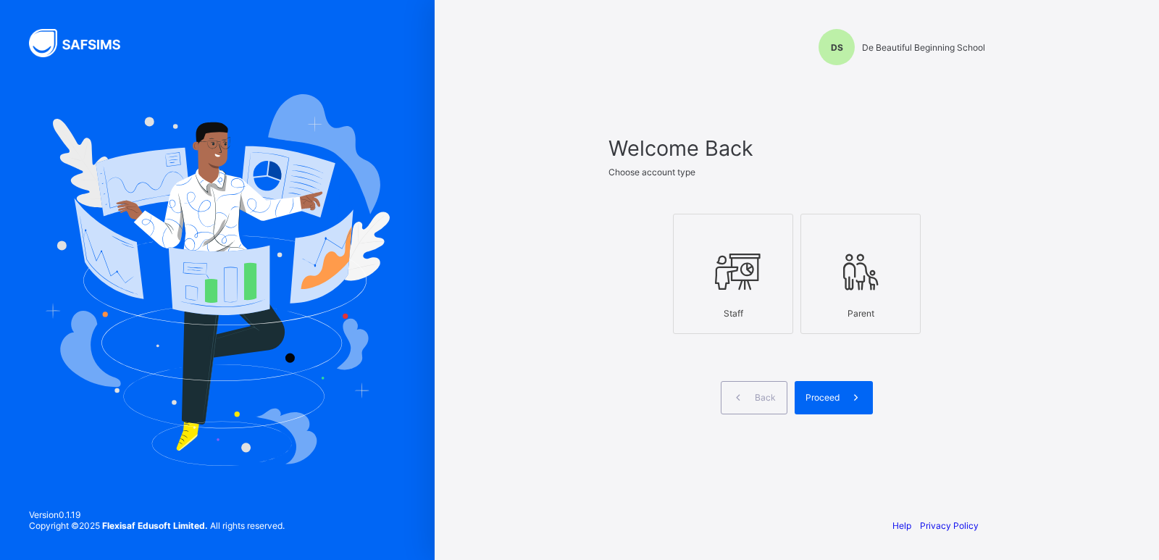
click at [819, 411] on div "Proceed" at bounding box center [834, 397] width 78 height 33
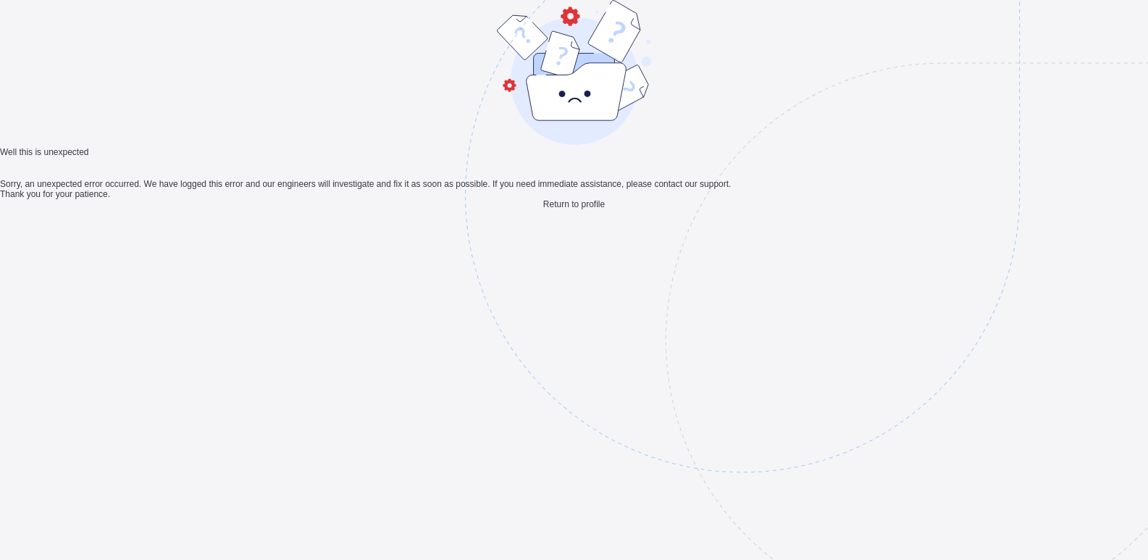
click at [590, 209] on span "Return to profile" at bounding box center [574, 204] width 62 height 10
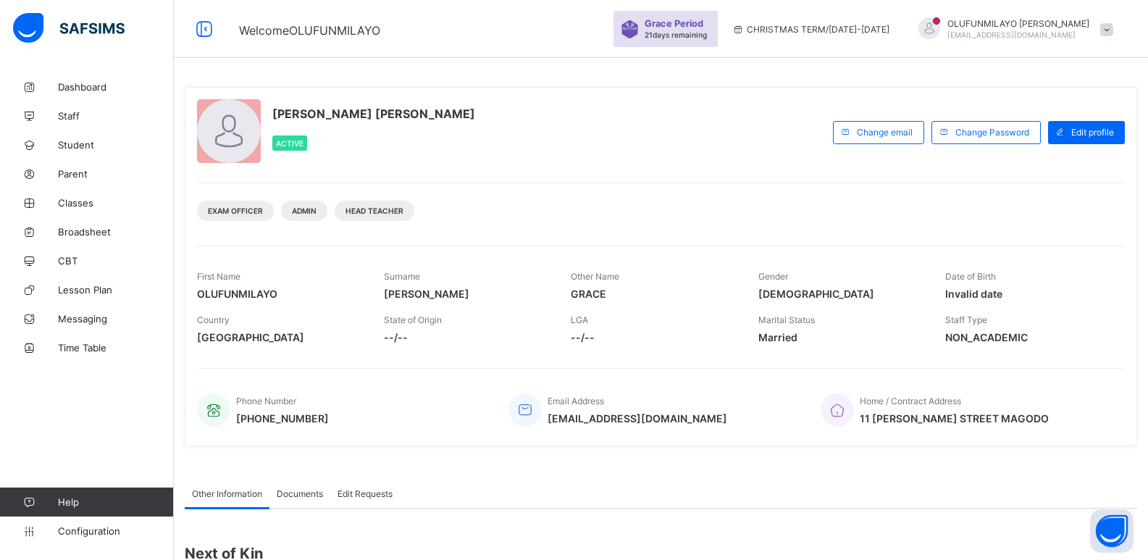
click at [513, 169] on div "[PERSON_NAME] [PERSON_NAME] Active Change email Change Password Edit profile Ex…" at bounding box center [661, 266] width 953 height 359
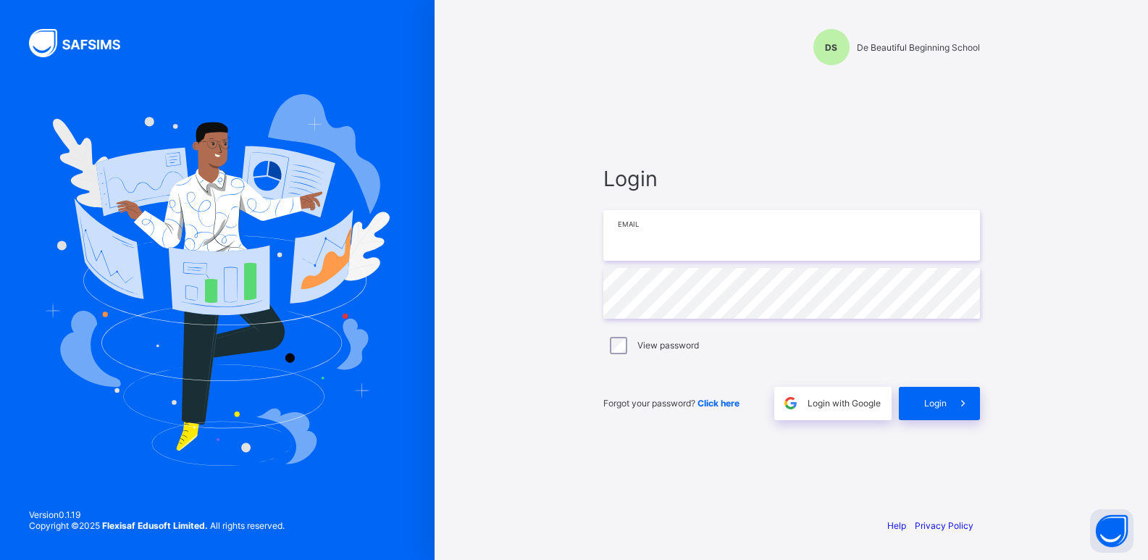
type input "**********"
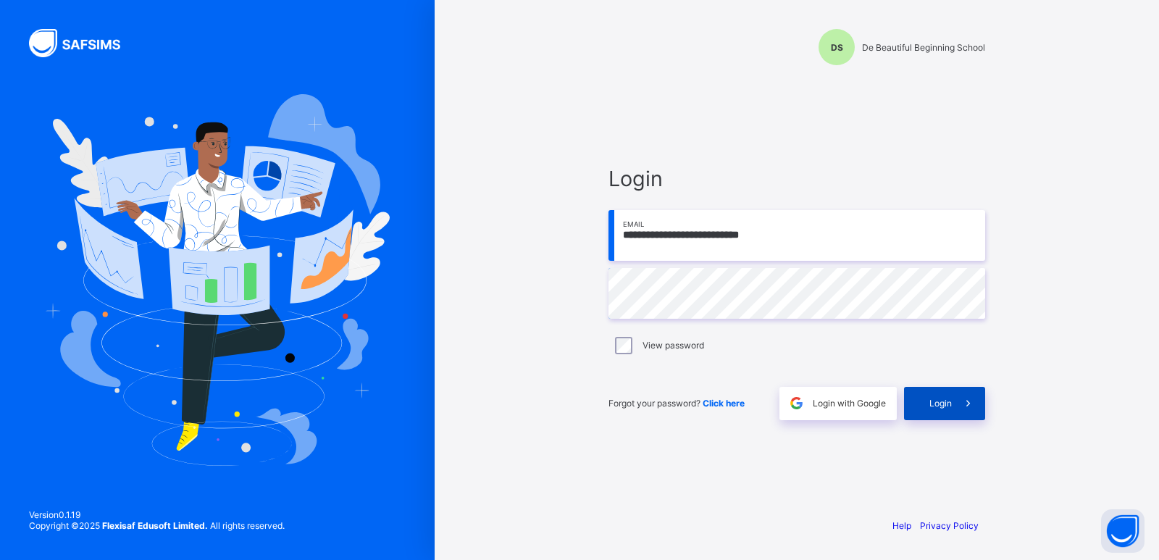
click at [932, 408] on span "Login" at bounding box center [940, 403] width 22 height 11
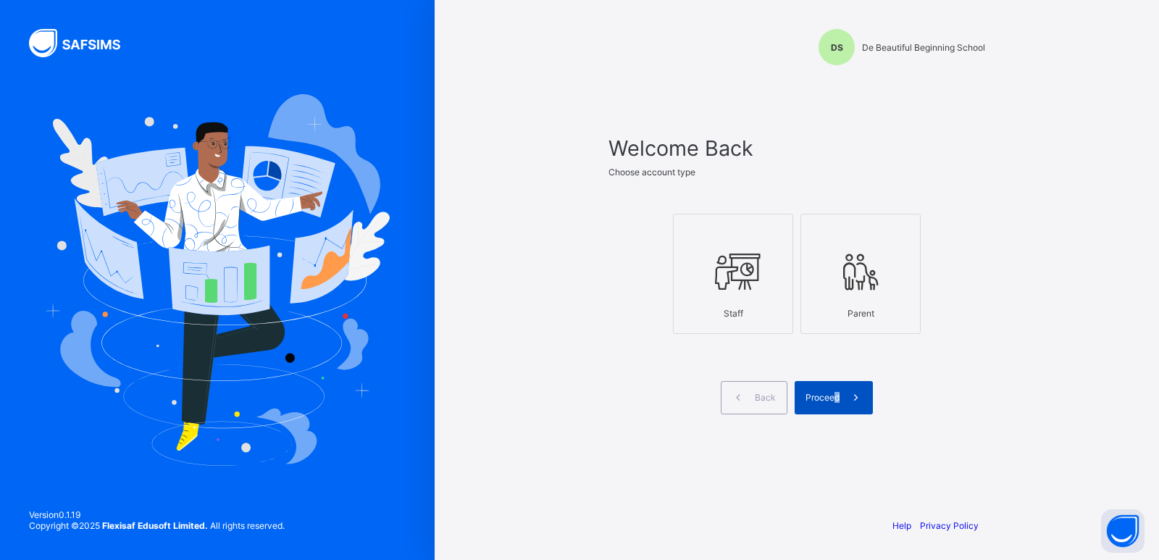
click at [835, 404] on div "Proceed" at bounding box center [834, 397] width 78 height 33
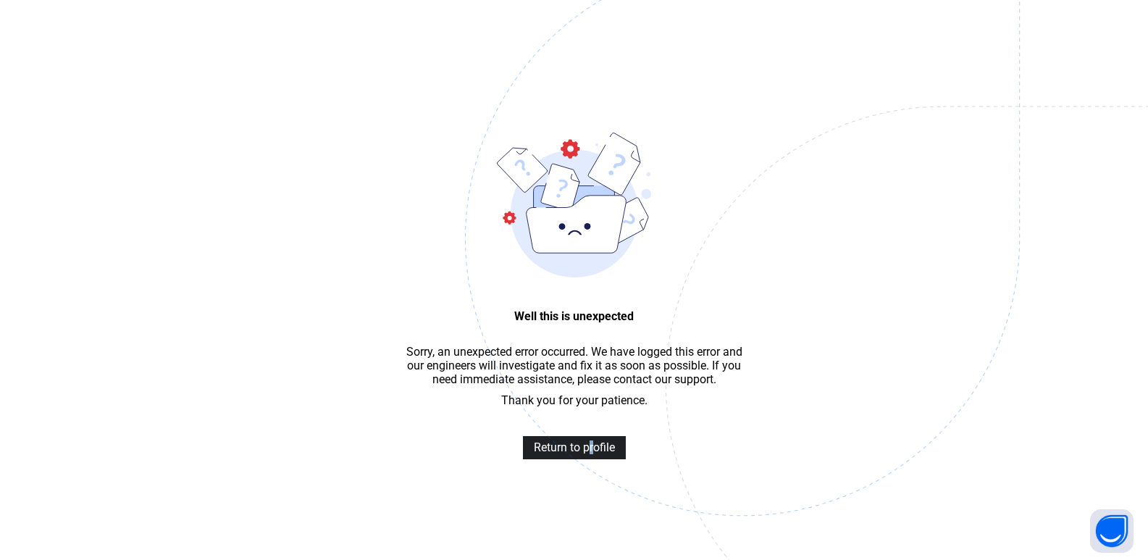
click at [592, 454] on span "Return to profile" at bounding box center [574, 447] width 81 height 14
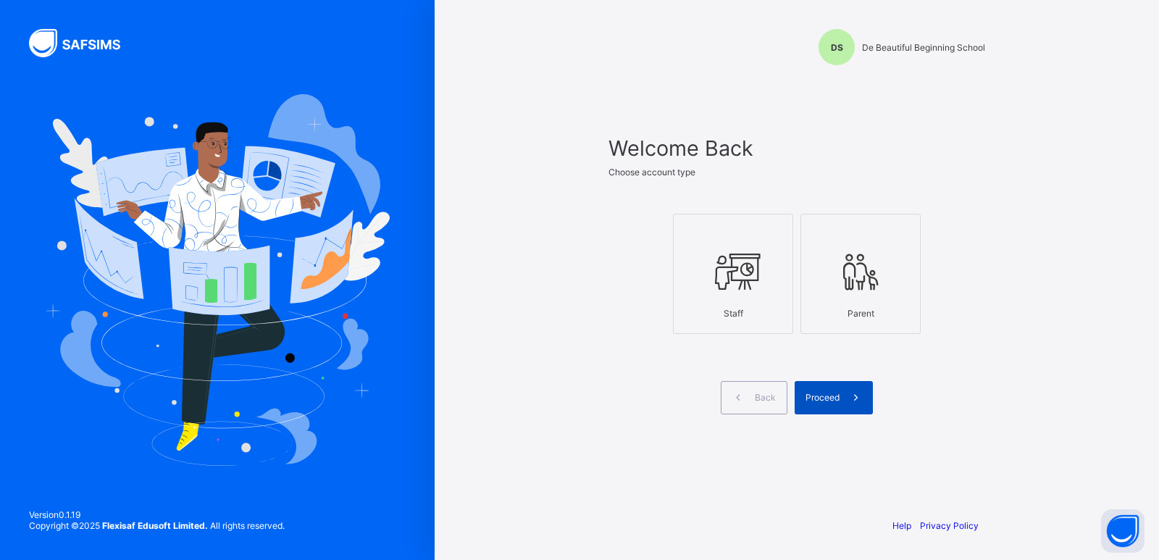
click at [829, 405] on div "Proceed" at bounding box center [834, 397] width 78 height 33
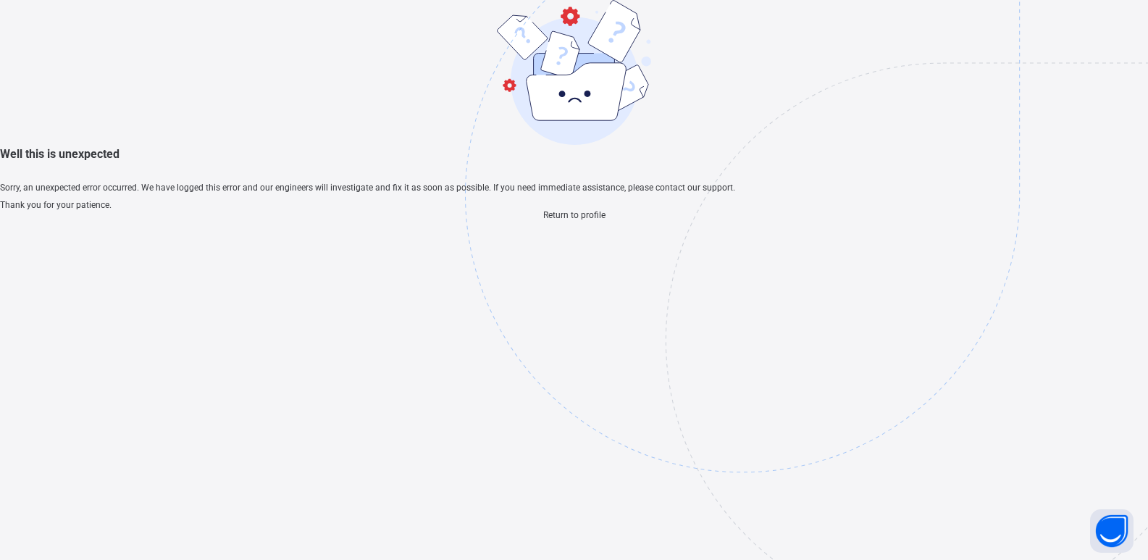
click at [585, 220] on span "Return to profile" at bounding box center [574, 215] width 62 height 10
